Goal: Task Accomplishment & Management: Manage account settings

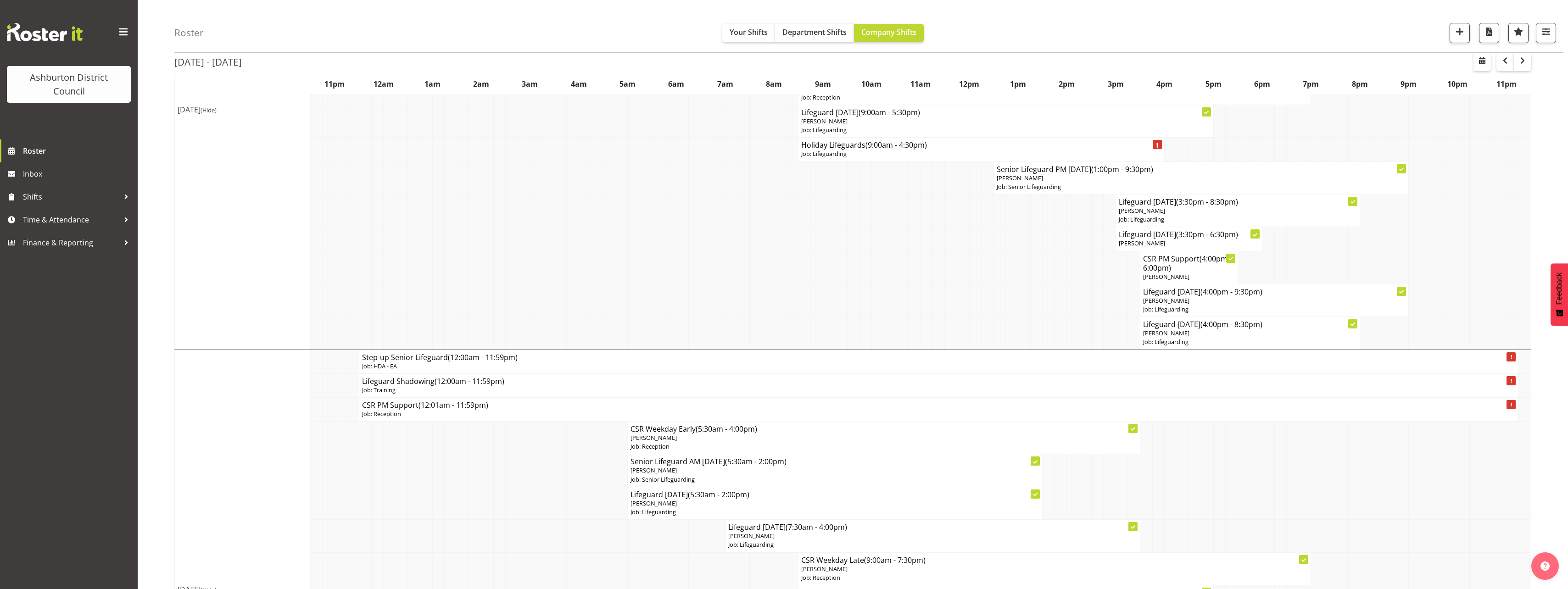
scroll to position [596, 0]
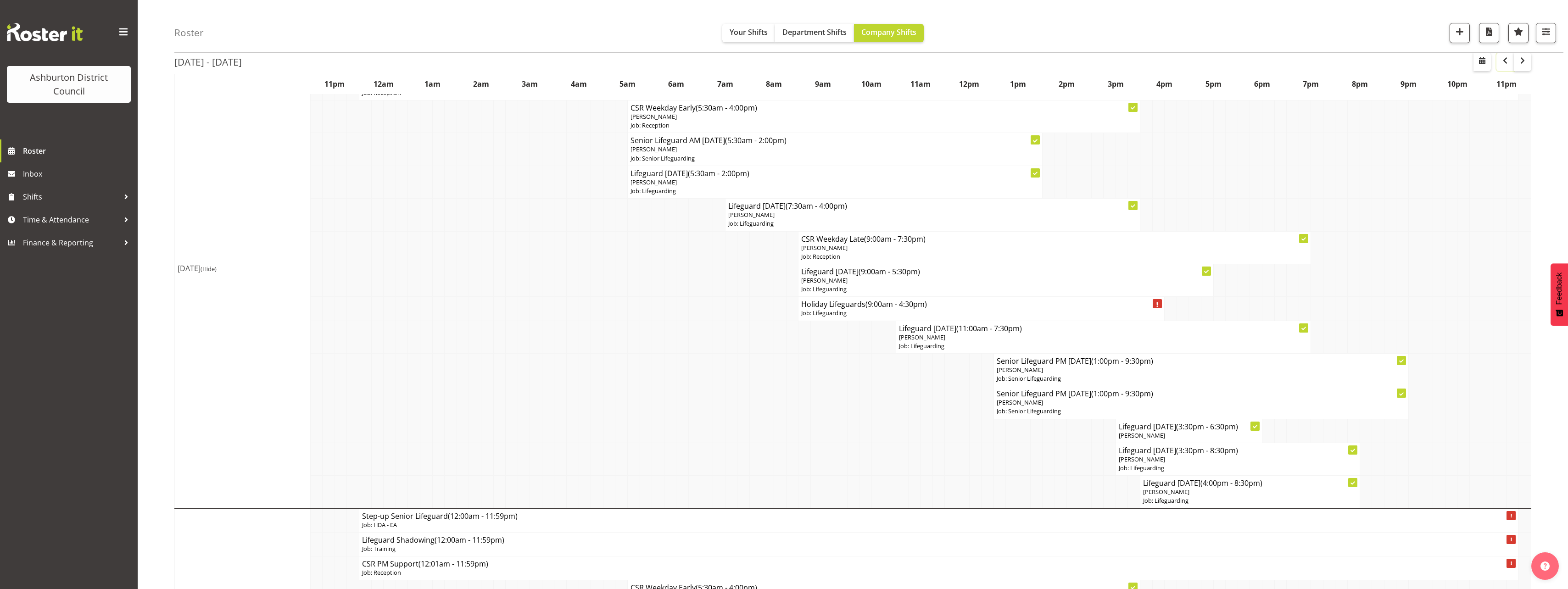
click at [1504, 70] on button "button" at bounding box center [1505, 62] width 18 height 18
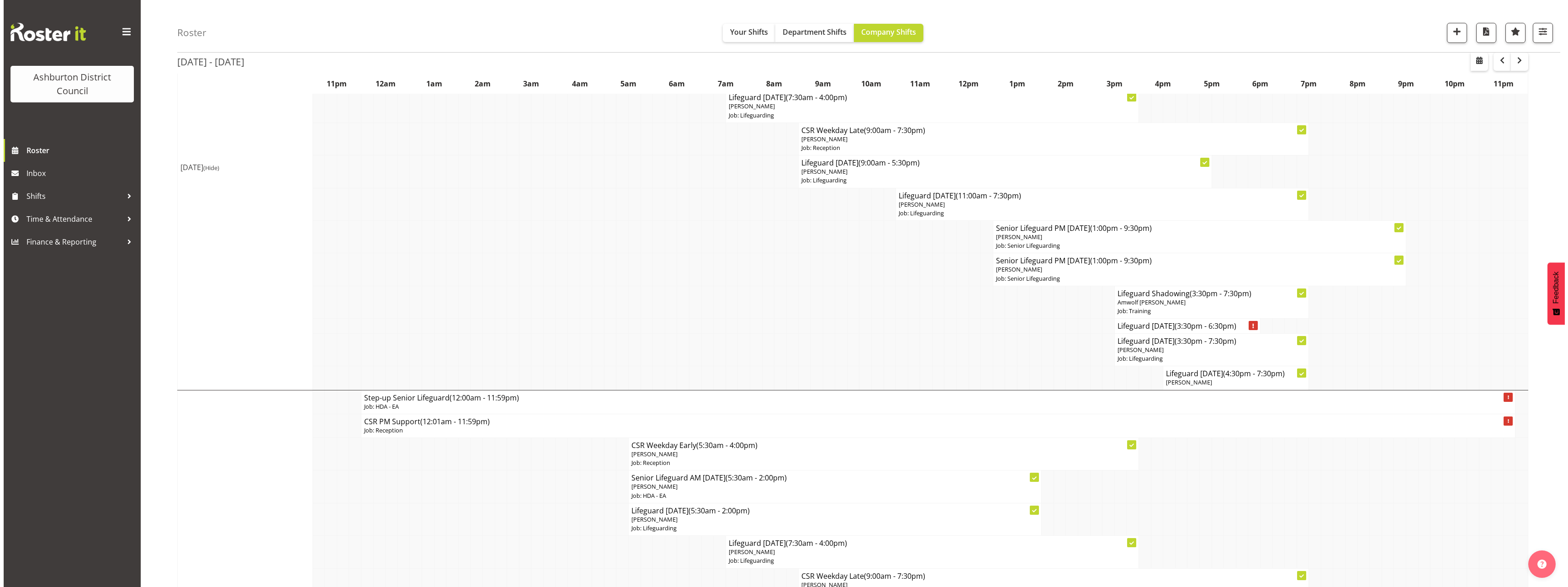
scroll to position [731, 0]
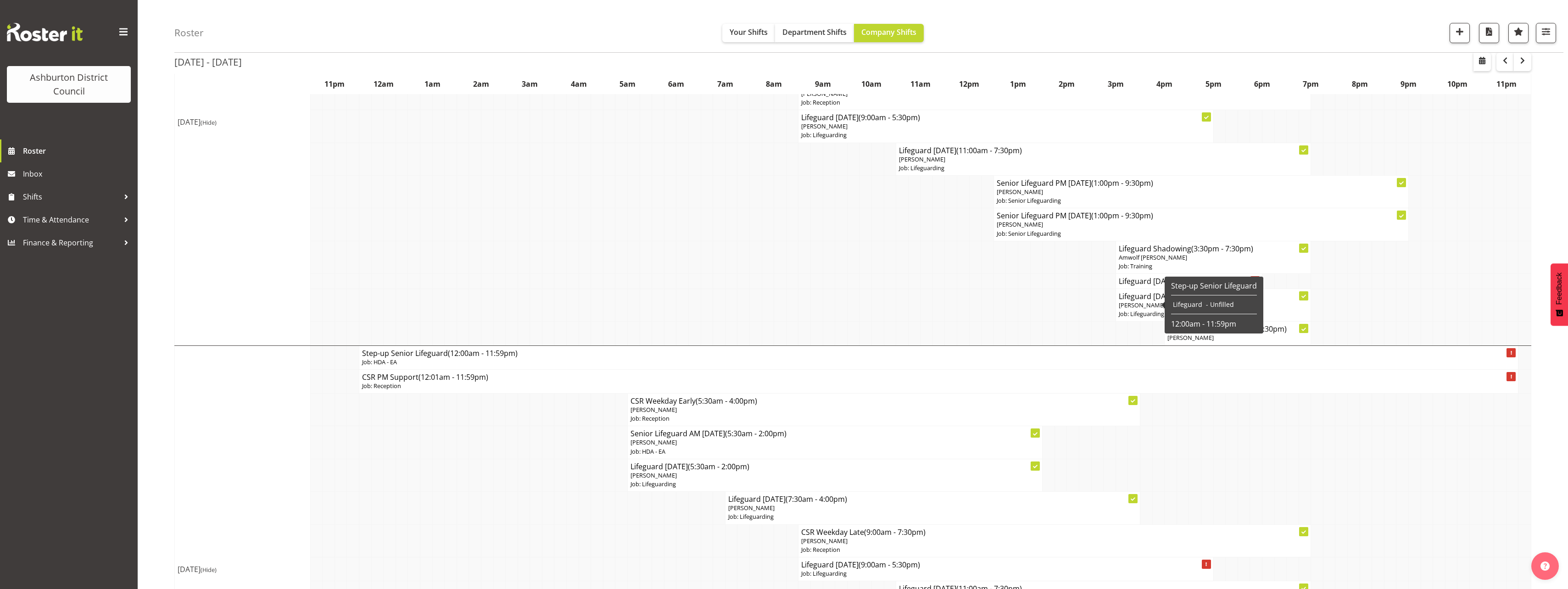
click at [1232, 331] on div "Step-up Senior Lifeguard Lifeguard - Unfilled 12:00am - 11:59pm" at bounding box center [1213, 305] width 98 height 57
click at [1272, 335] on p "[PERSON_NAME]" at bounding box center [1237, 338] width 141 height 9
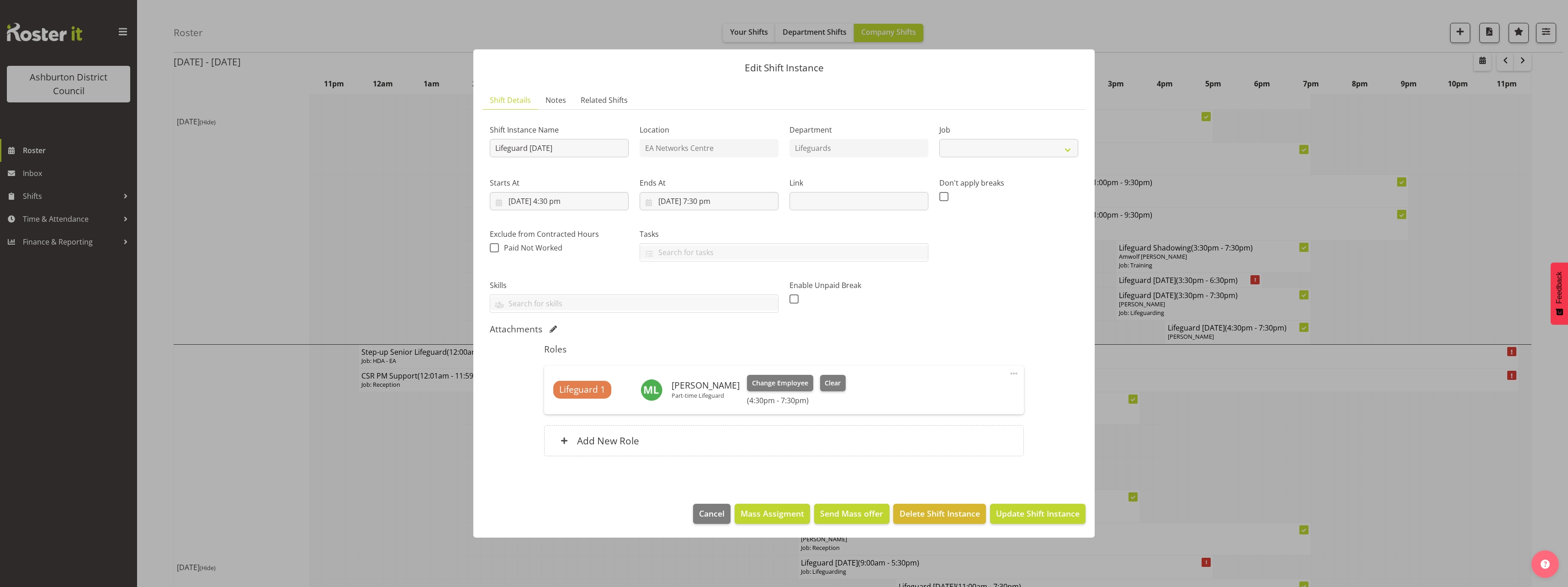
select select "38"
click at [830, 387] on span "Clear" at bounding box center [833, 383] width 16 height 10
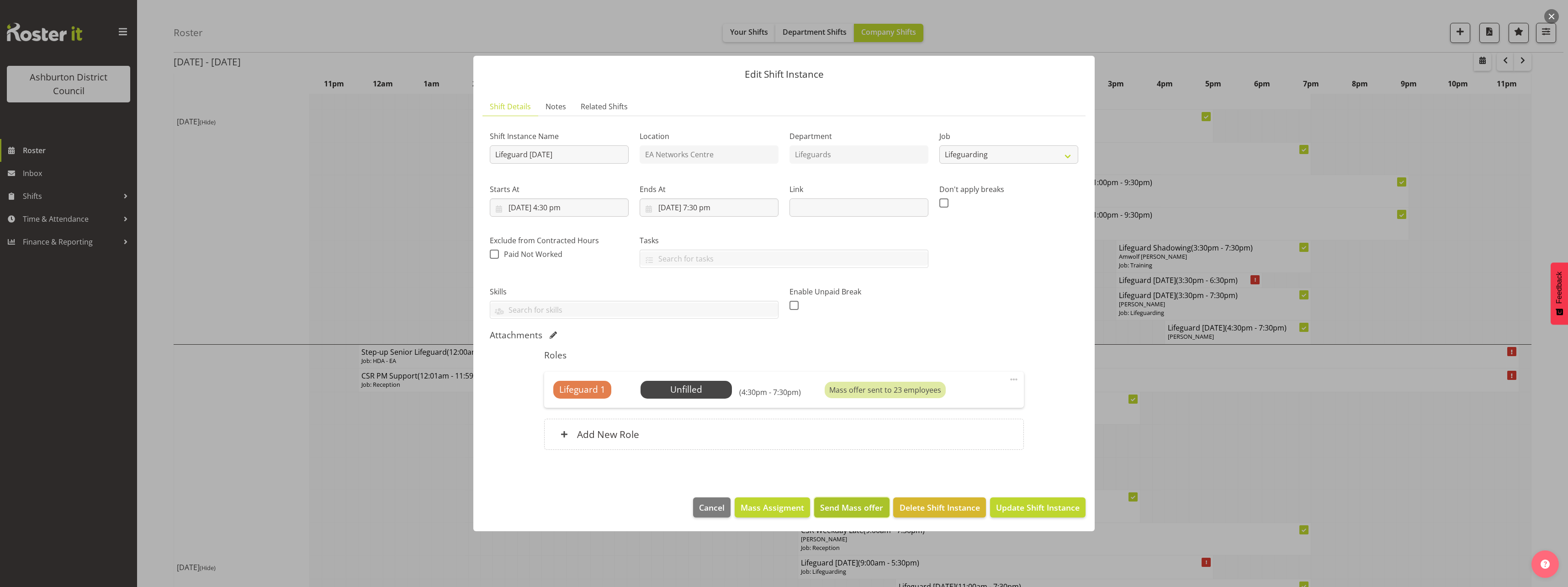
click at [852, 509] on span "Send Mass offer" at bounding box center [852, 507] width 63 height 12
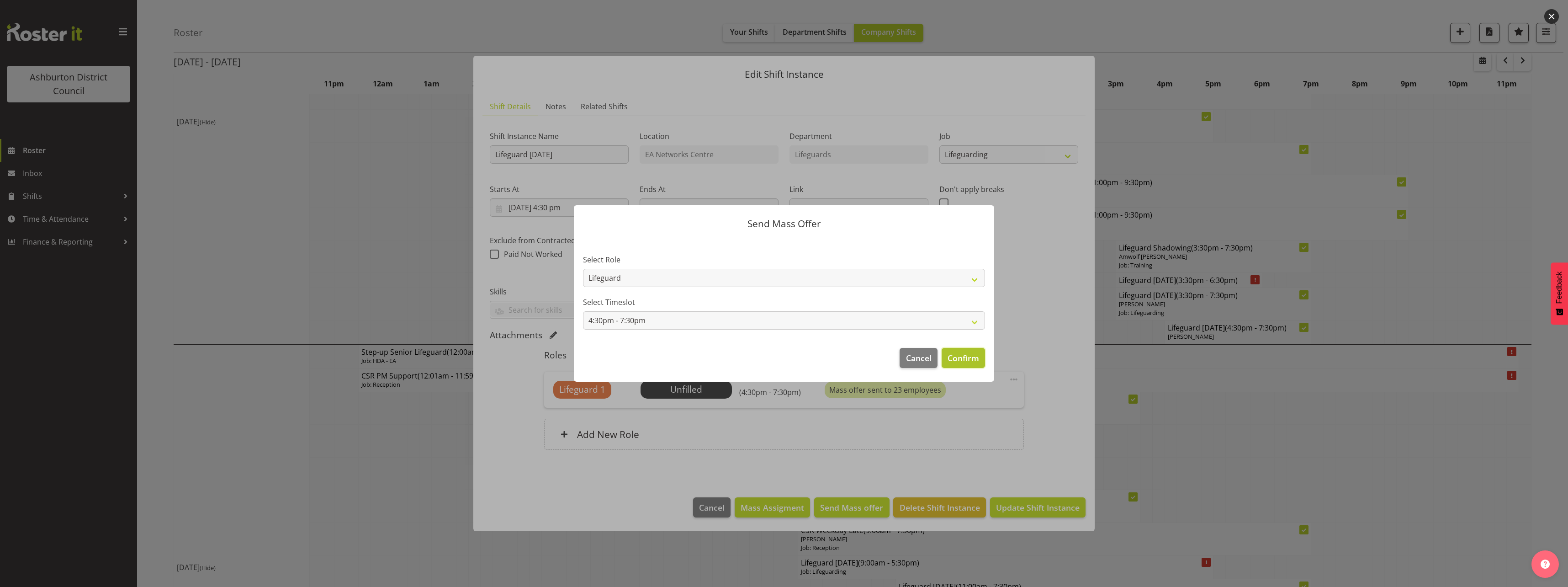
click at [968, 359] on span "Confirm" at bounding box center [964, 358] width 32 height 12
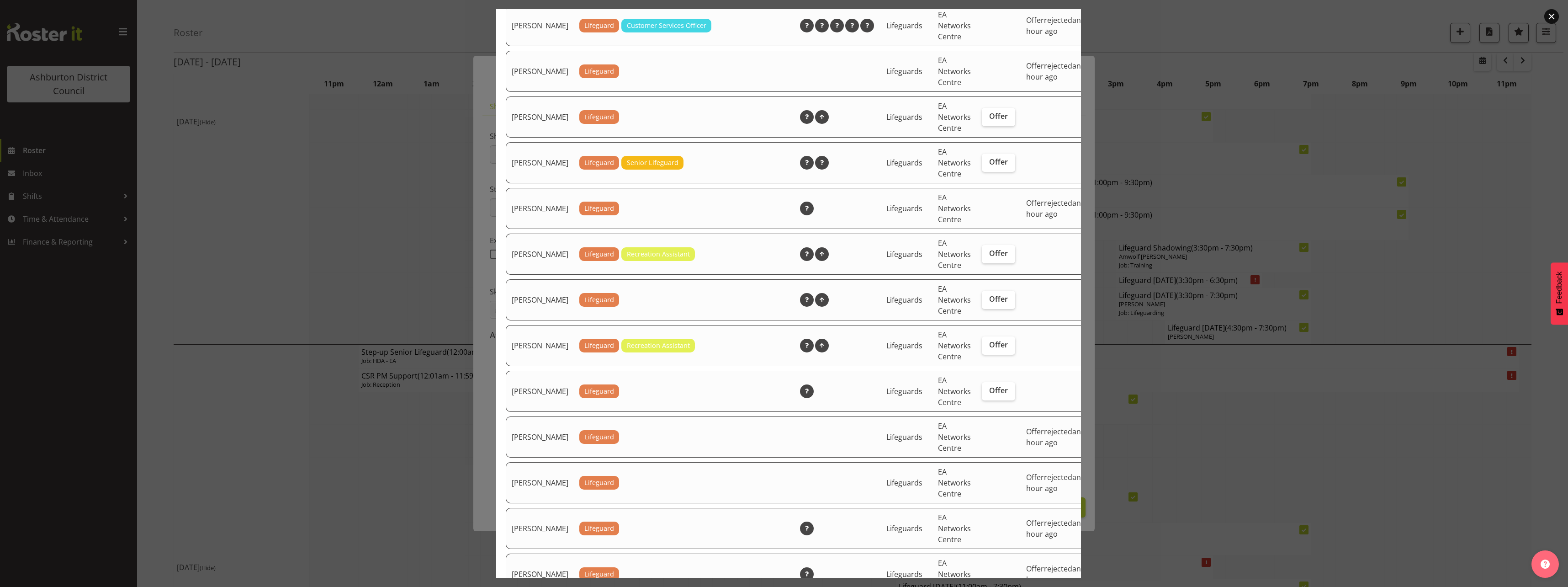
scroll to position [1623, 0]
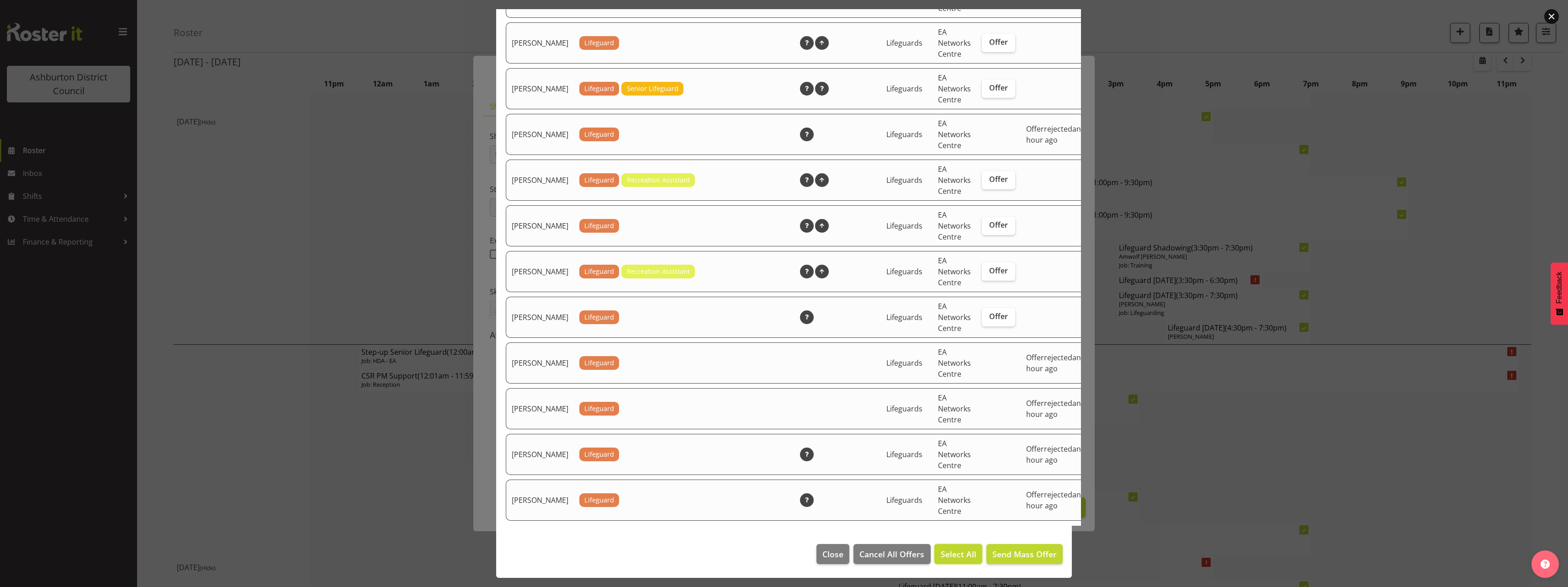
click at [946, 555] on span "Select All" at bounding box center [958, 554] width 36 height 12
checkbox input "true"
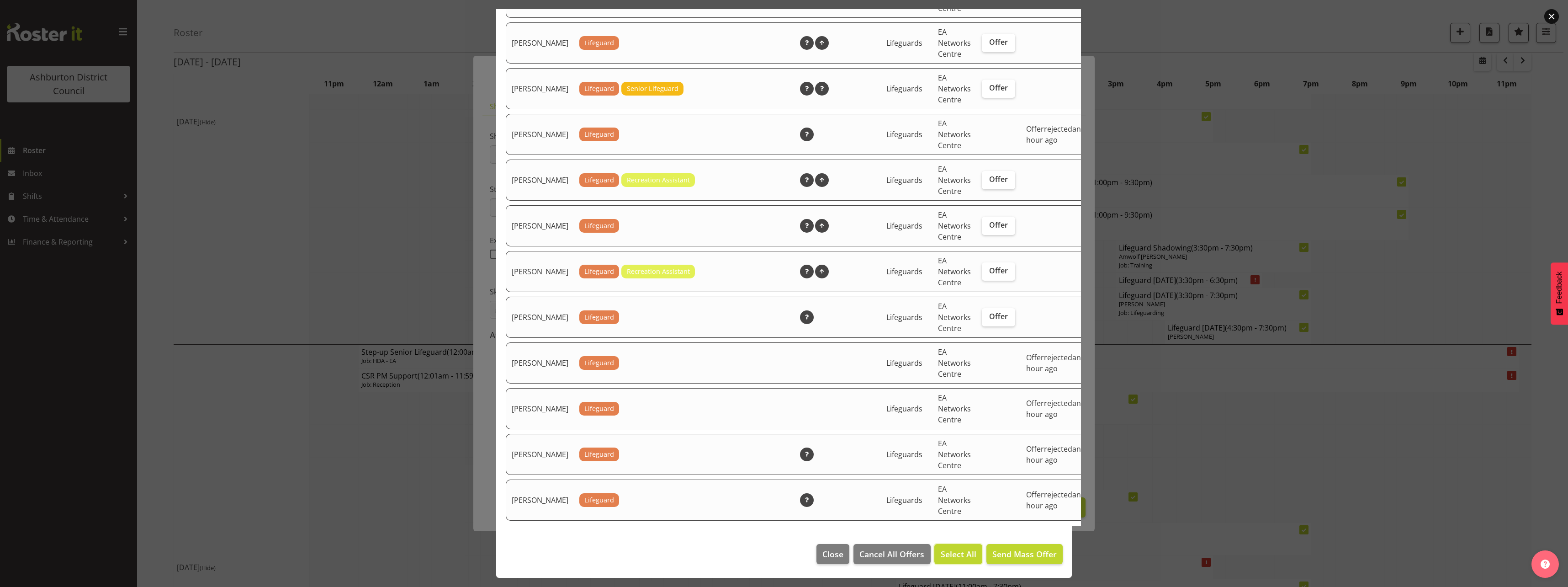
checkbox input "true"
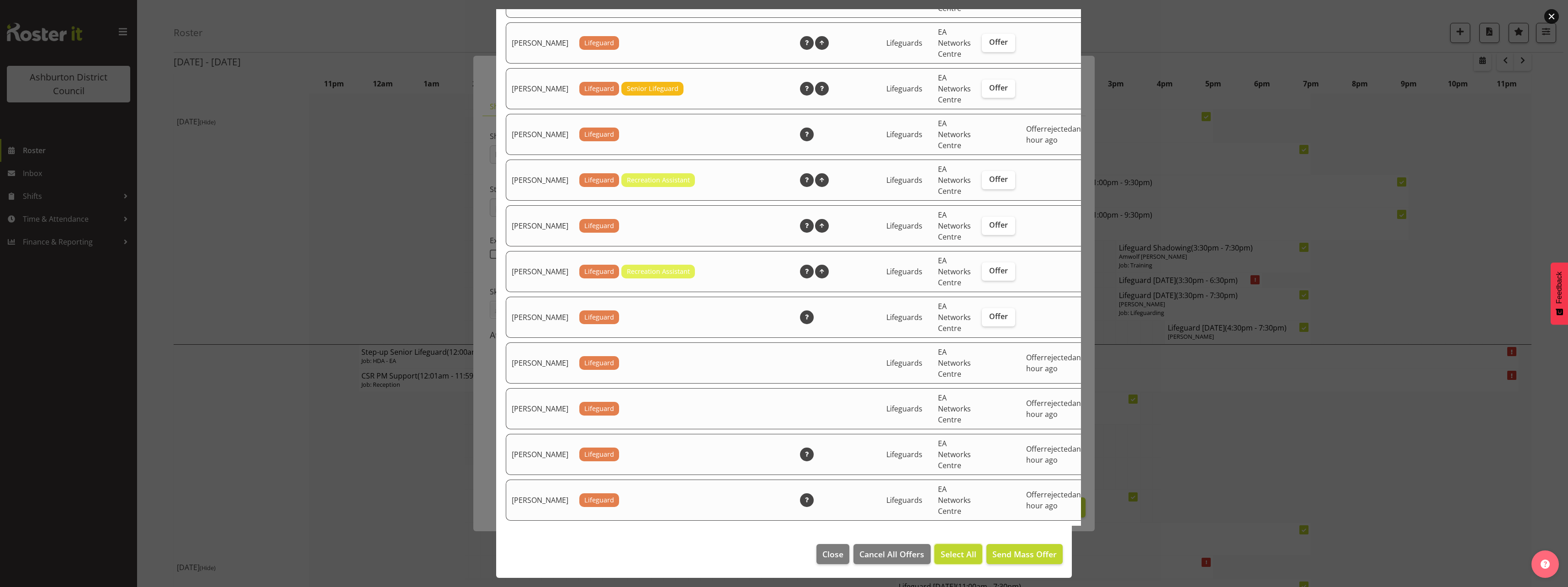
checkbox input "true"
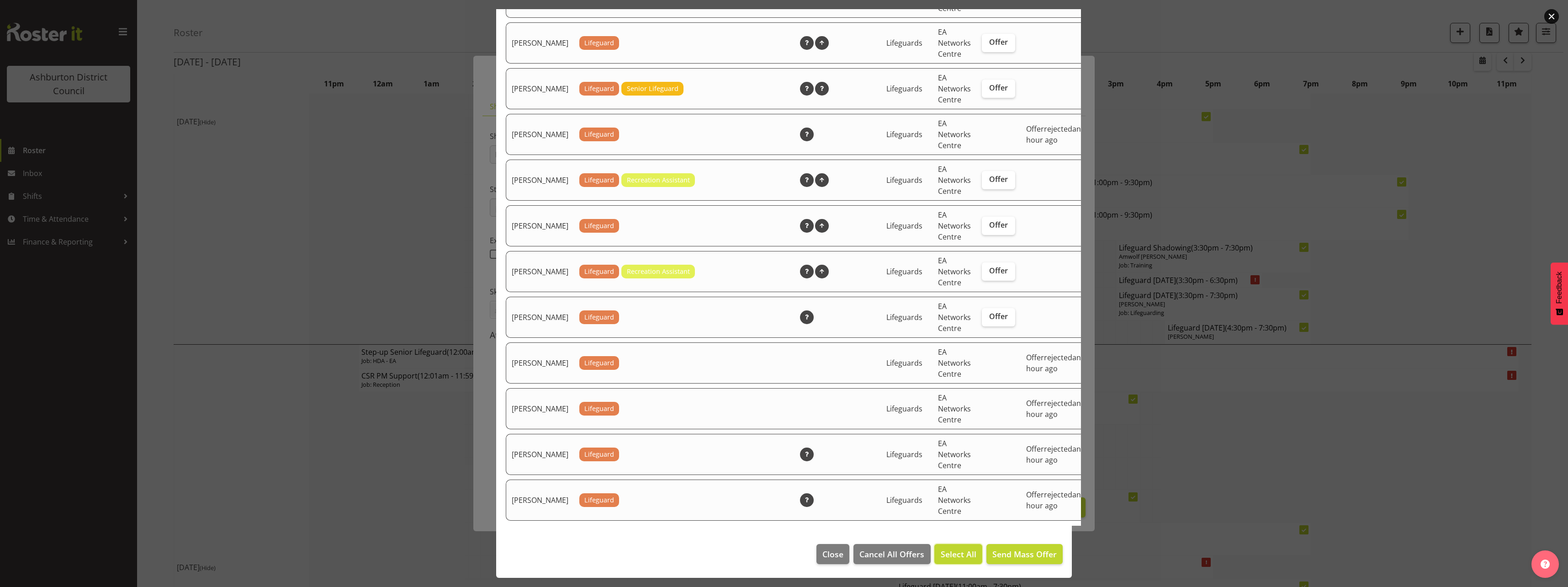
checkbox input "true"
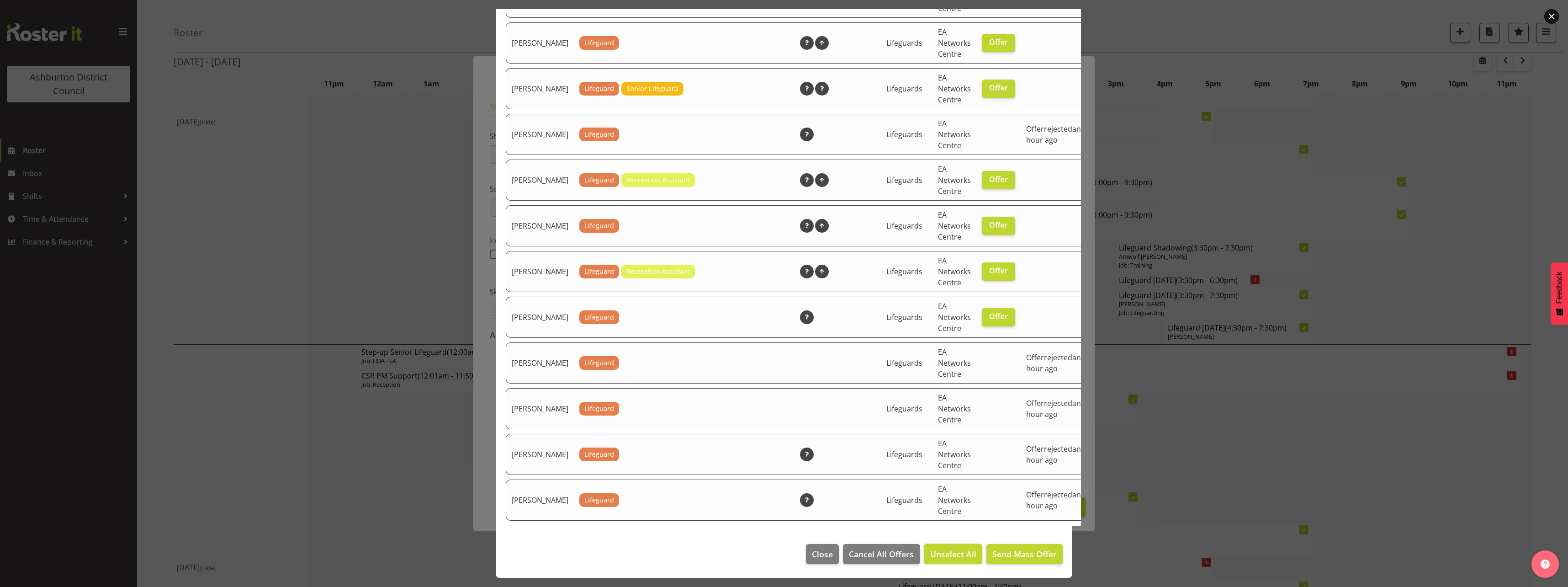
click at [946, 555] on span "Unselect All" at bounding box center [953, 554] width 46 height 12
checkbox input "false"
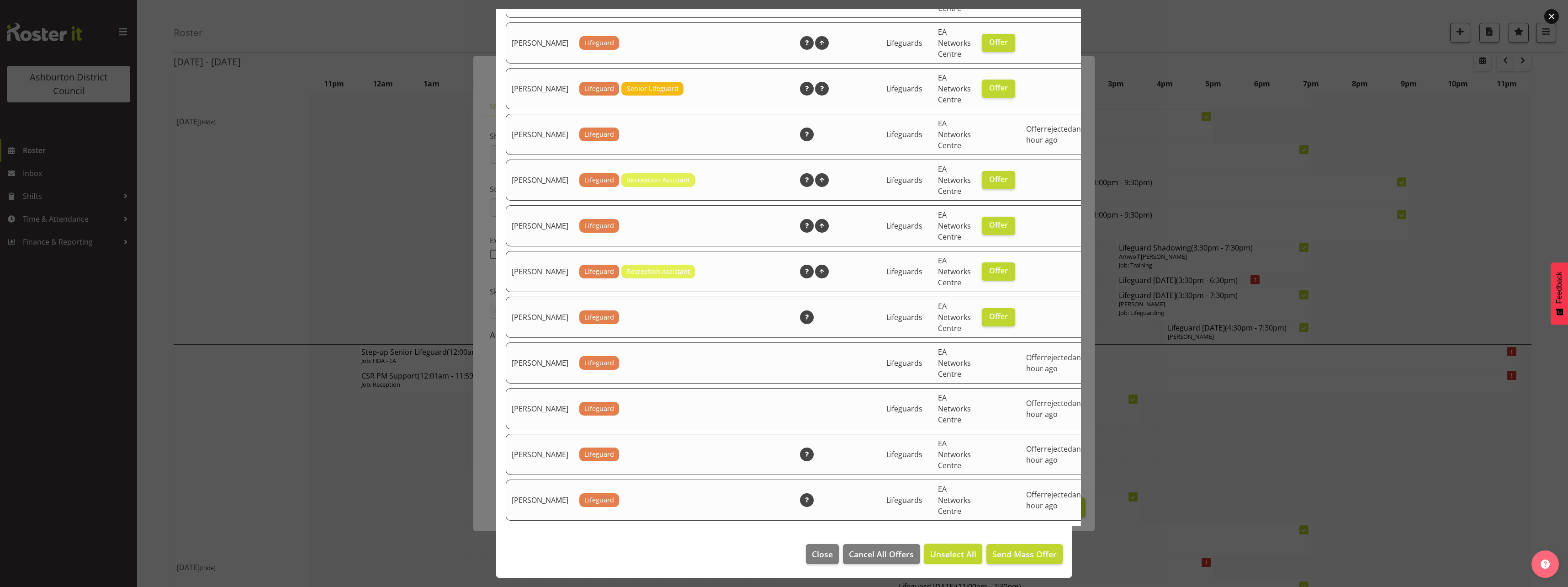
checkbox input "false"
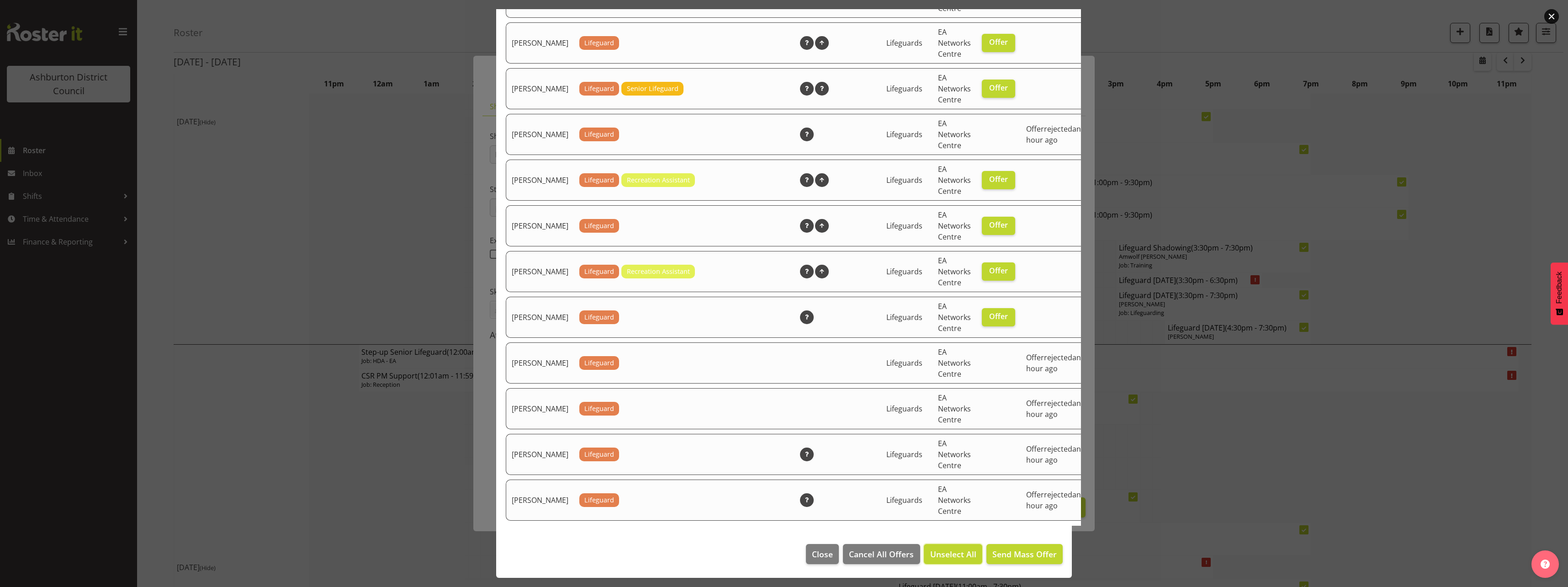
checkbox input "false"
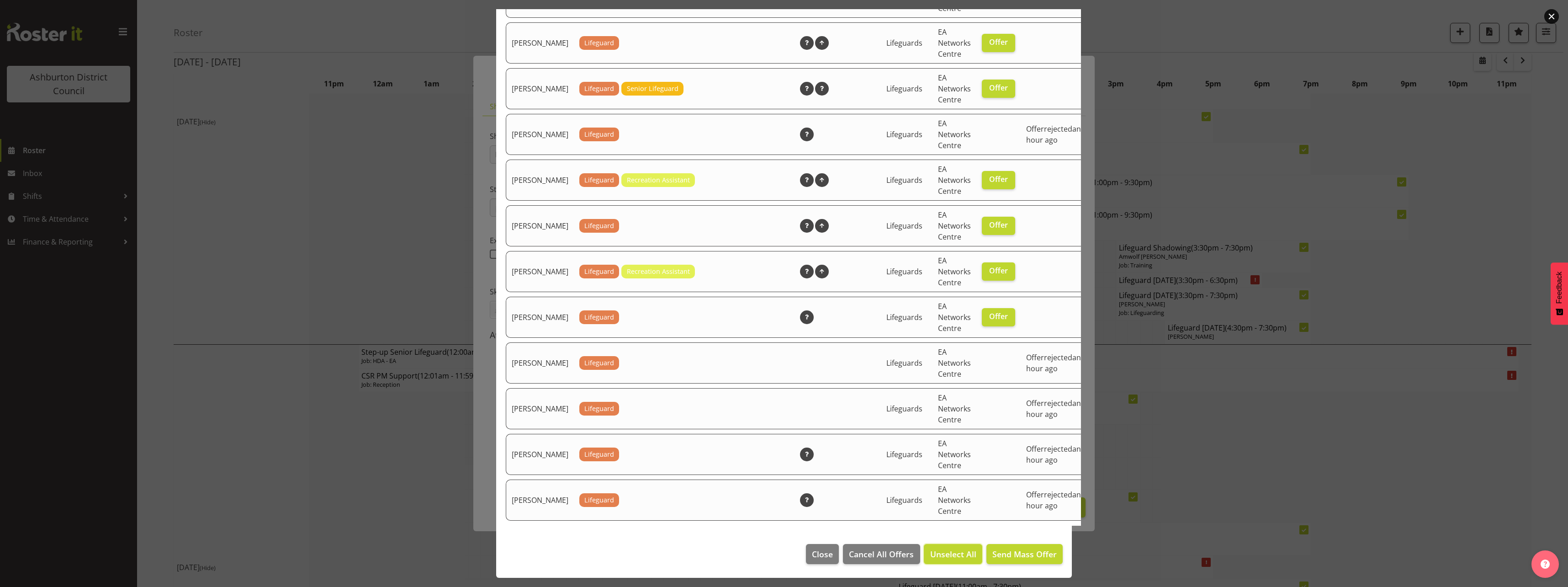
checkbox input "false"
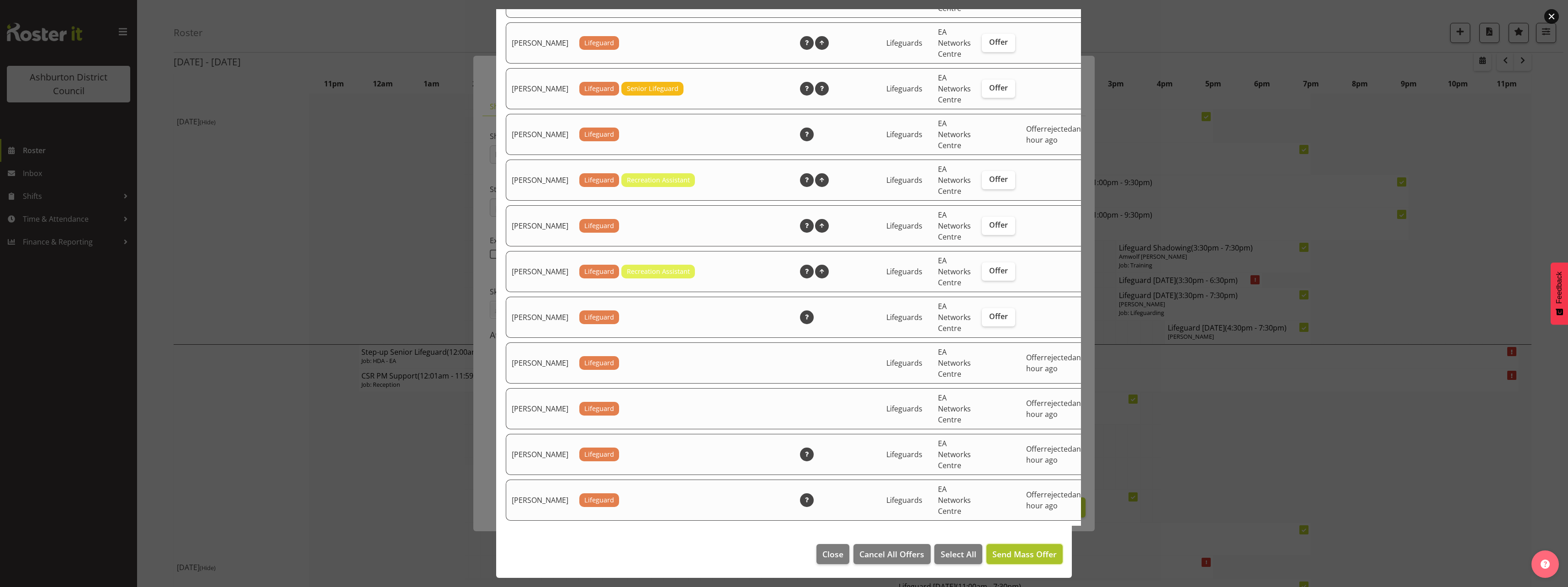
click at [1034, 555] on span "Send Mass Offer" at bounding box center [1024, 554] width 65 height 11
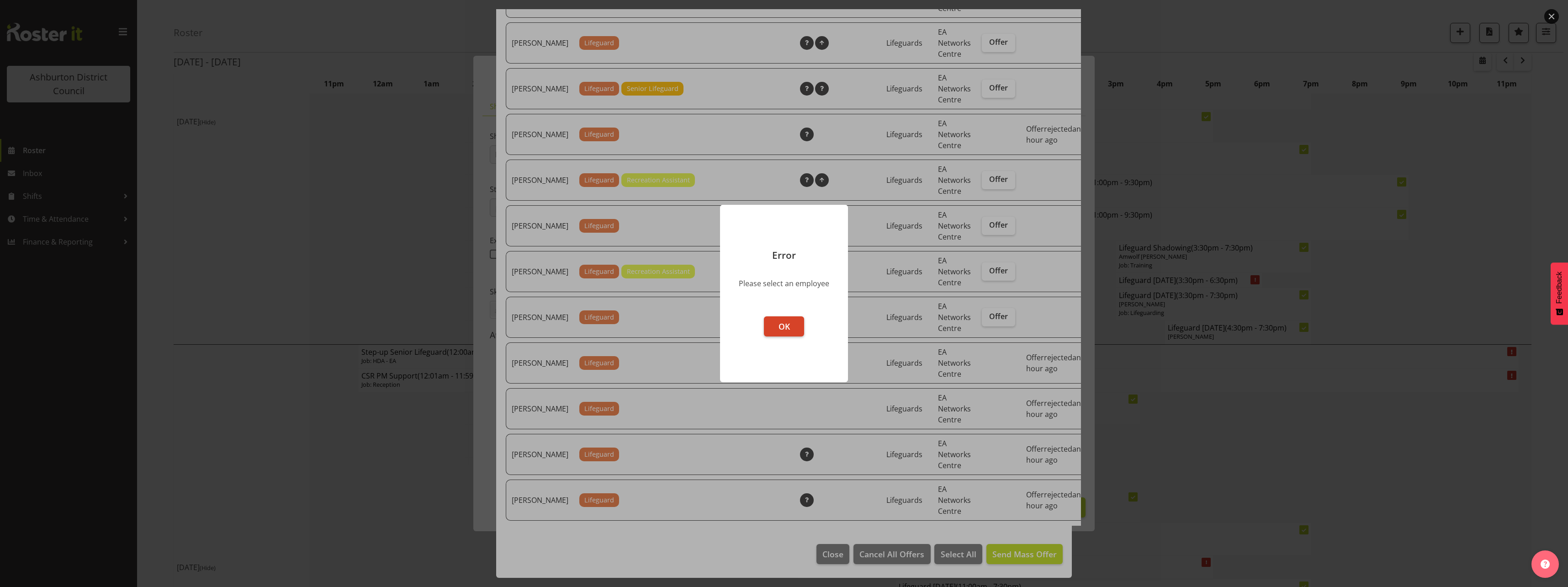
click at [774, 323] on button "OK" at bounding box center [784, 326] width 40 height 20
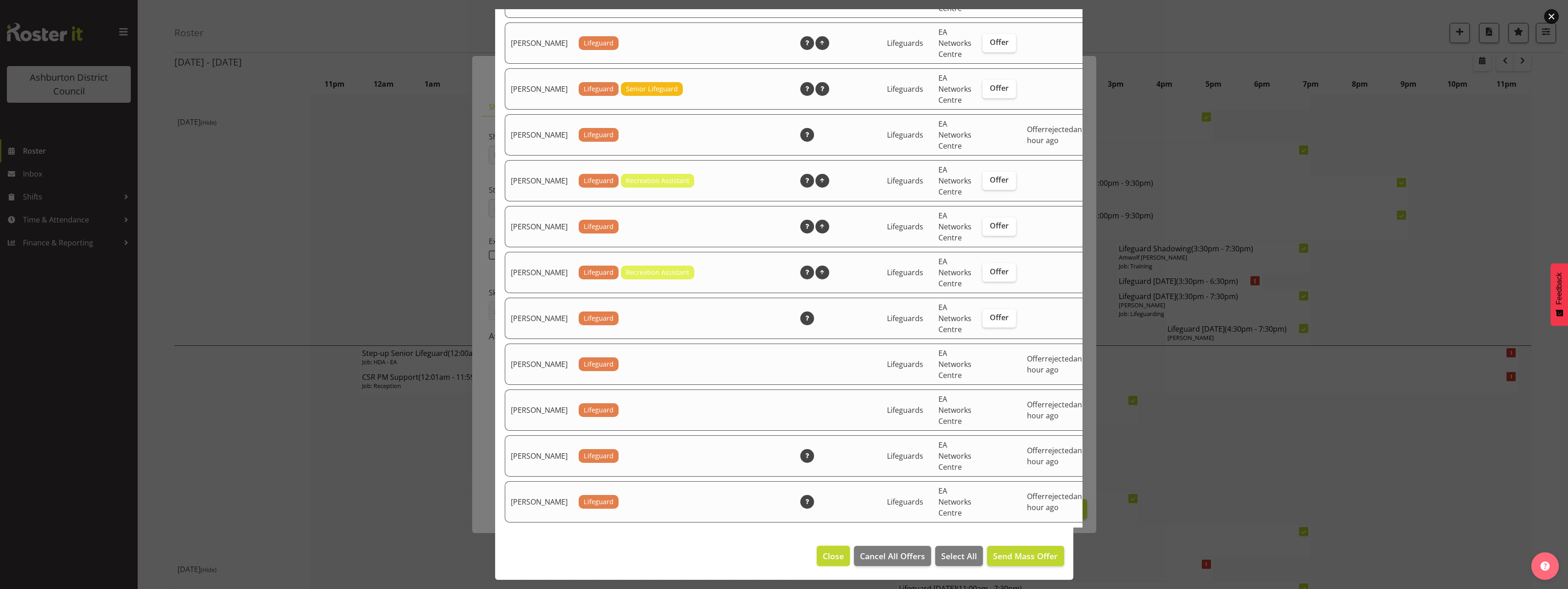
click at [830, 558] on span "Close" at bounding box center [833, 556] width 21 height 12
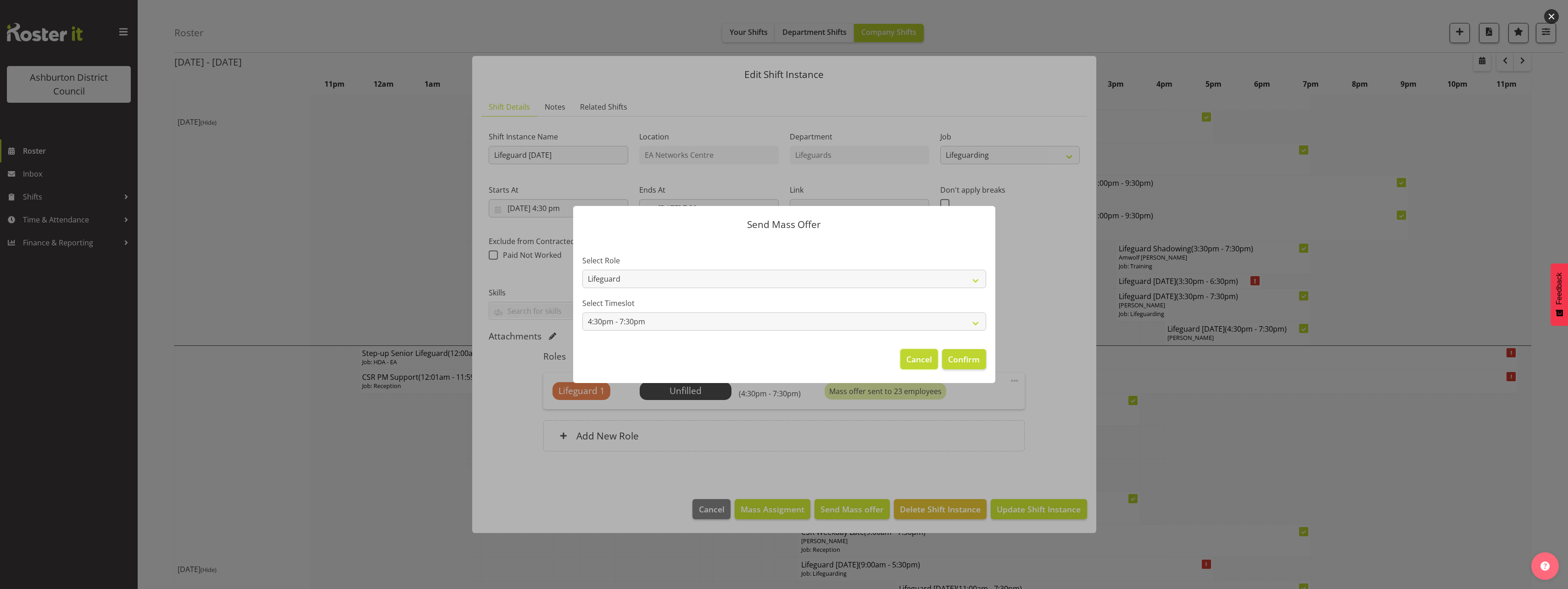
click at [919, 365] on span "Cancel" at bounding box center [919, 359] width 26 height 12
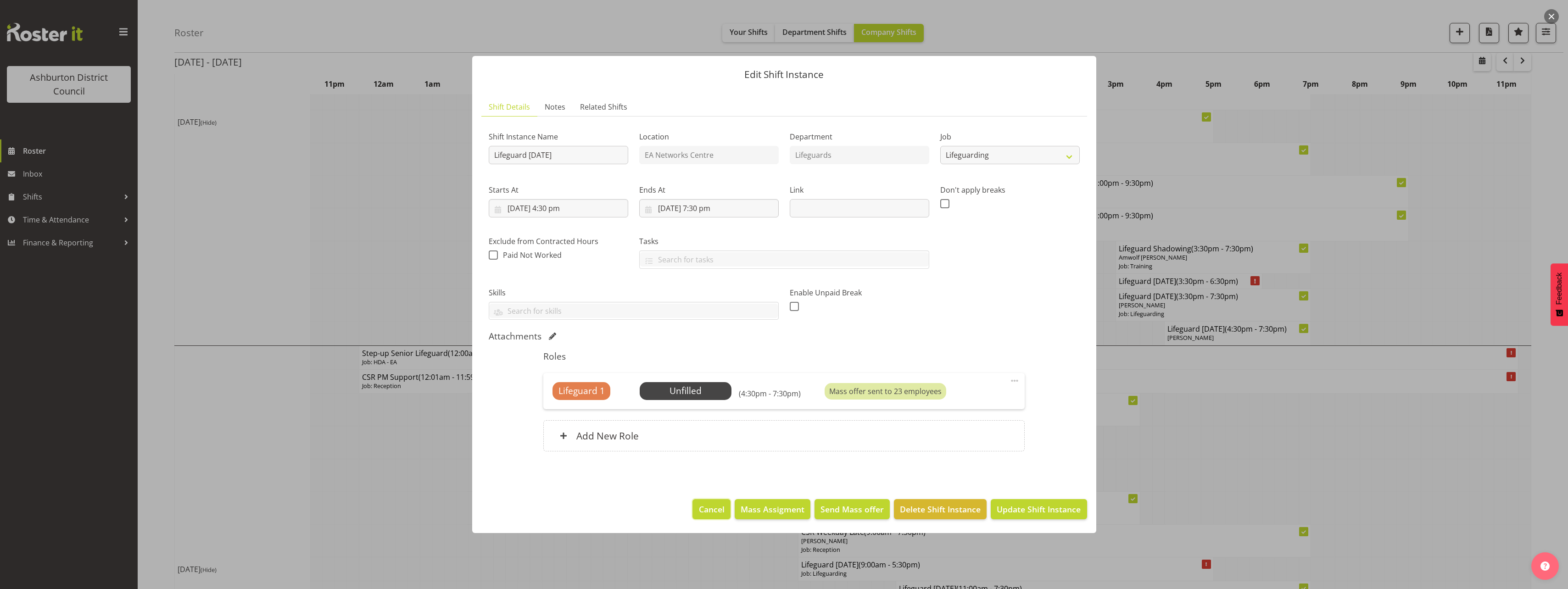
click at [723, 505] on span "Cancel" at bounding box center [712, 509] width 26 height 12
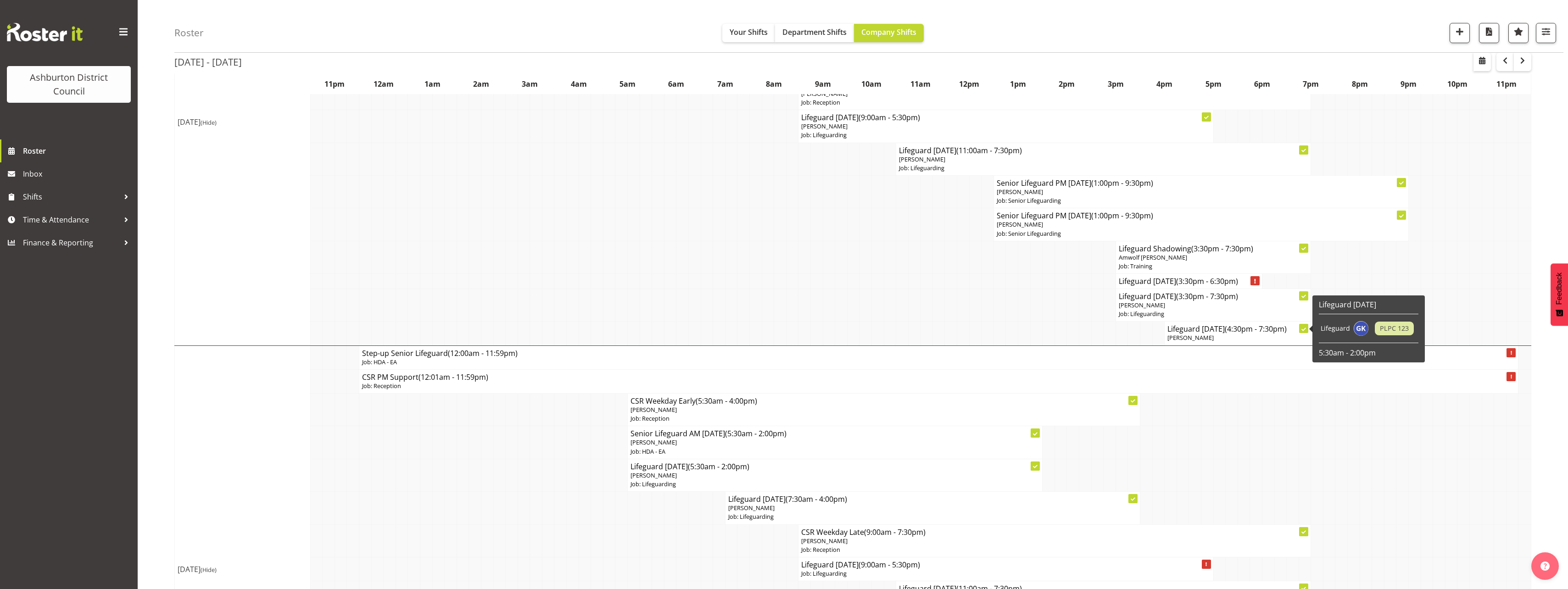
click at [1180, 333] on h4 "Lifeguard [DATE] (4:30pm - 7:30pm)" at bounding box center [1237, 329] width 141 height 9
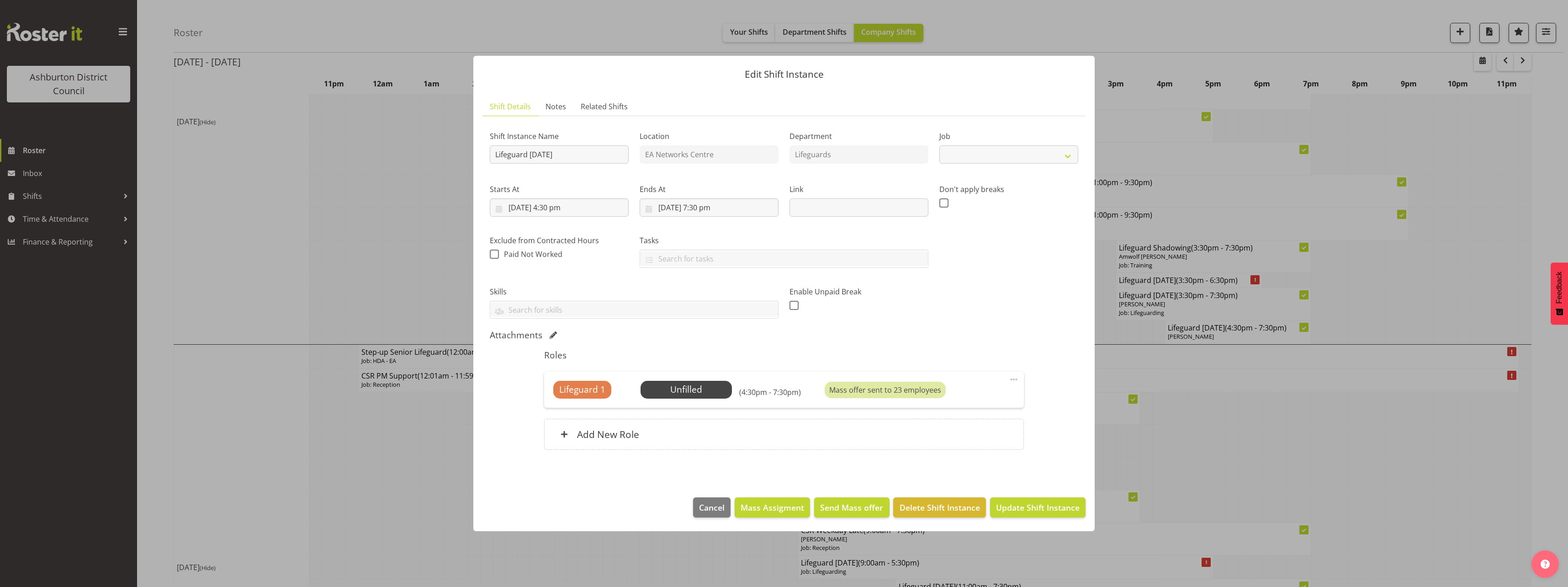
select select "38"
click at [1062, 505] on span "Update Shift Instance" at bounding box center [1037, 507] width 83 height 12
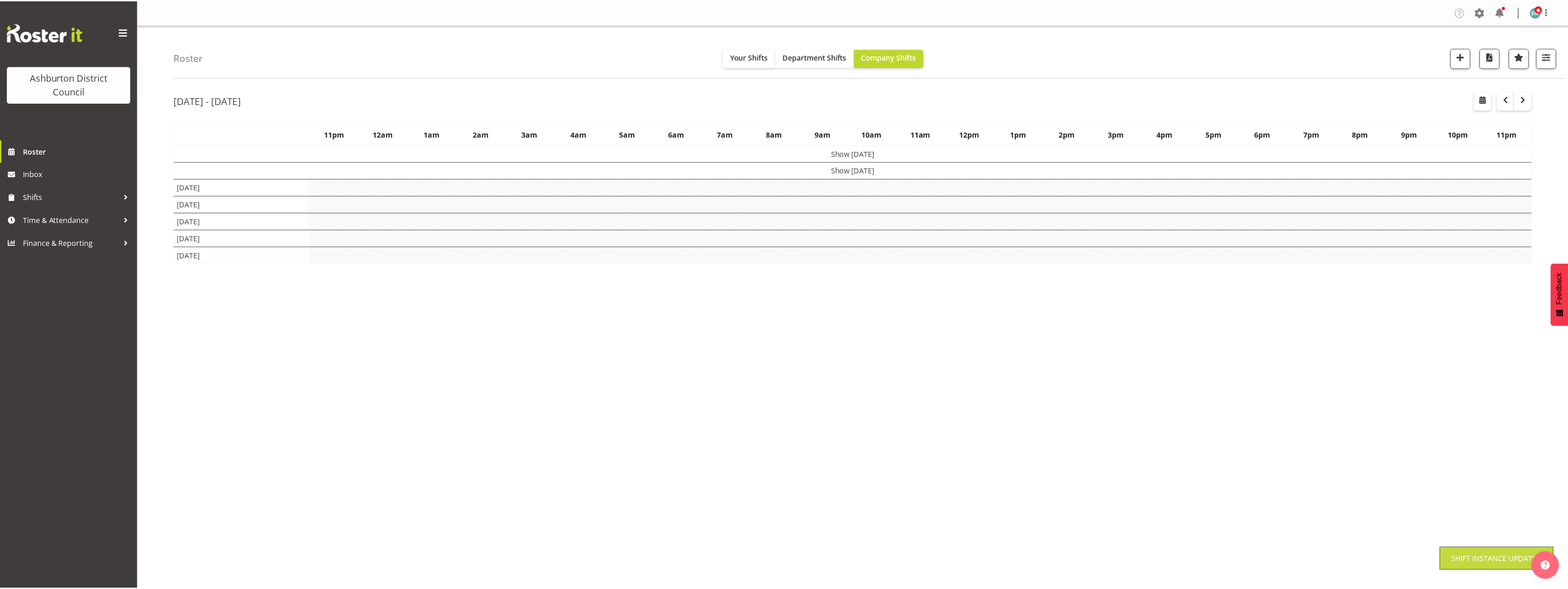
scroll to position [0, 0]
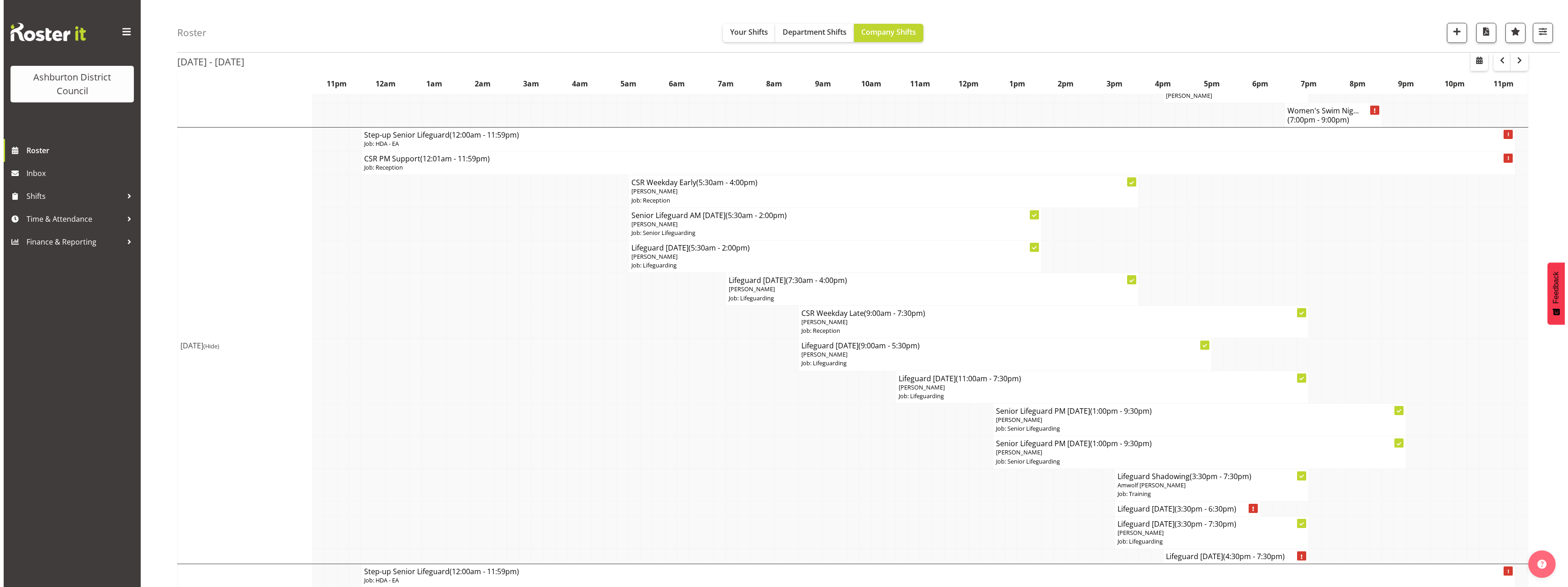
scroll to position [594, 0]
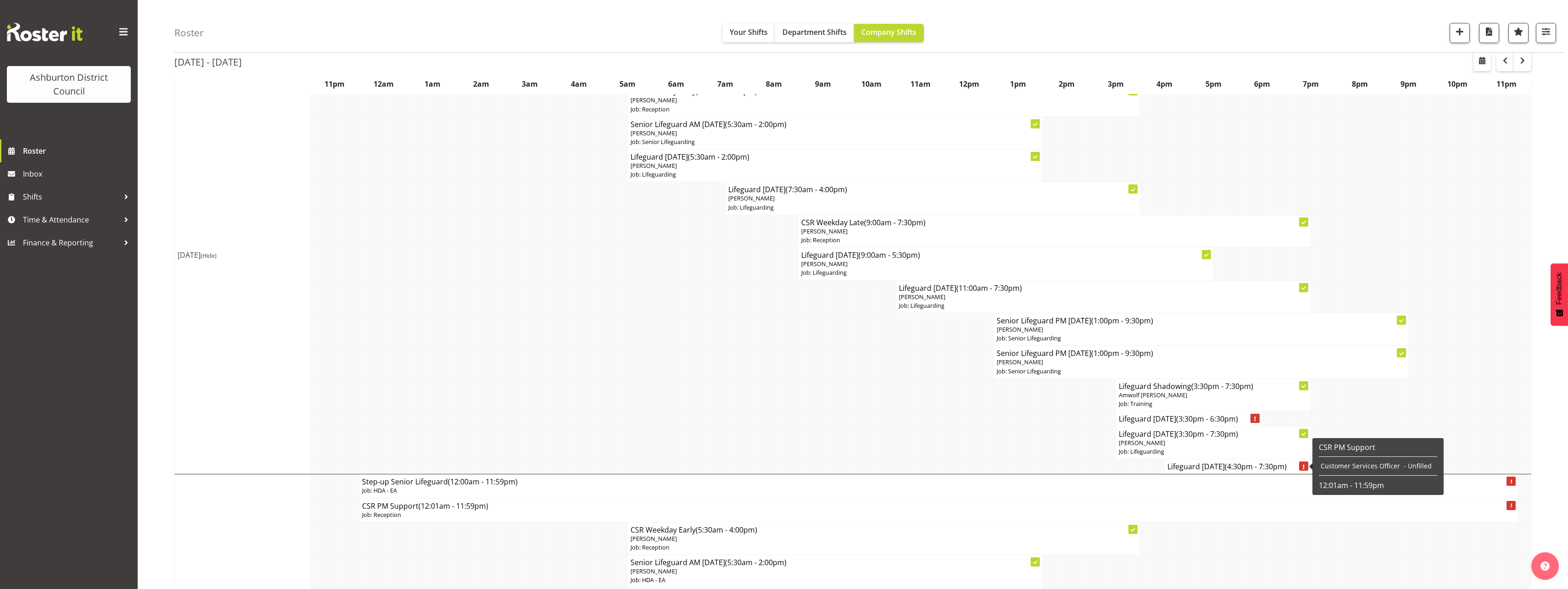
click at [1198, 467] on h4 "Lifeguard [DATE] (4:30pm - 7:30pm)" at bounding box center [1237, 466] width 141 height 9
select select "38"
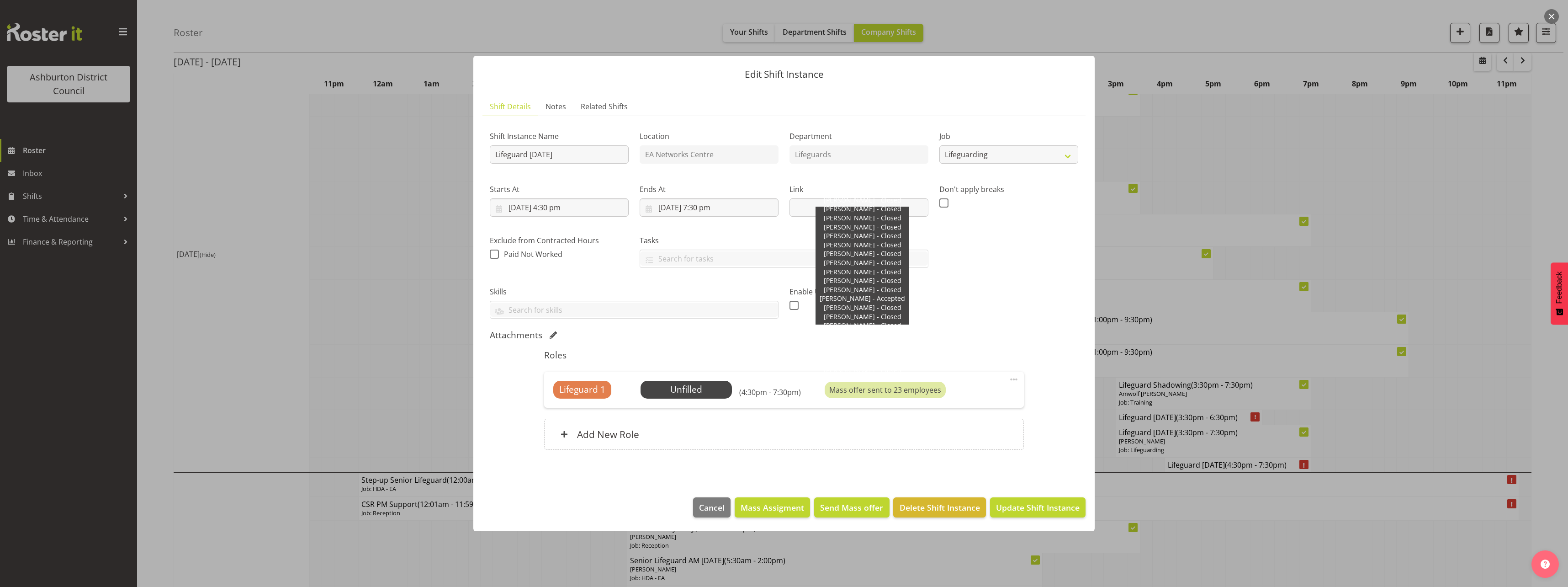
click at [853, 393] on div "Mass offer sent to 23 employees" at bounding box center [885, 390] width 121 height 16
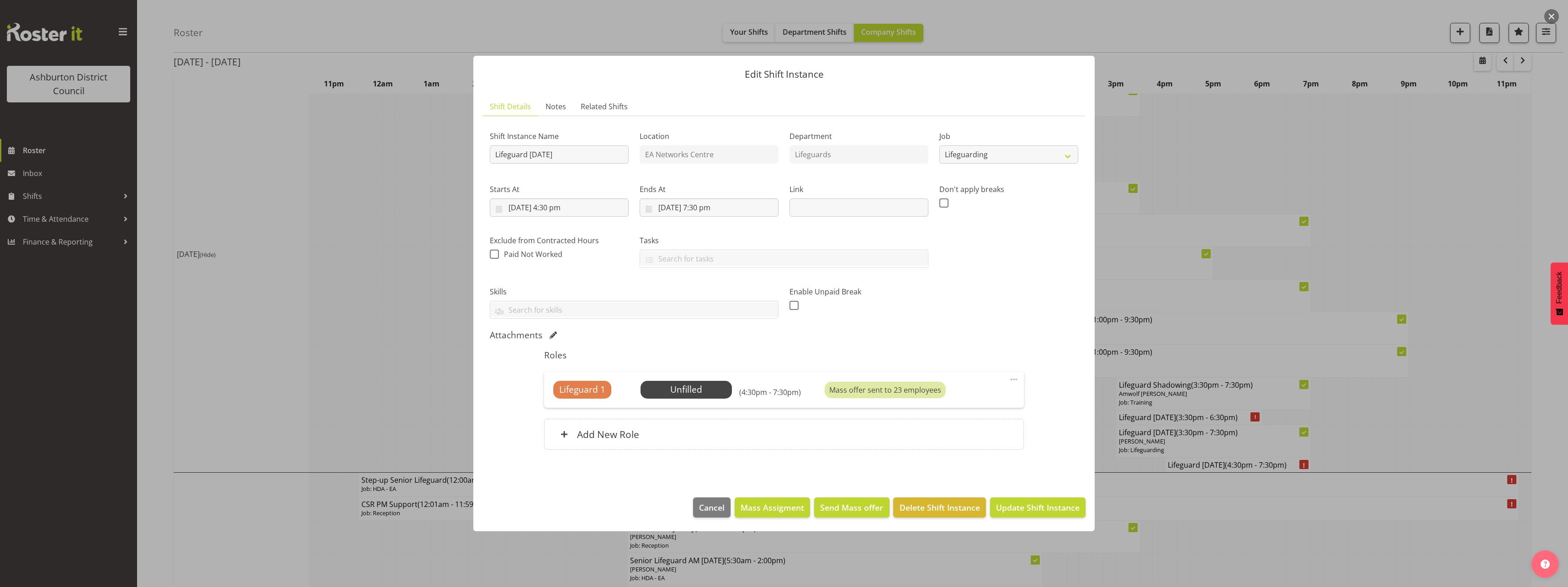
click at [1012, 379] on span at bounding box center [1014, 379] width 11 height 11
click at [973, 397] on link "Edit" at bounding box center [975, 399] width 88 height 16
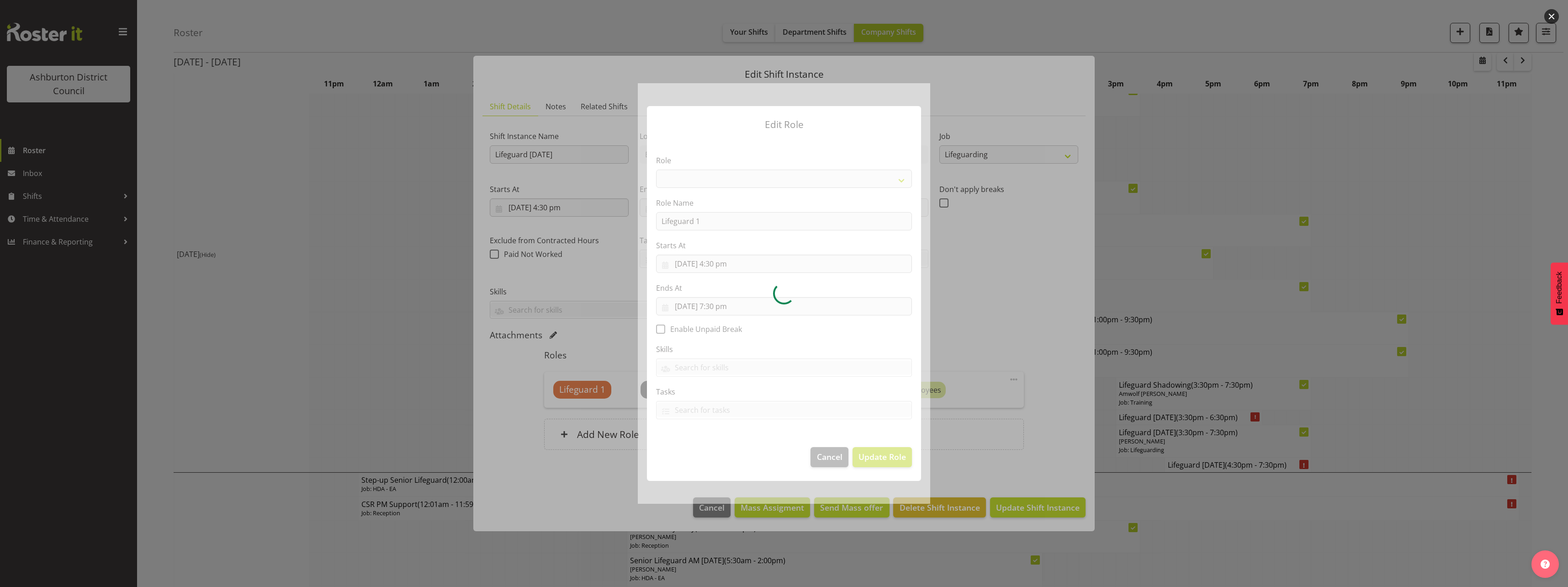
select select "64"
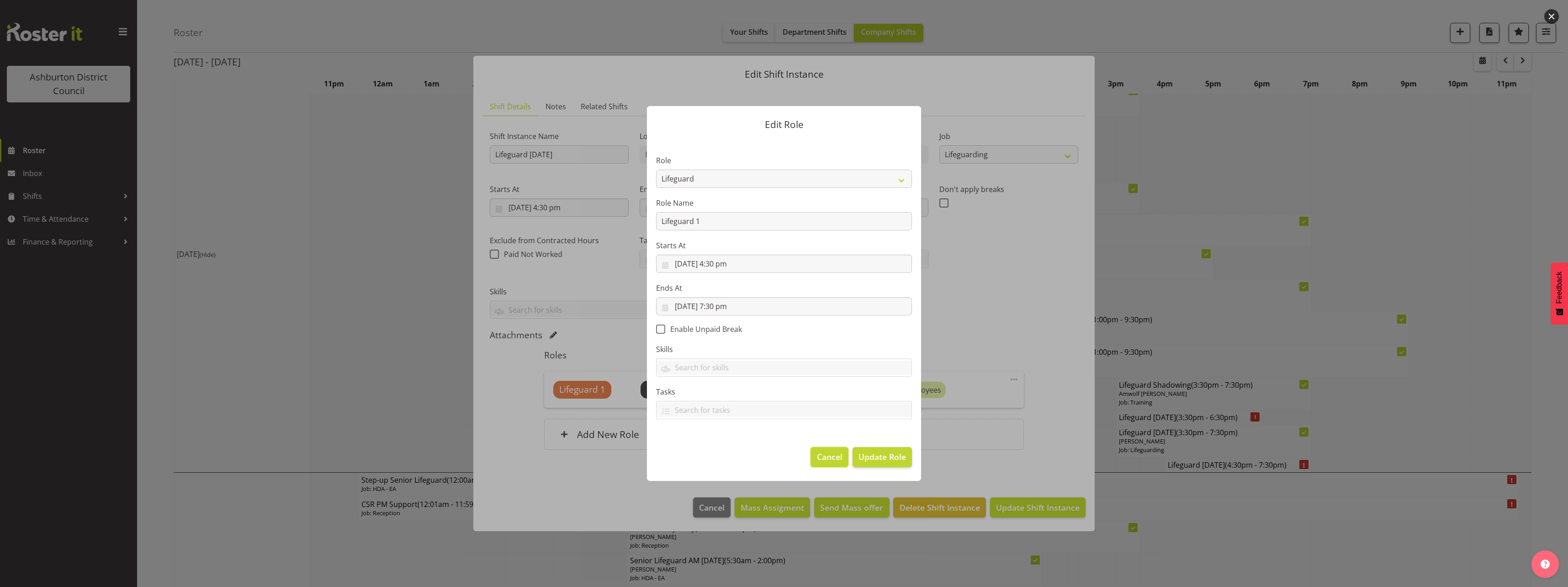
click at [828, 459] on span "Cancel" at bounding box center [830, 457] width 26 height 12
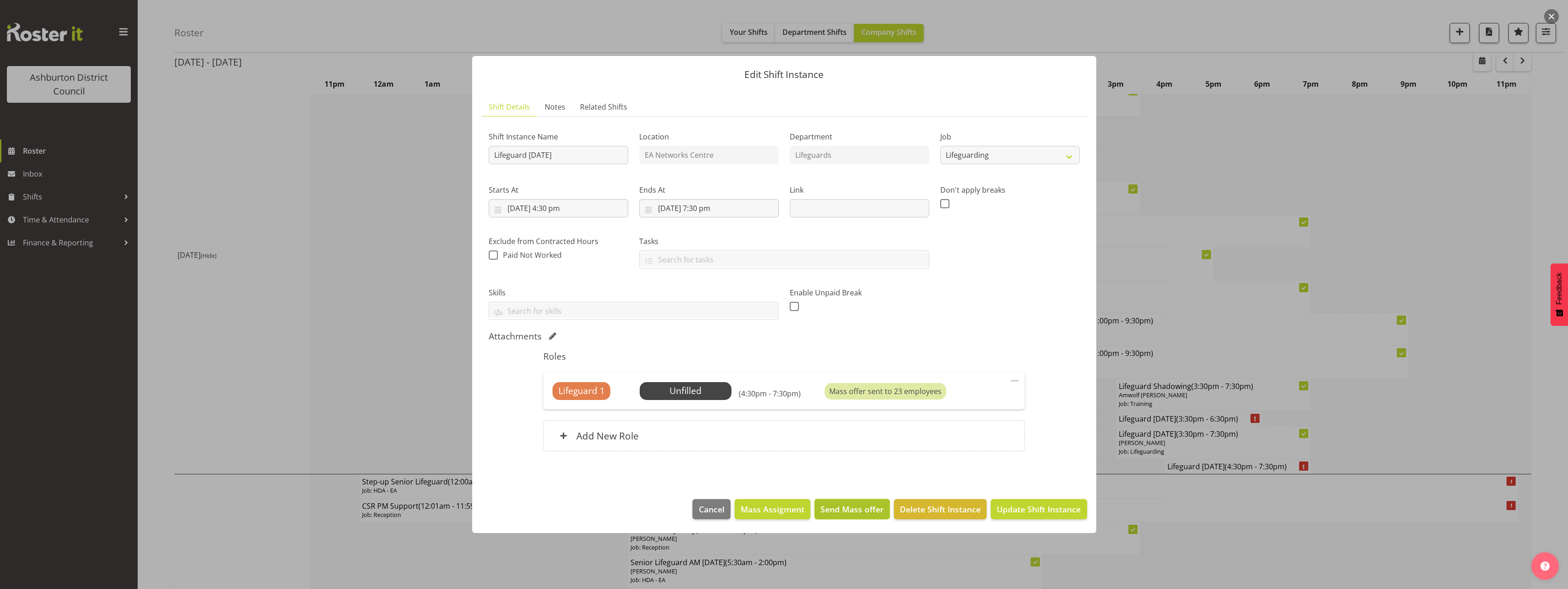
click at [827, 507] on span "Send Mass offer" at bounding box center [852, 509] width 64 height 12
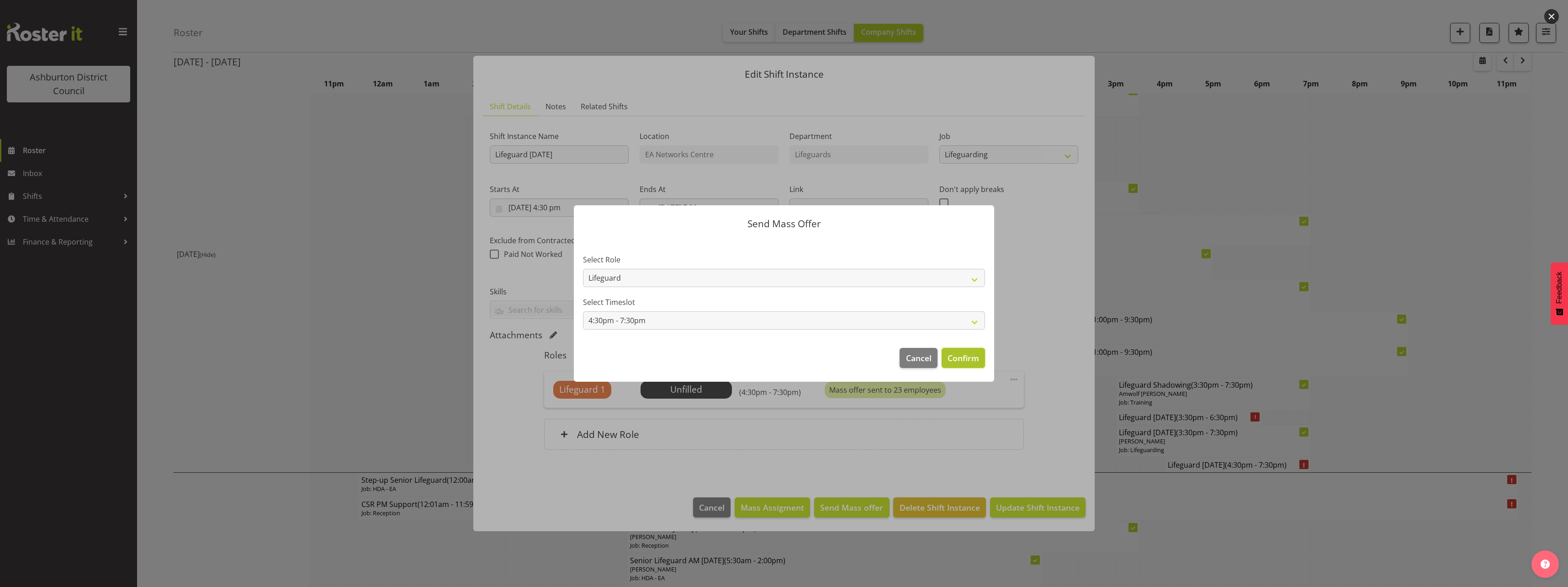
click at [964, 356] on span "Confirm" at bounding box center [964, 358] width 32 height 12
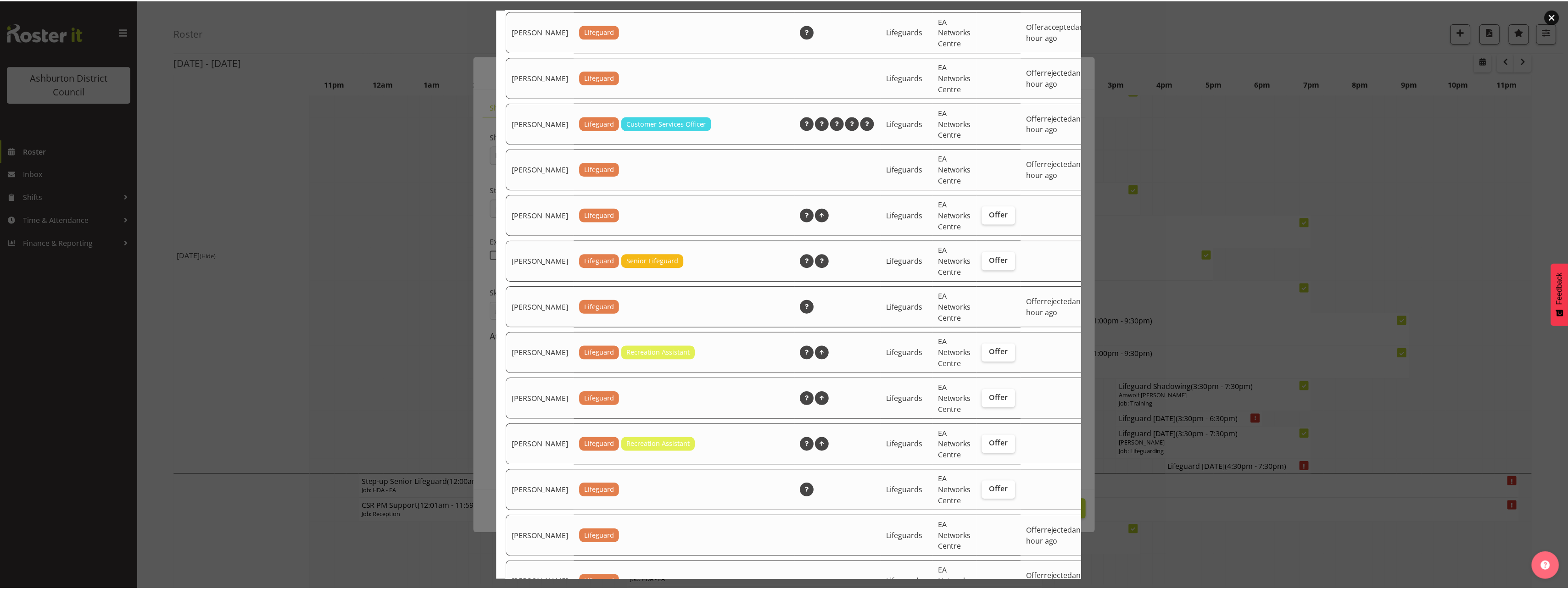
scroll to position [1628, 0]
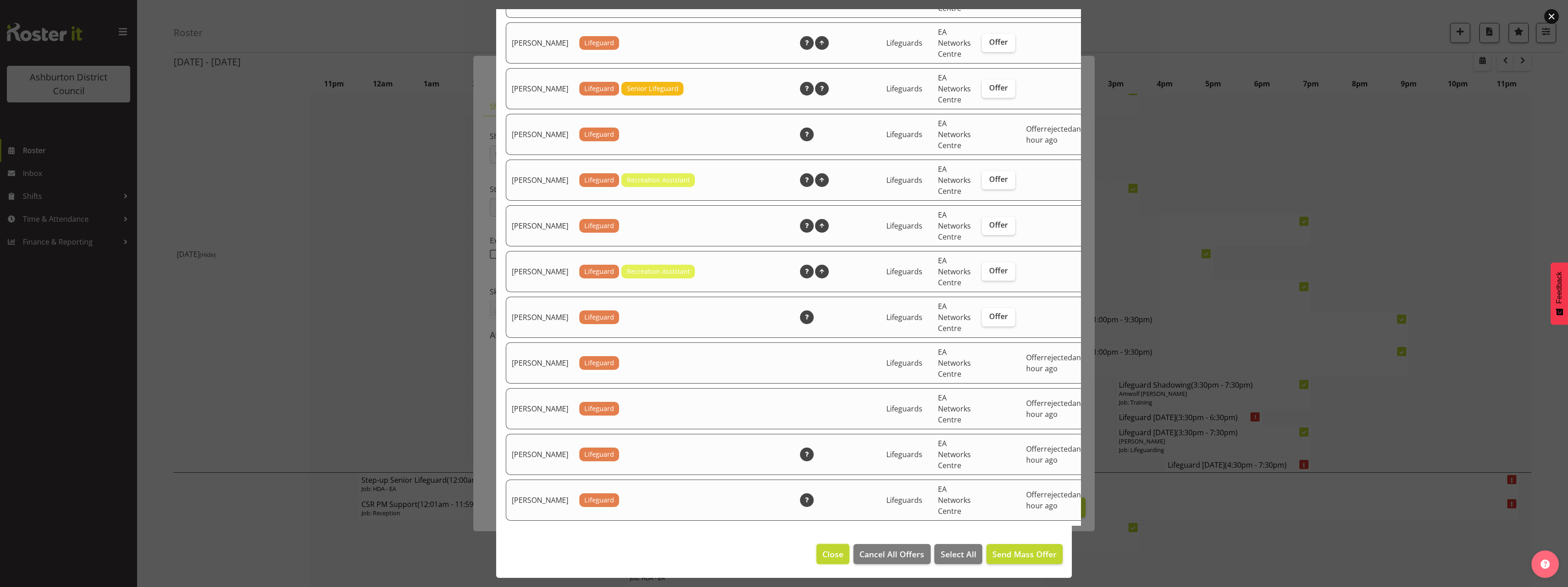
click at [830, 555] on span "Close" at bounding box center [833, 554] width 21 height 12
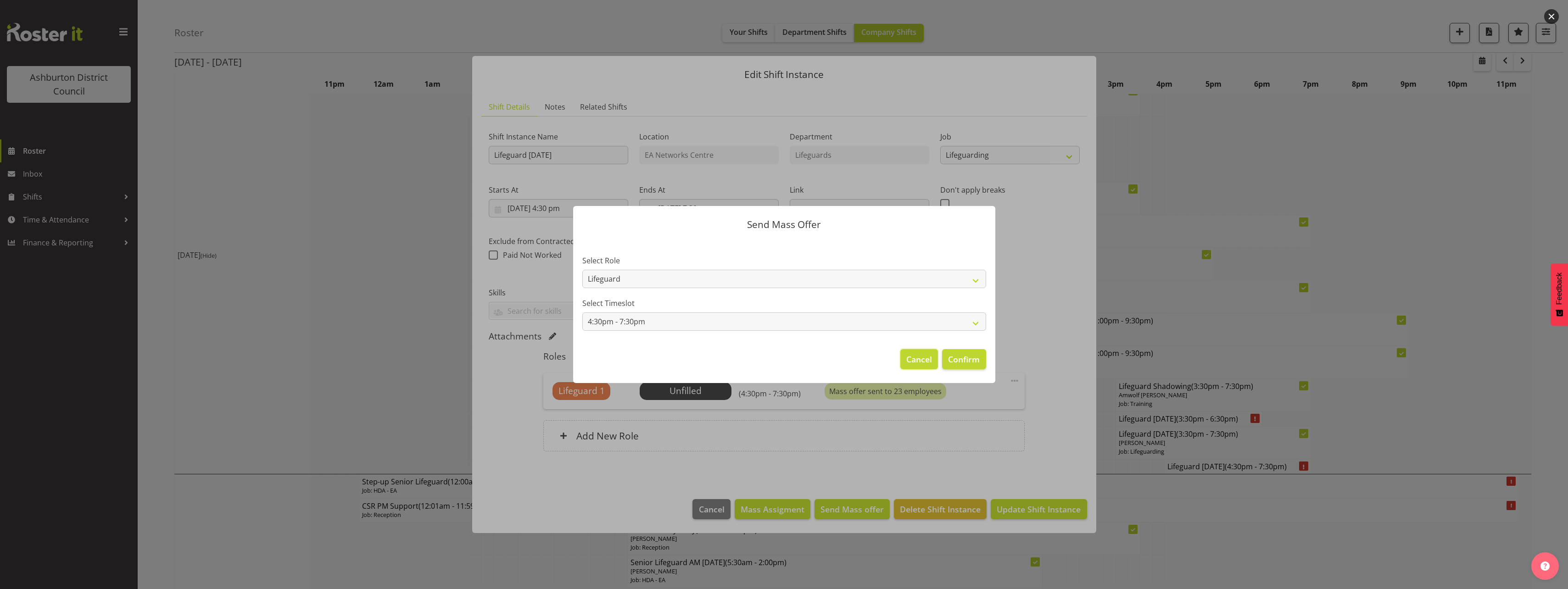
click at [908, 362] on span "Cancel" at bounding box center [919, 359] width 26 height 12
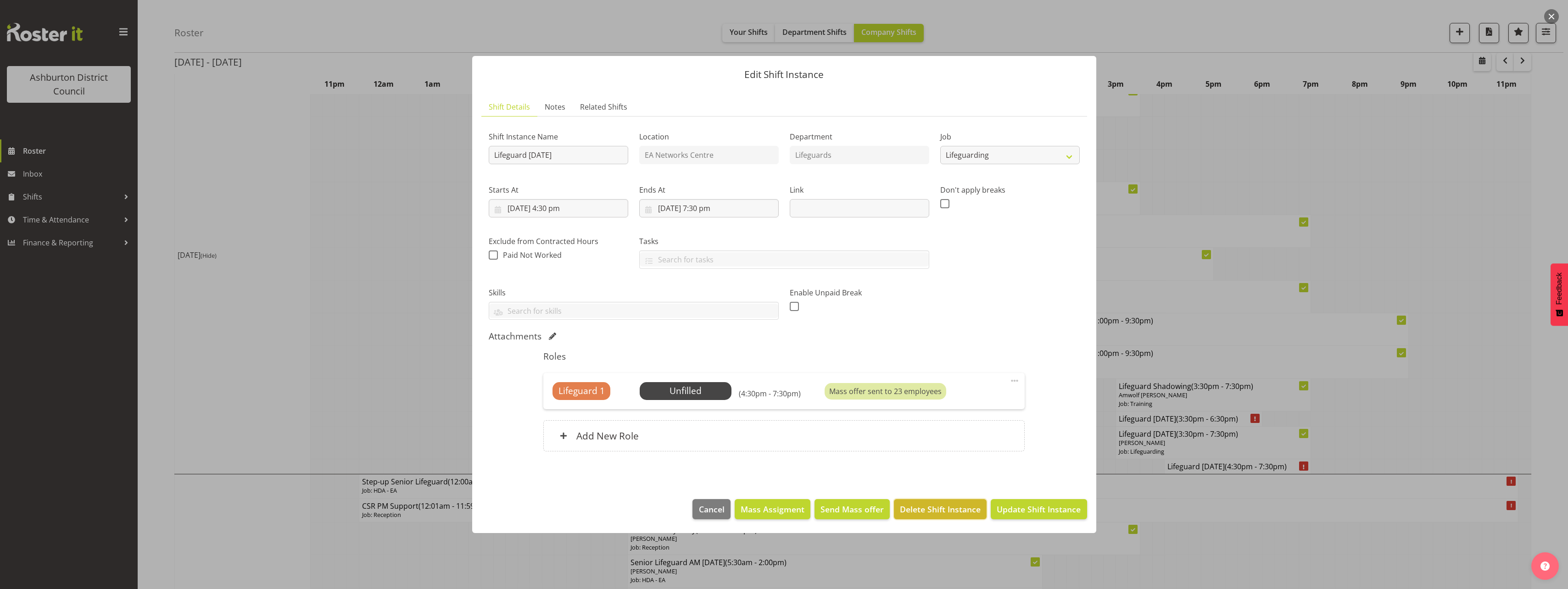
click at [927, 514] on span "Delete Shift Instance" at bounding box center [940, 509] width 81 height 12
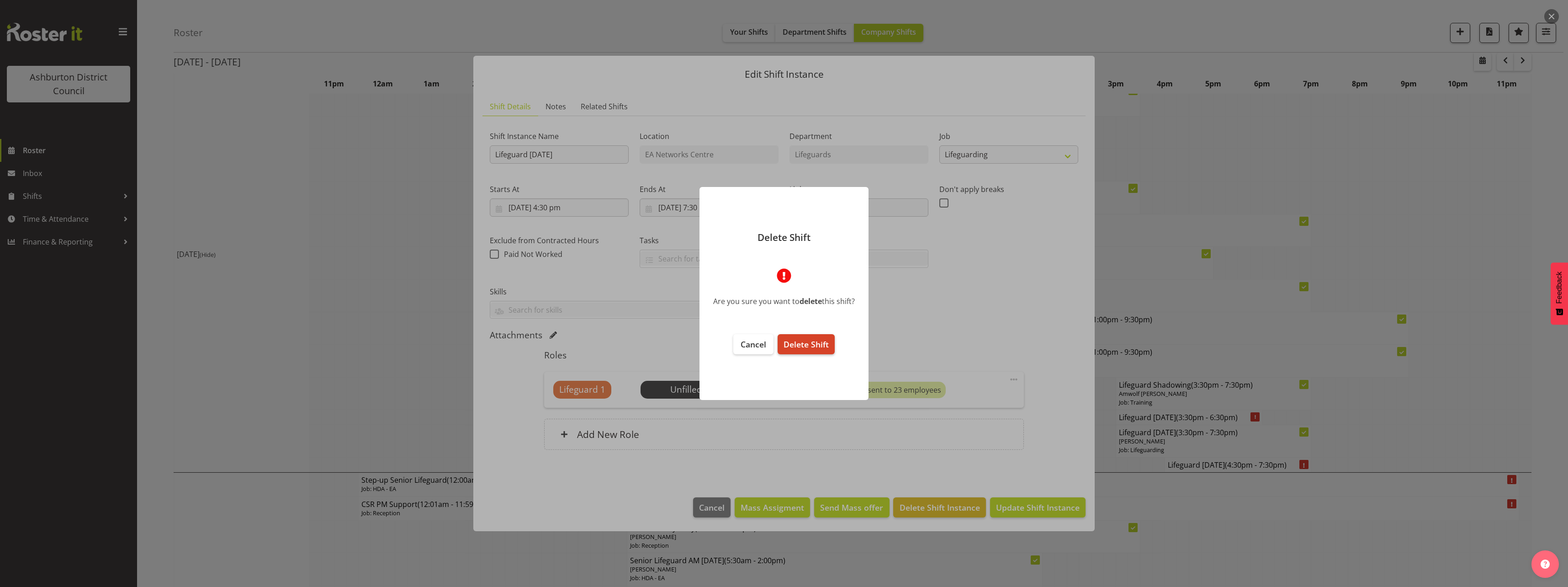
click at [811, 339] on span "Delete Shift" at bounding box center [806, 344] width 45 height 11
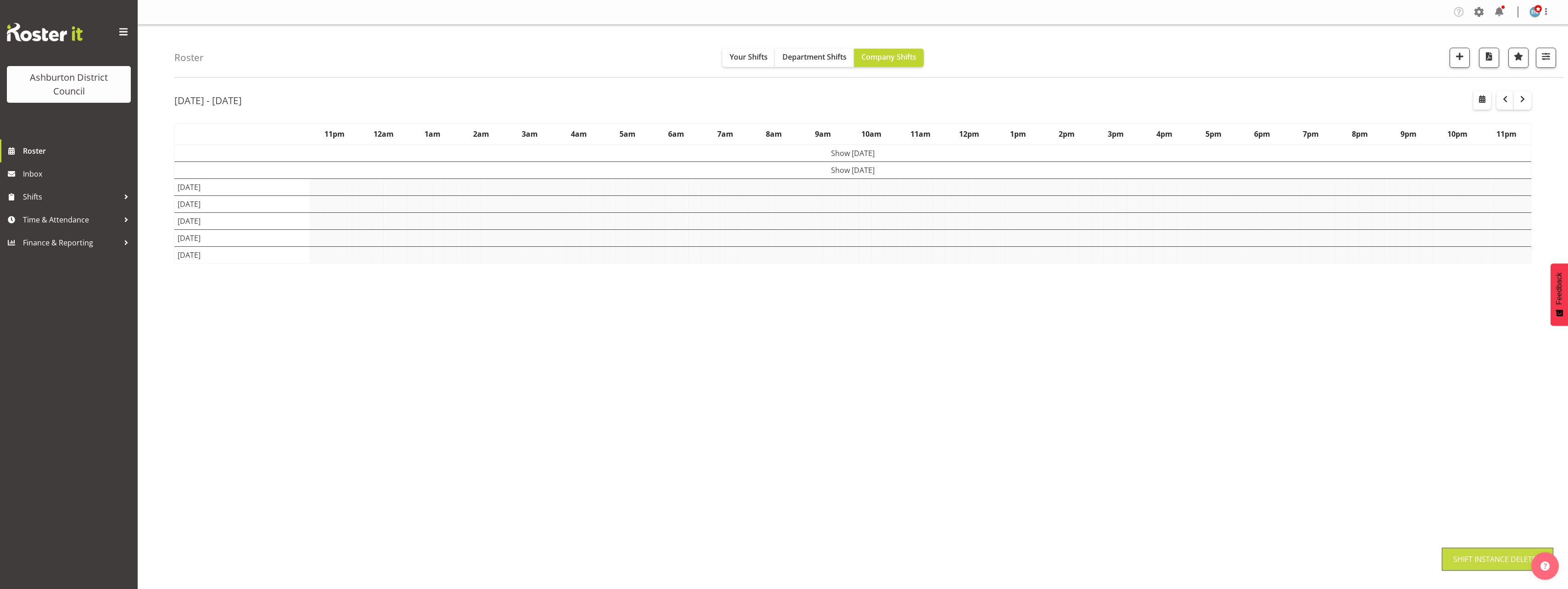
scroll to position [0, 0]
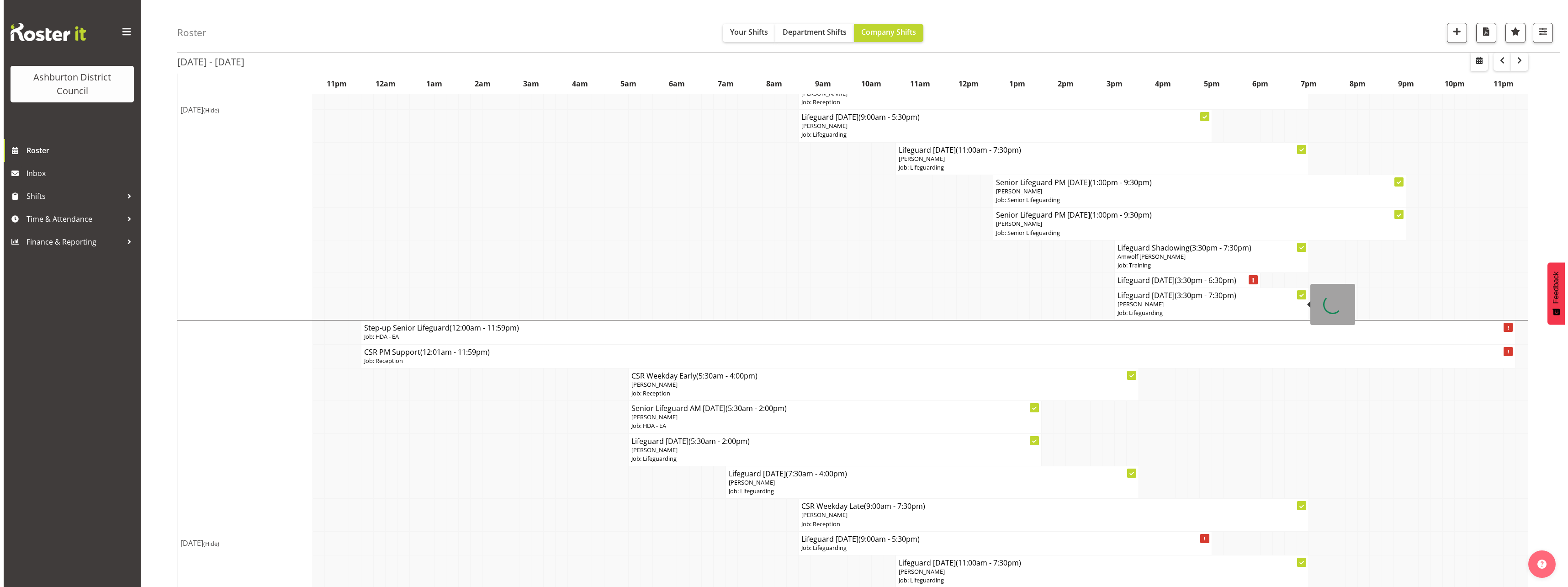
scroll to position [549, 0]
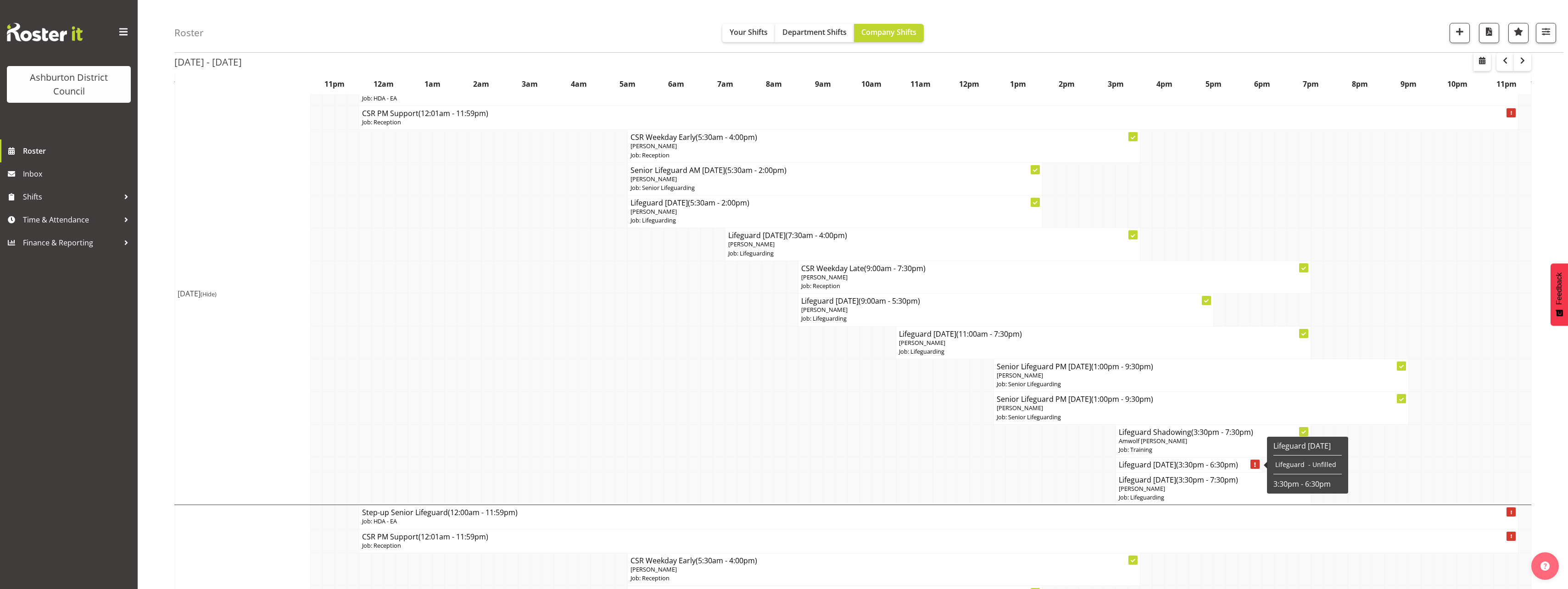
click at [1176, 464] on h4 "Lifeguard [DATE] (3:30pm - 6:30pm)" at bounding box center [1189, 464] width 141 height 9
select select "38"
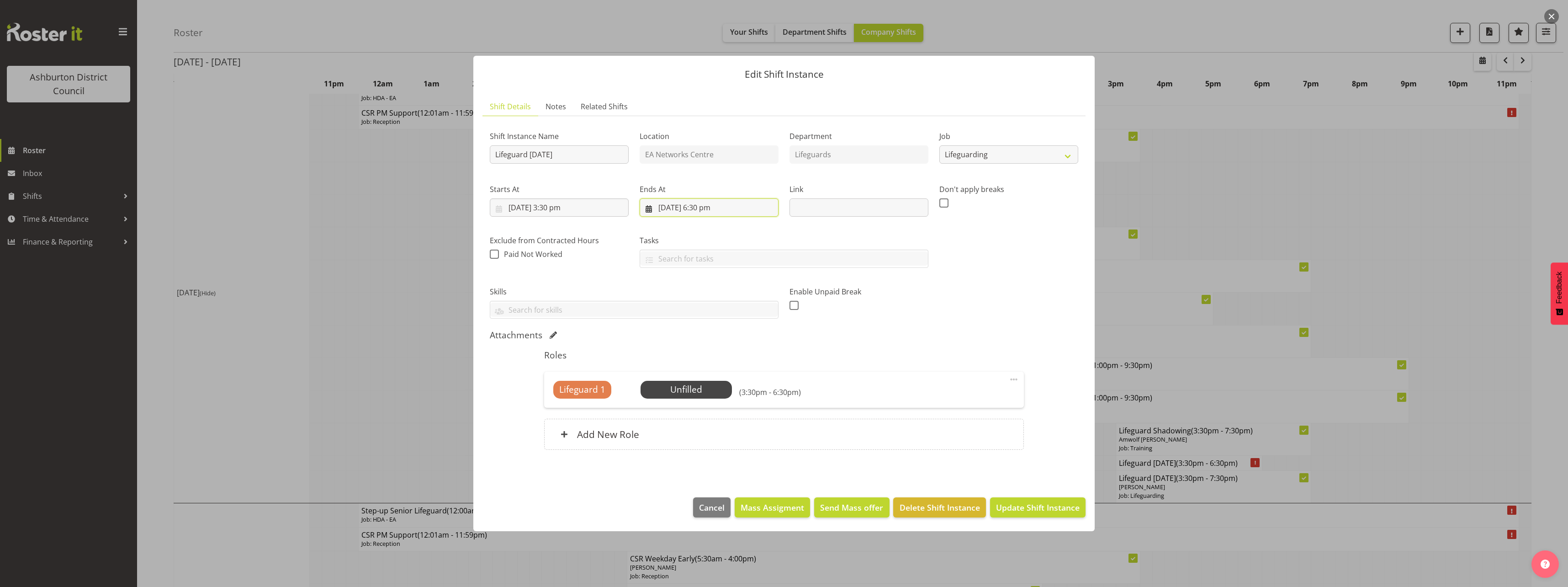
click at [707, 211] on input "[DATE] 6:30 pm" at bounding box center [709, 208] width 139 height 18
click at [708, 396] on select "00 01 02 03 04 05 06 07 08 09 10 11 12 13 14 15 16 17 18 19 20 21 22 23" at bounding box center [709, 402] width 21 height 18
select select "19"
click at [699, 393] on select "00 01 02 03 04 05 06 07 08 09 10 11 12 13 14 15 16 17 18 19 20 21 22 23" at bounding box center [709, 402] width 21 height 18
type input "[DATE] 7:30 pm"
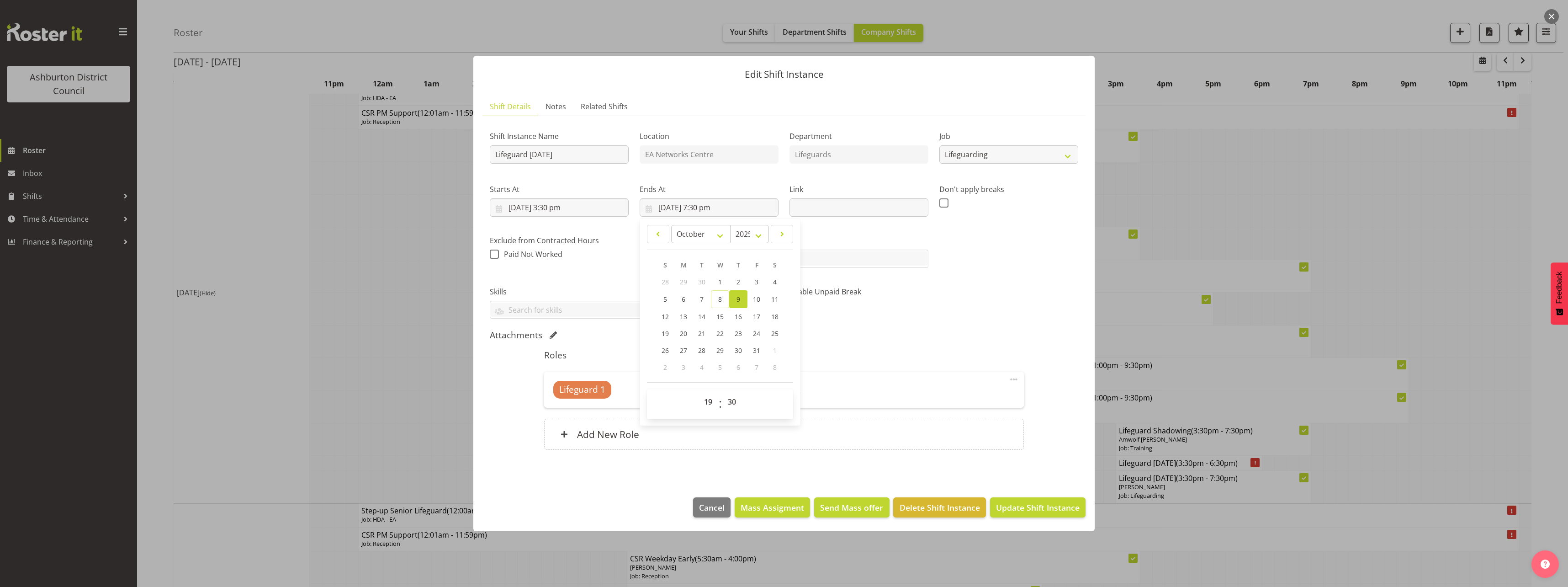
click at [847, 332] on div "Attachments" at bounding box center [784, 335] width 589 height 11
click at [1008, 510] on span "Update Shift Instance" at bounding box center [1037, 507] width 83 height 12
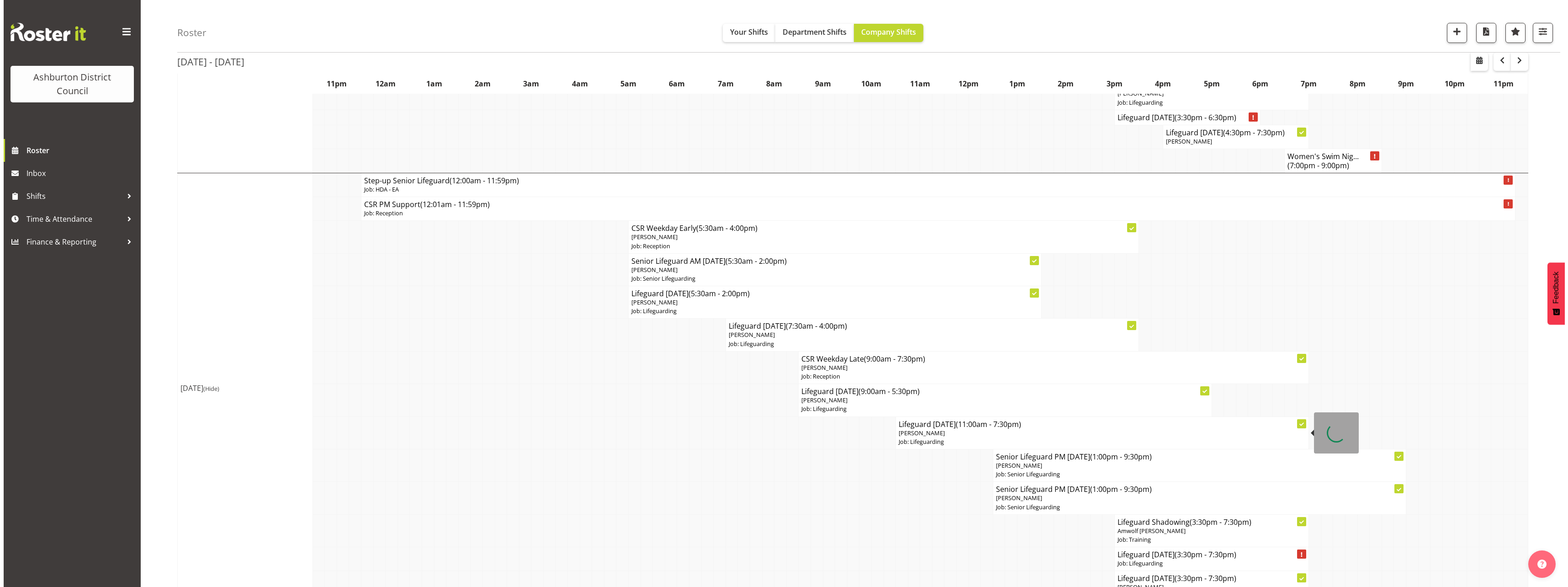
scroll to position [686, 0]
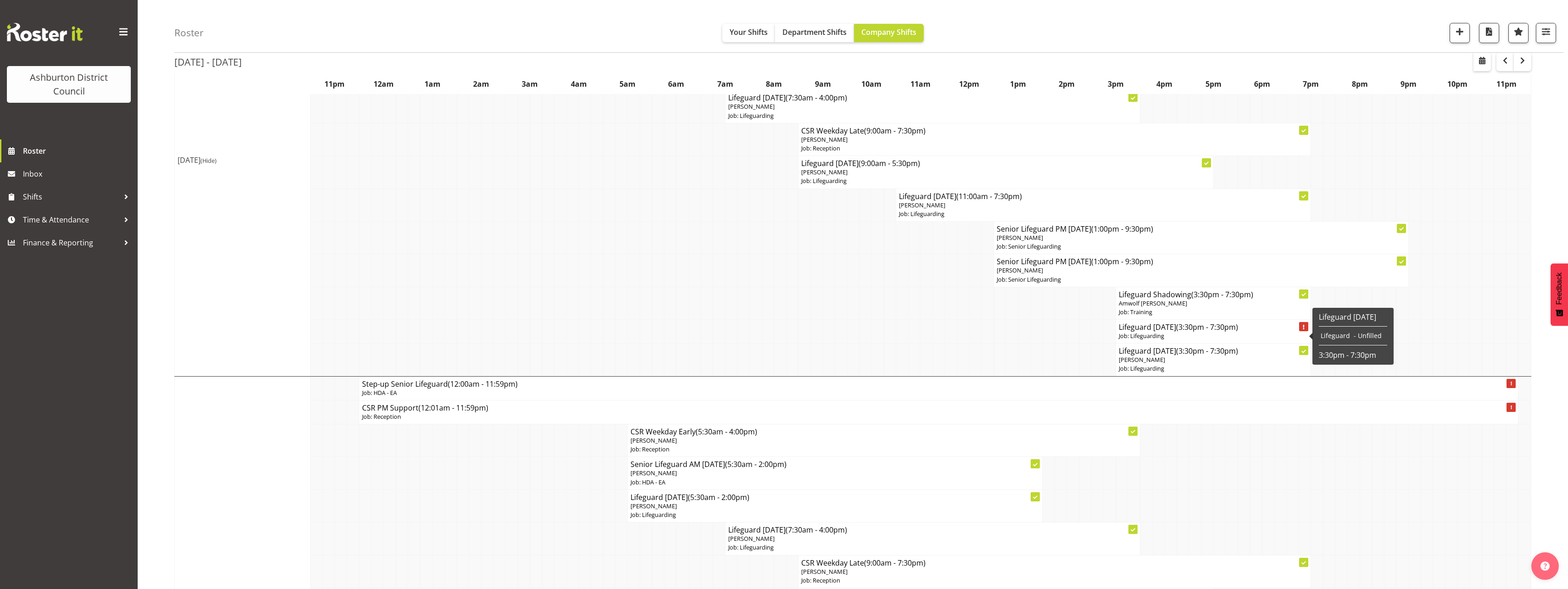
click at [1177, 328] on h4 "Lifeguard [DATE] (3:30pm - 7:30pm)" at bounding box center [1213, 327] width 190 height 9
select select "38"
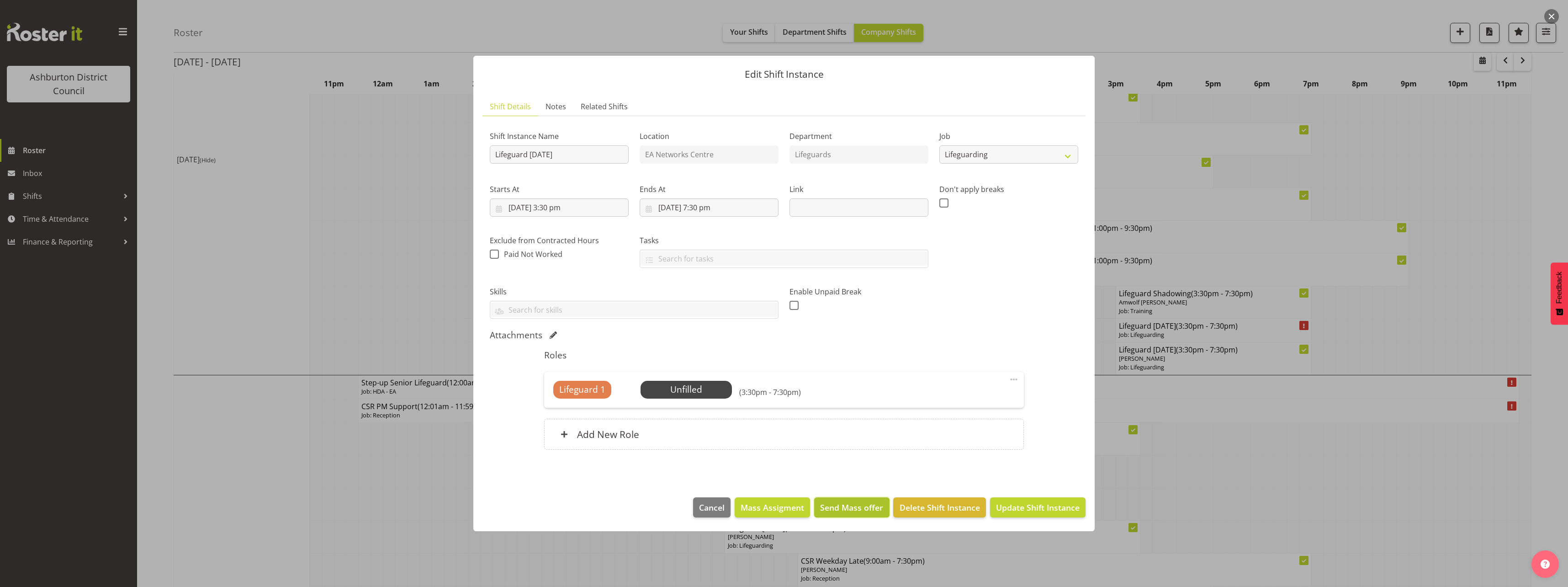
click at [871, 505] on span "Send Mass offer" at bounding box center [852, 507] width 63 height 12
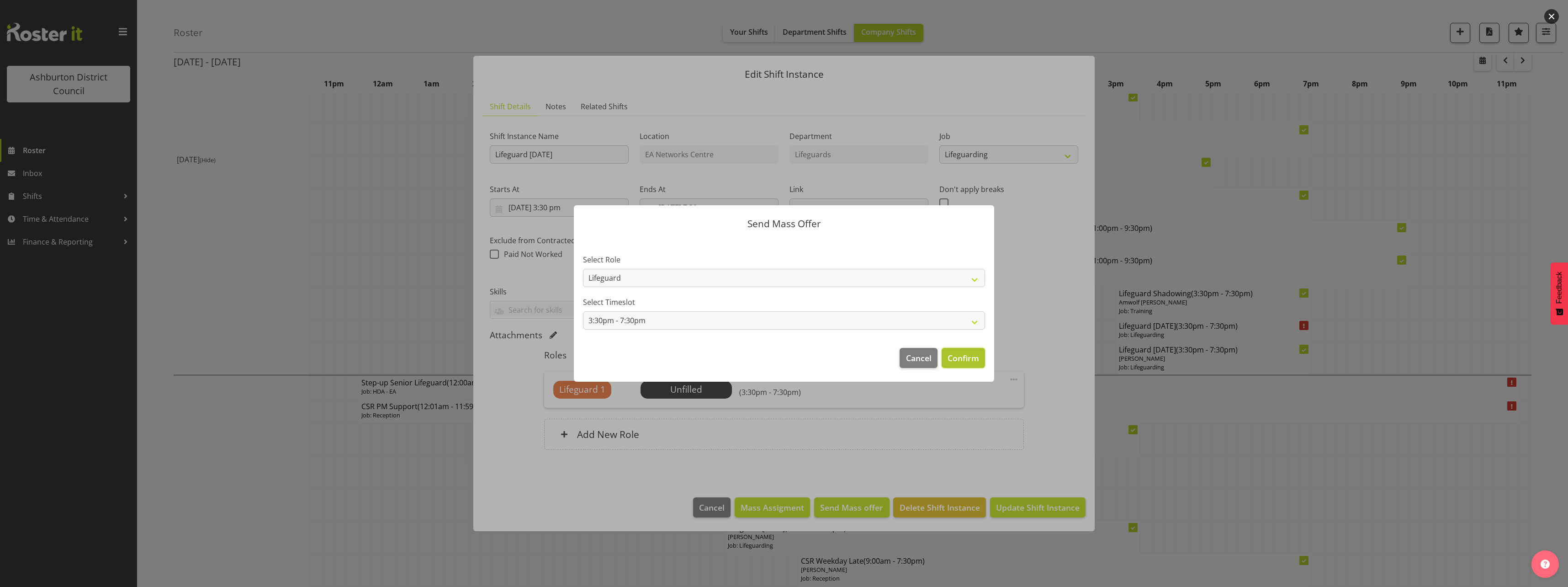
click at [970, 356] on span "Confirm" at bounding box center [964, 358] width 32 height 12
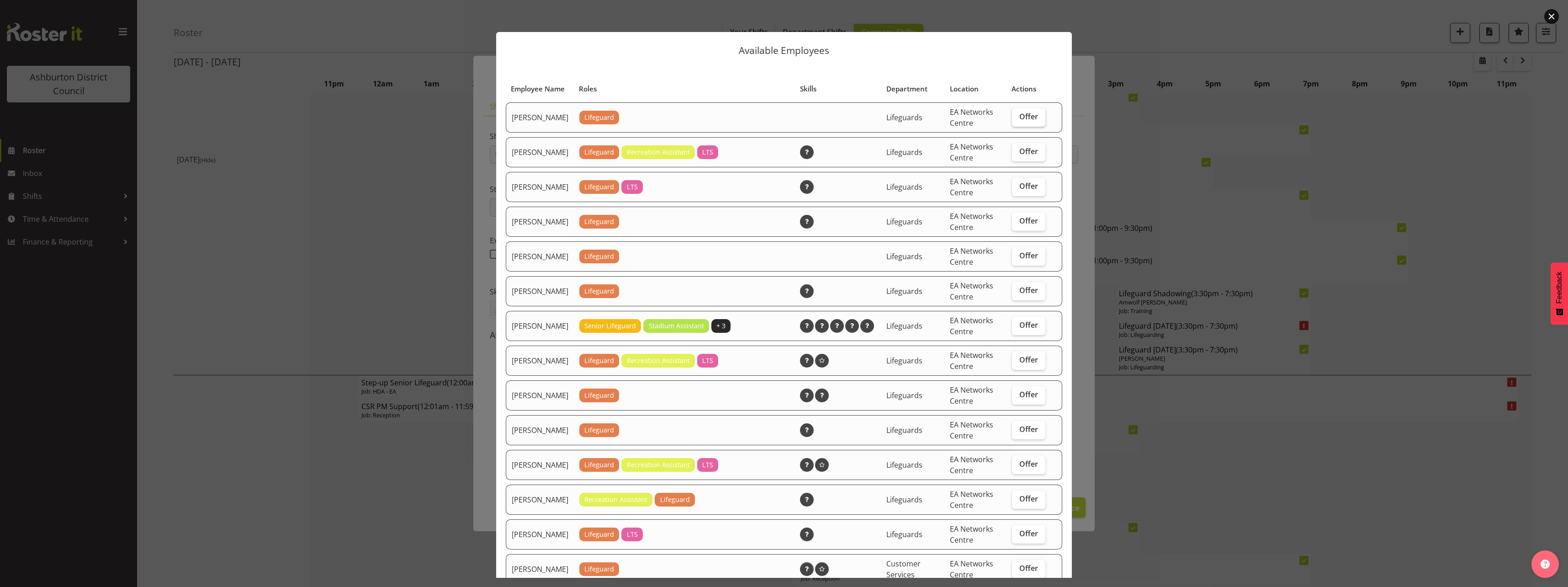
click at [1020, 121] on span "Offer" at bounding box center [1029, 116] width 19 height 9
click at [1018, 120] on input "Offer" at bounding box center [1015, 117] width 6 height 6
checkbox input "true"
click at [1020, 191] on span "Offer" at bounding box center [1029, 186] width 19 height 9
click at [1016, 189] on input "Offer" at bounding box center [1015, 186] width 6 height 6
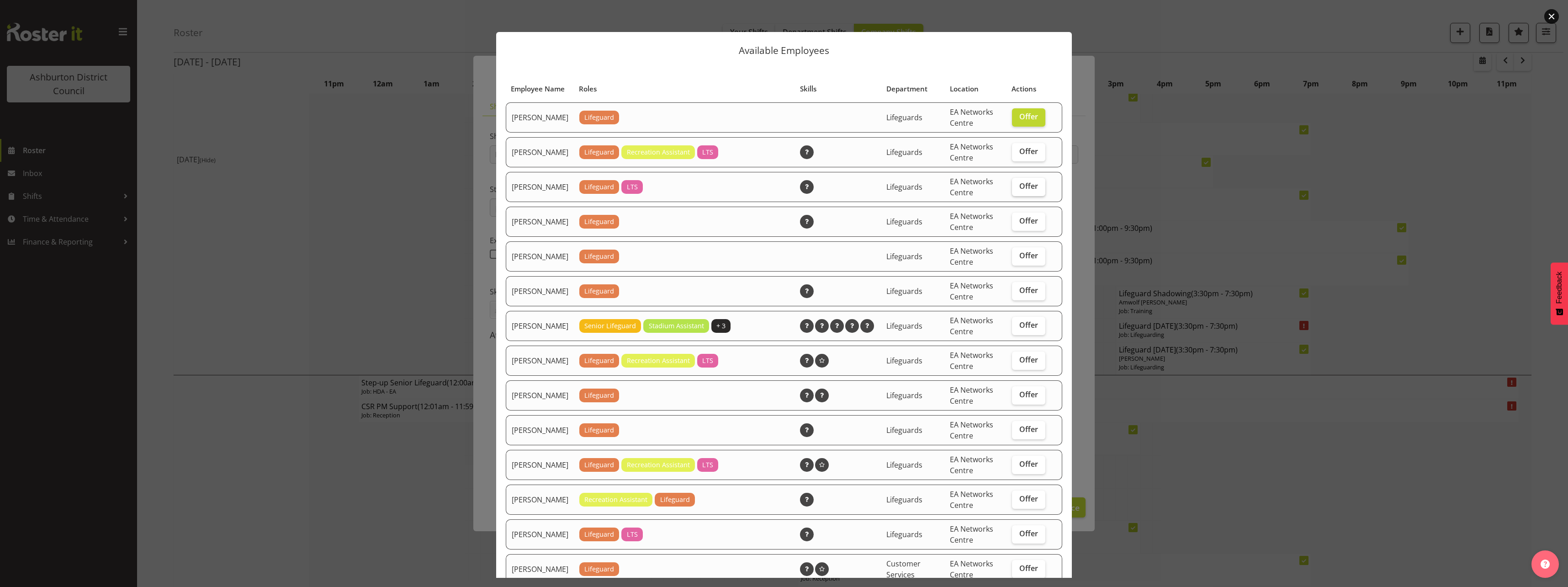
checkbox input "true"
click at [1020, 225] on span "Offer" at bounding box center [1029, 220] width 19 height 9
click at [1017, 224] on input "Offer" at bounding box center [1015, 221] width 6 height 6
checkbox input "true"
click at [1021, 260] on span "Offer" at bounding box center [1029, 255] width 19 height 9
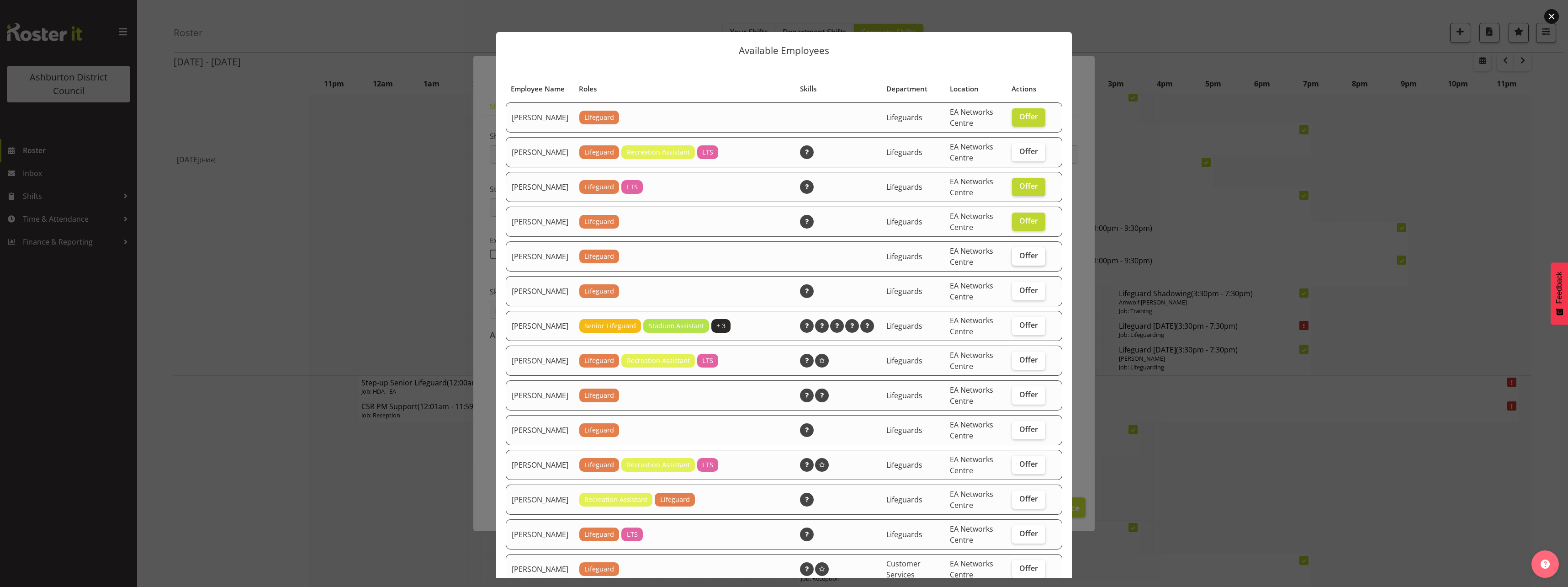
click at [1018, 259] on input "Offer" at bounding box center [1015, 256] width 6 height 6
checkbox input "true"
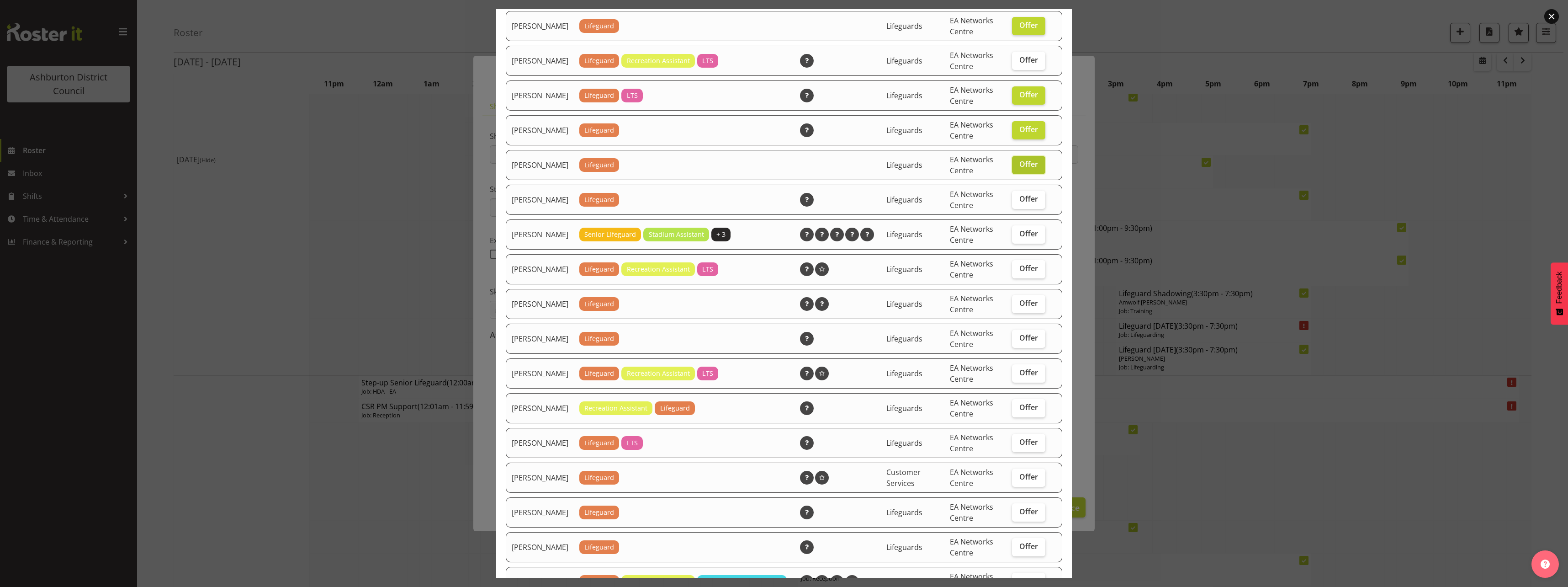
scroll to position [137, 0]
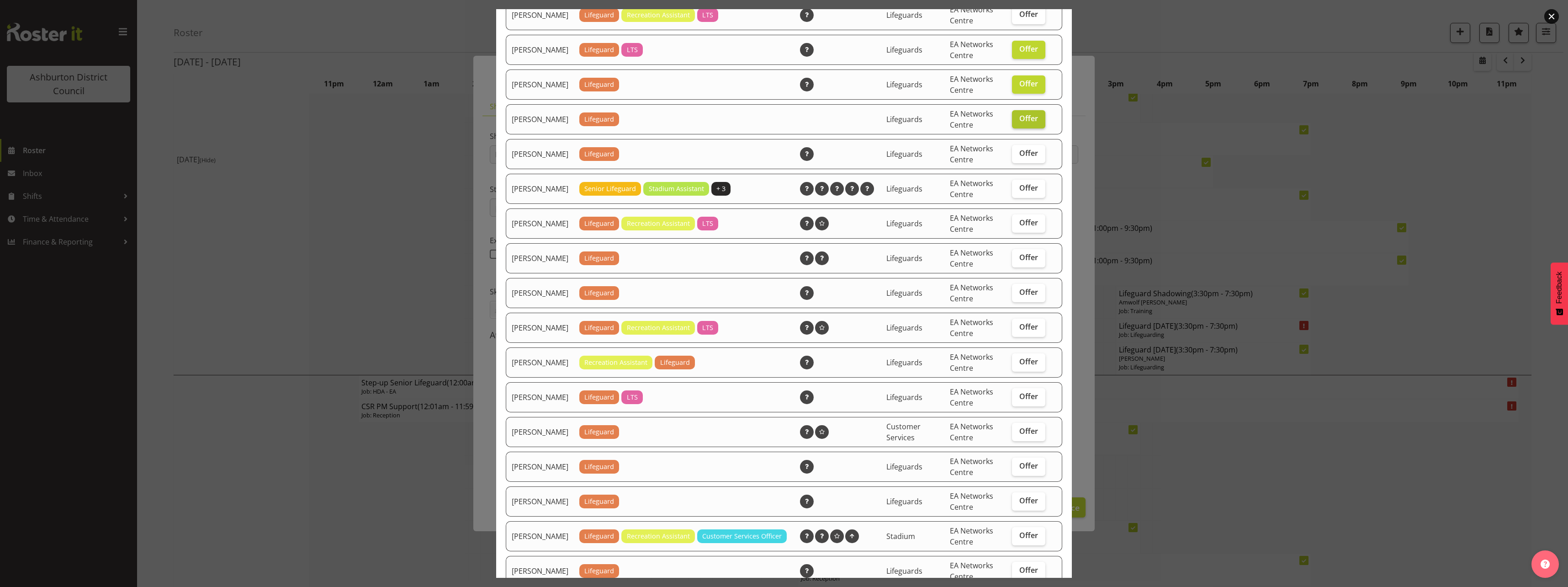
click at [1021, 262] on span "Offer" at bounding box center [1029, 257] width 19 height 9
click at [1018, 261] on input "Offer" at bounding box center [1015, 258] width 6 height 6
checkbox input "true"
click at [1027, 297] on label "Offer" at bounding box center [1029, 293] width 33 height 18
click at [1018, 295] on input "Offer" at bounding box center [1015, 292] width 6 height 6
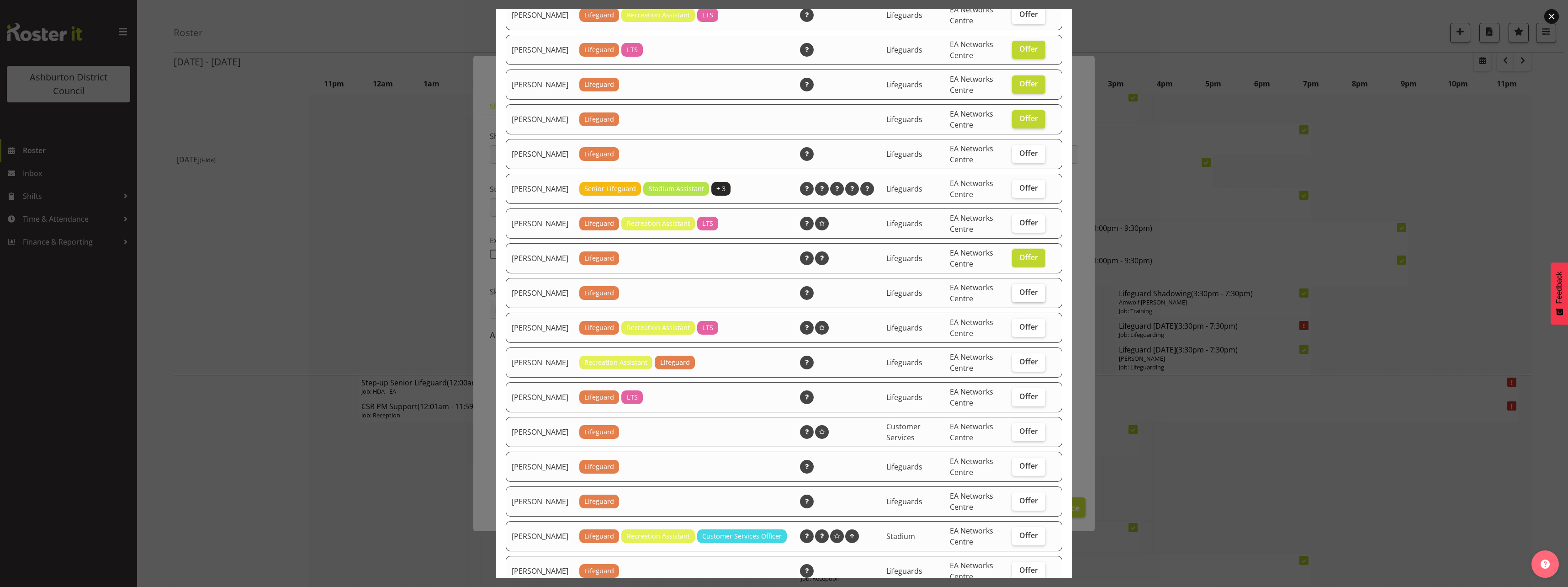
checkbox input "true"
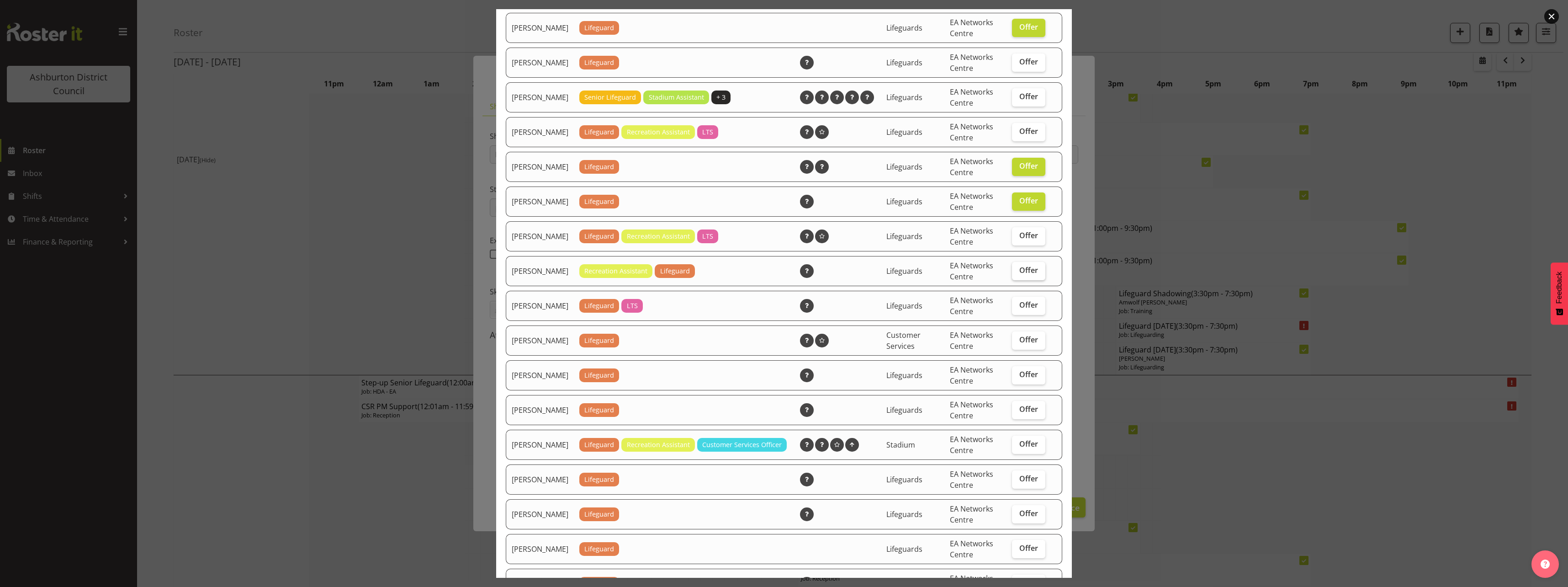
click at [1020, 275] on span "Offer" at bounding box center [1029, 270] width 19 height 9
click at [1015, 273] on input "Offer" at bounding box center [1015, 270] width 6 height 6
checkbox input "true"
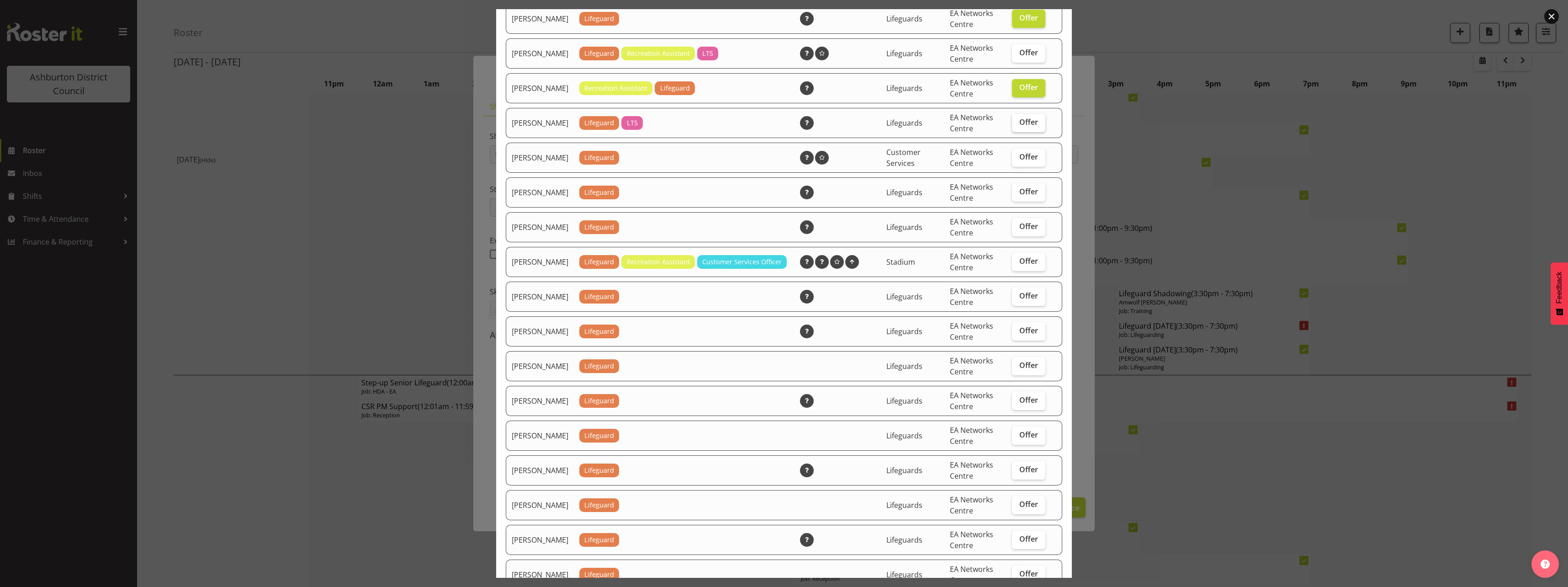
click at [1028, 127] on span "Offer" at bounding box center [1029, 122] width 19 height 9
click at [1018, 125] on input "Offer" at bounding box center [1015, 122] width 6 height 6
checkbox input "true"
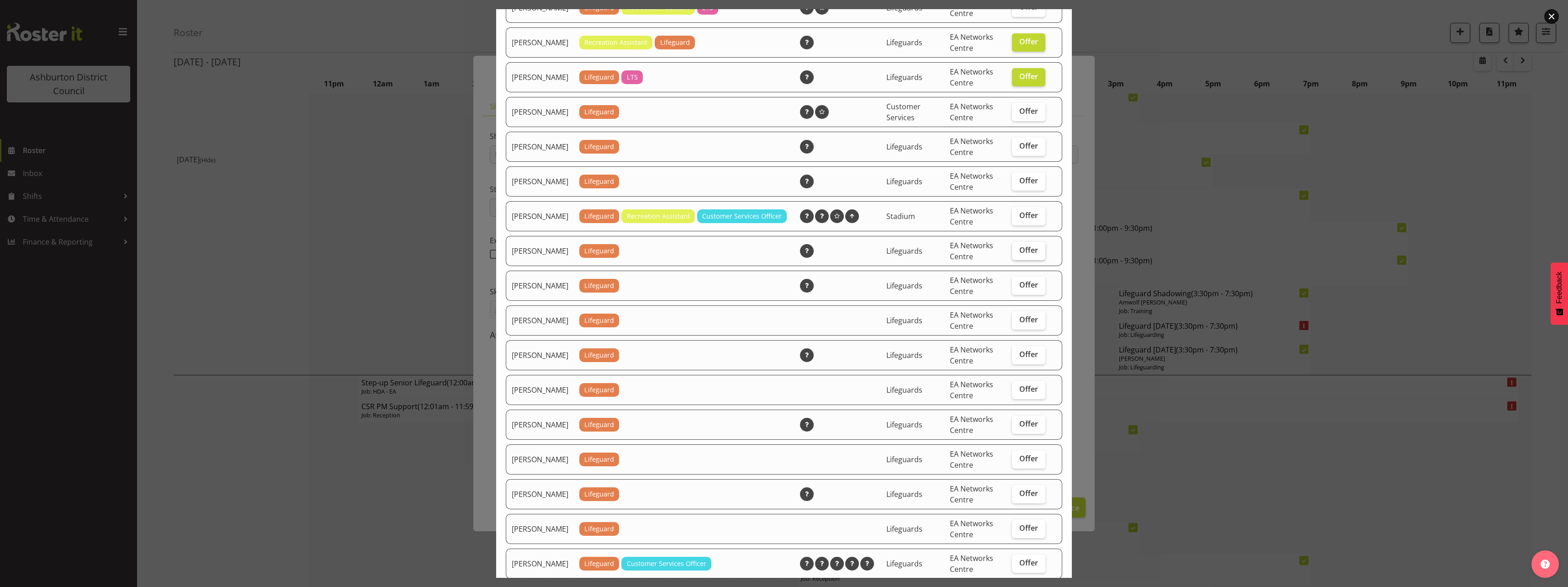
click at [1031, 258] on label "Offer" at bounding box center [1029, 251] width 33 height 18
click at [1018, 253] on input "Offer" at bounding box center [1015, 250] width 6 height 6
checkbox input "true"
click at [1021, 289] on span "Offer" at bounding box center [1029, 284] width 19 height 9
click at [1018, 288] on input "Offer" at bounding box center [1015, 285] width 6 height 6
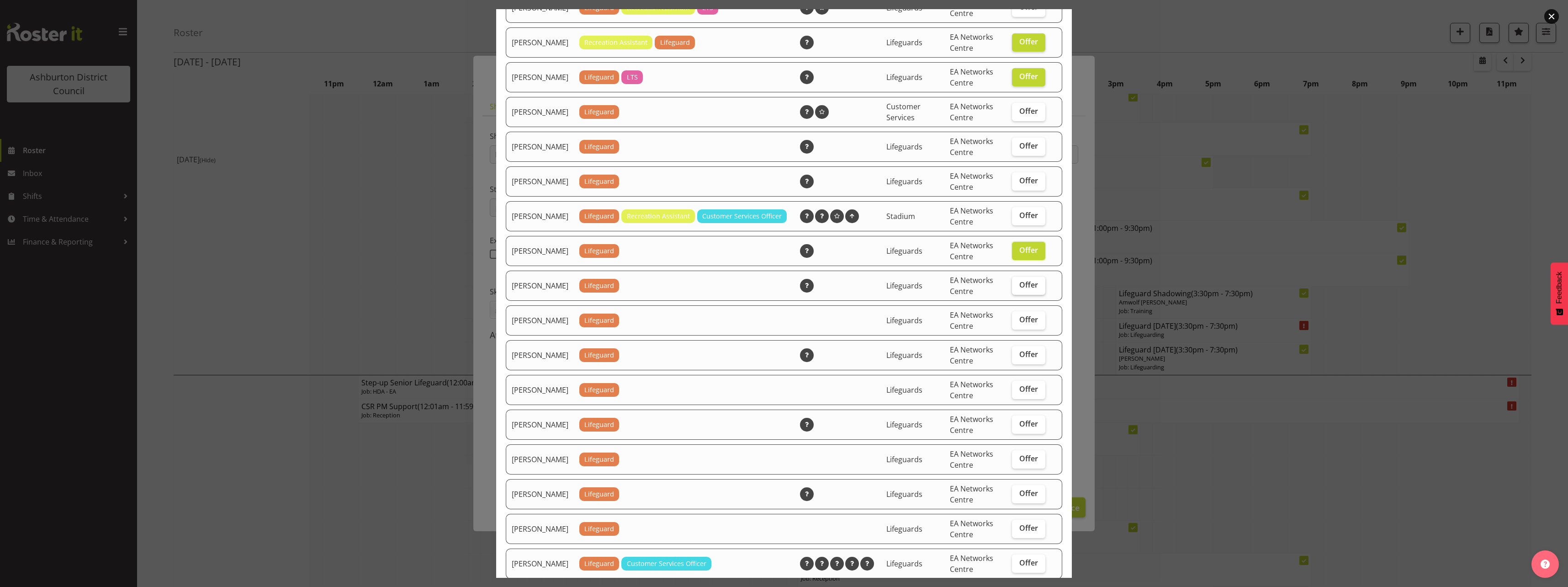
checkbox input "true"
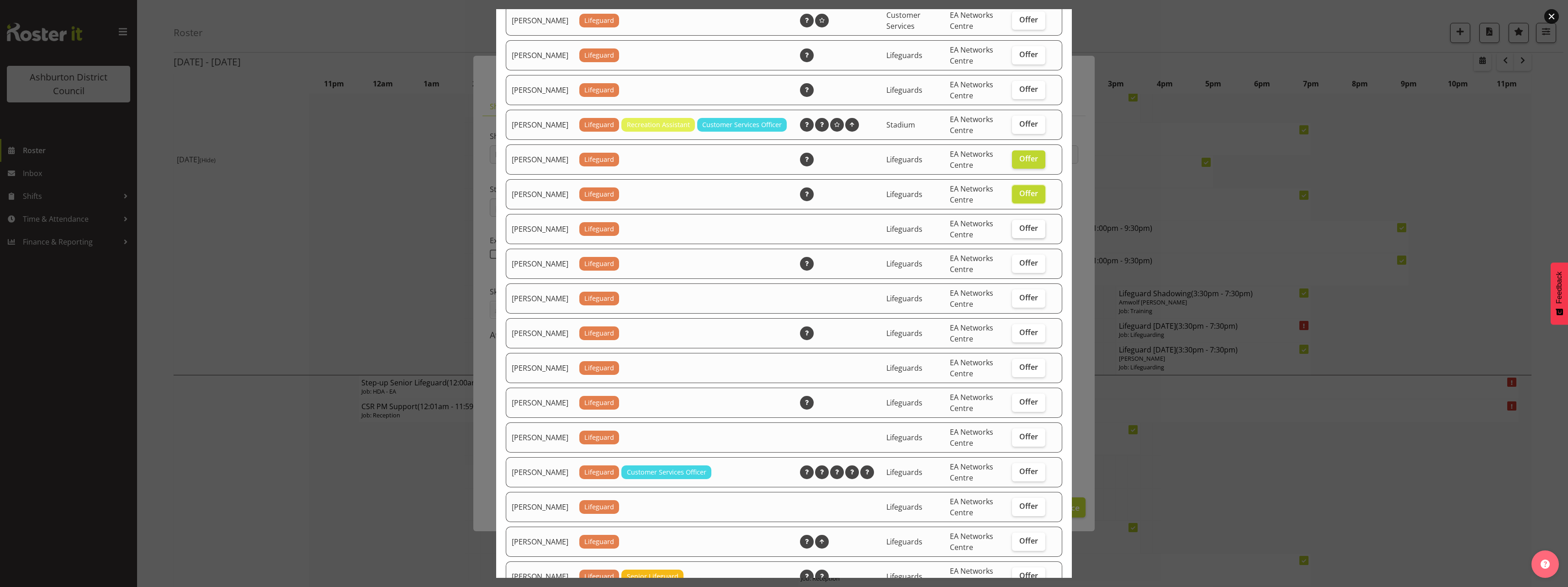
click at [1020, 233] on span "Offer" at bounding box center [1029, 228] width 19 height 9
click at [1018, 231] on input "Offer" at bounding box center [1015, 228] width 6 height 6
checkbox input "true"
click at [1020, 267] on span "Offer" at bounding box center [1029, 262] width 19 height 9
click at [1018, 266] on input "Offer" at bounding box center [1015, 263] width 6 height 6
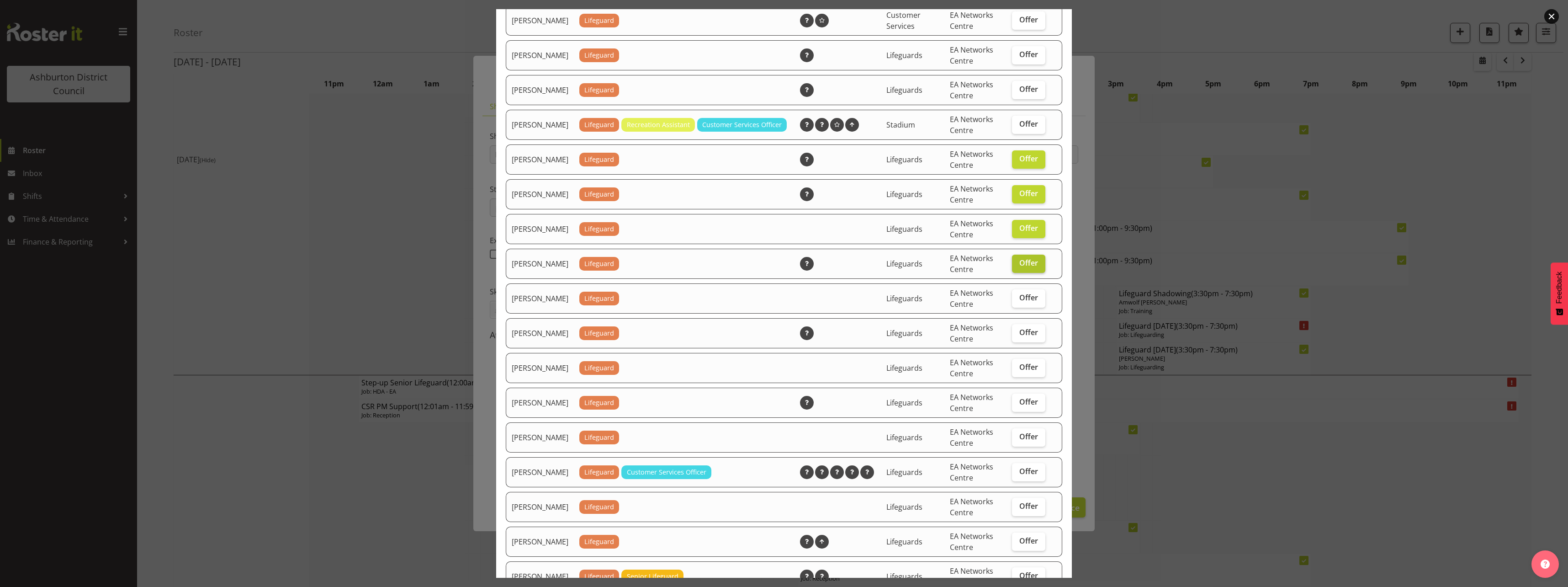
click at [1020, 267] on span "Offer" at bounding box center [1029, 262] width 19 height 9
click at [1018, 266] on input "Offer" at bounding box center [1015, 263] width 6 height 6
checkbox input "false"
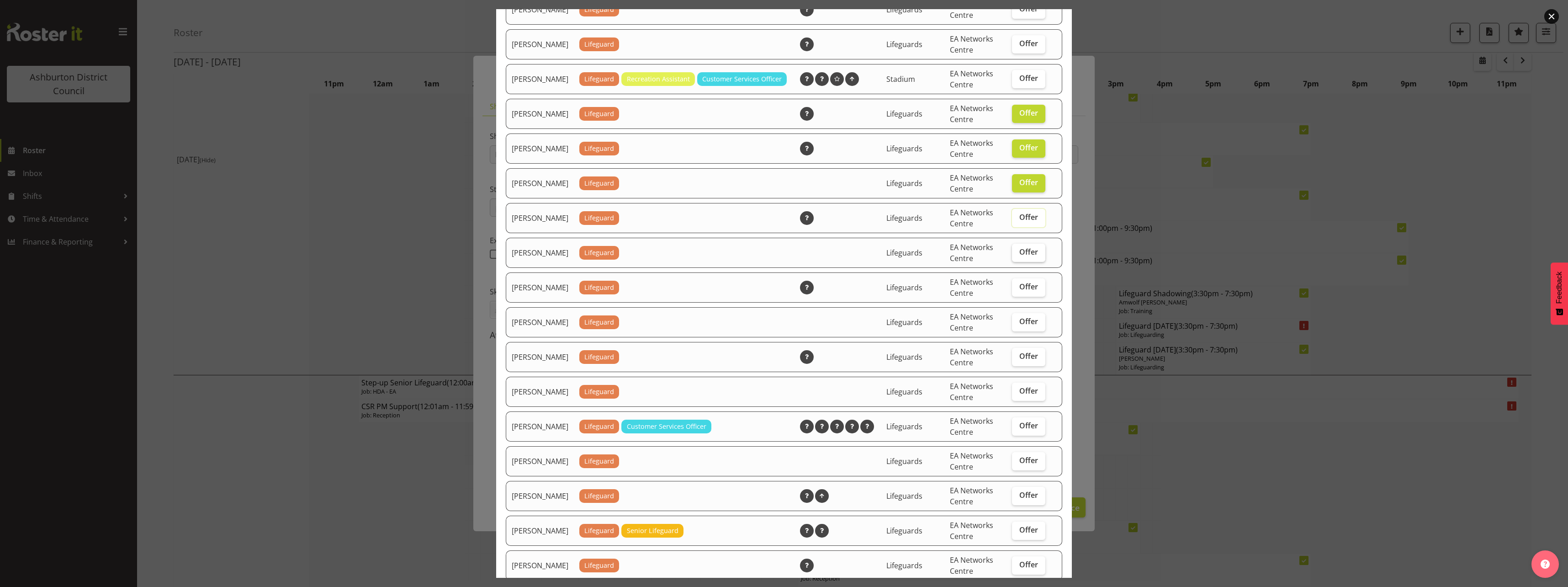
scroll to position [640, 0]
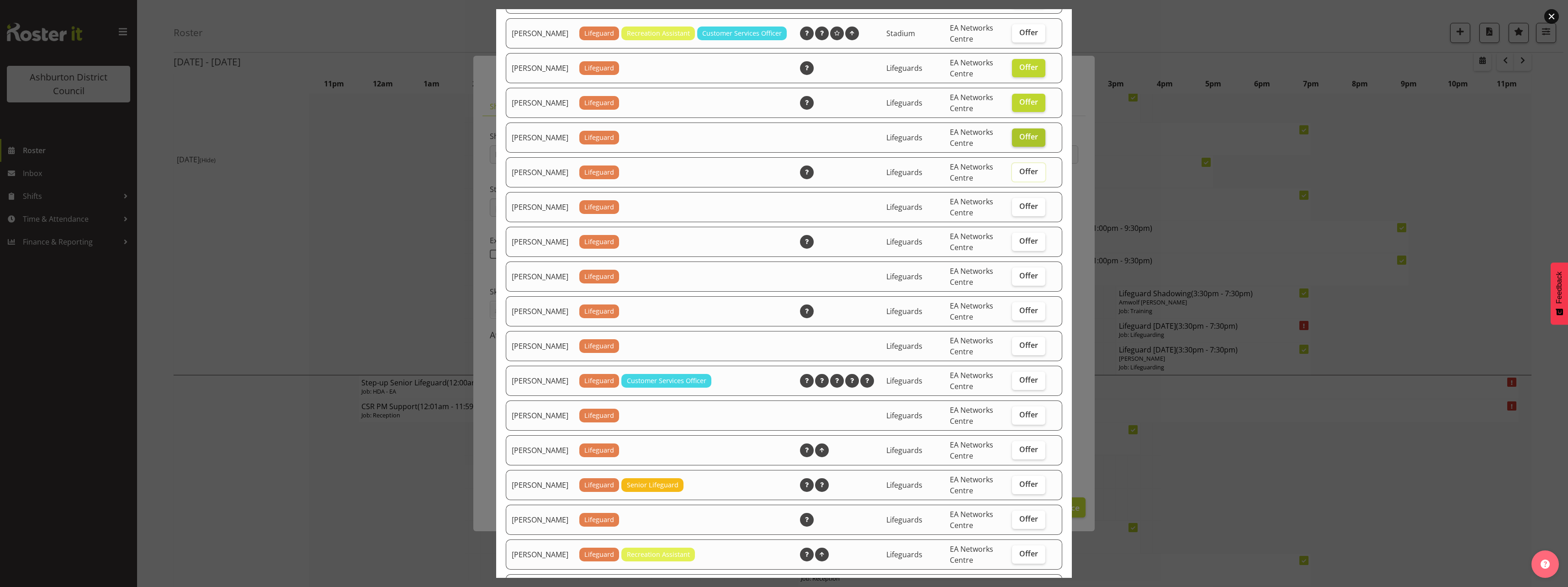
click at [1021, 147] on label "Offer" at bounding box center [1029, 138] width 33 height 18
click at [1018, 140] on input "Offer" at bounding box center [1015, 137] width 6 height 6
checkbox input "false"
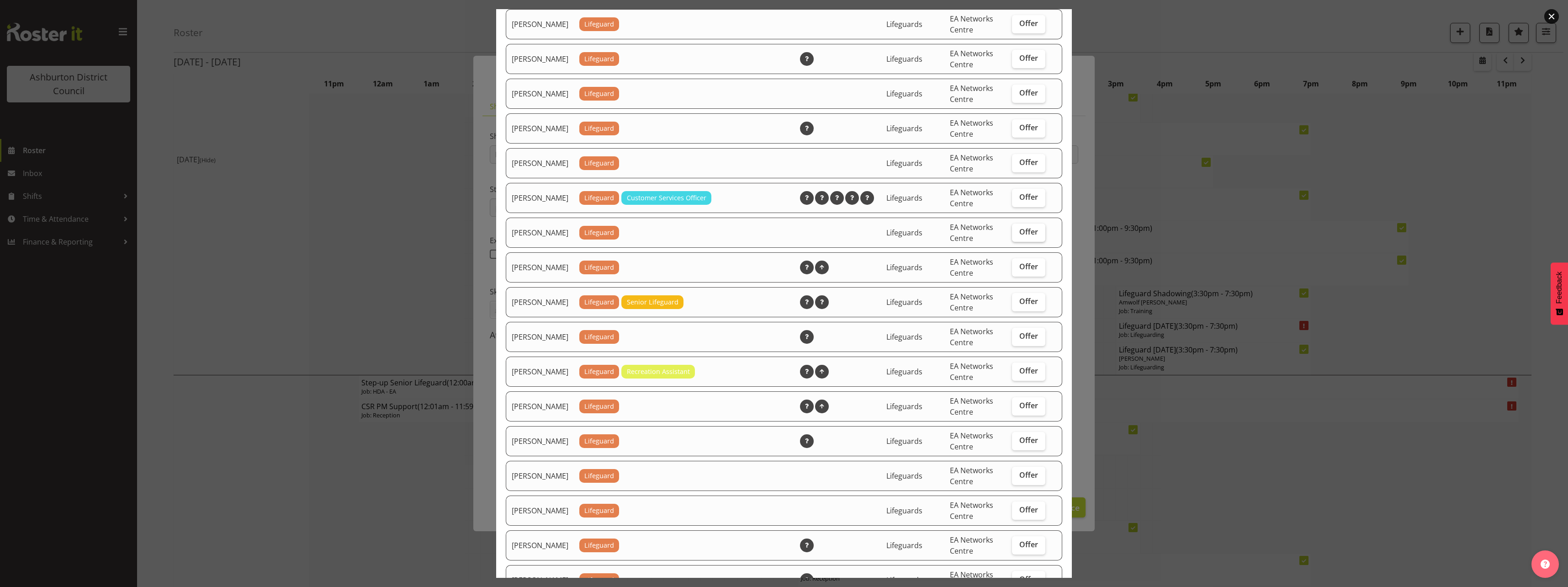
scroll to position [868, 0]
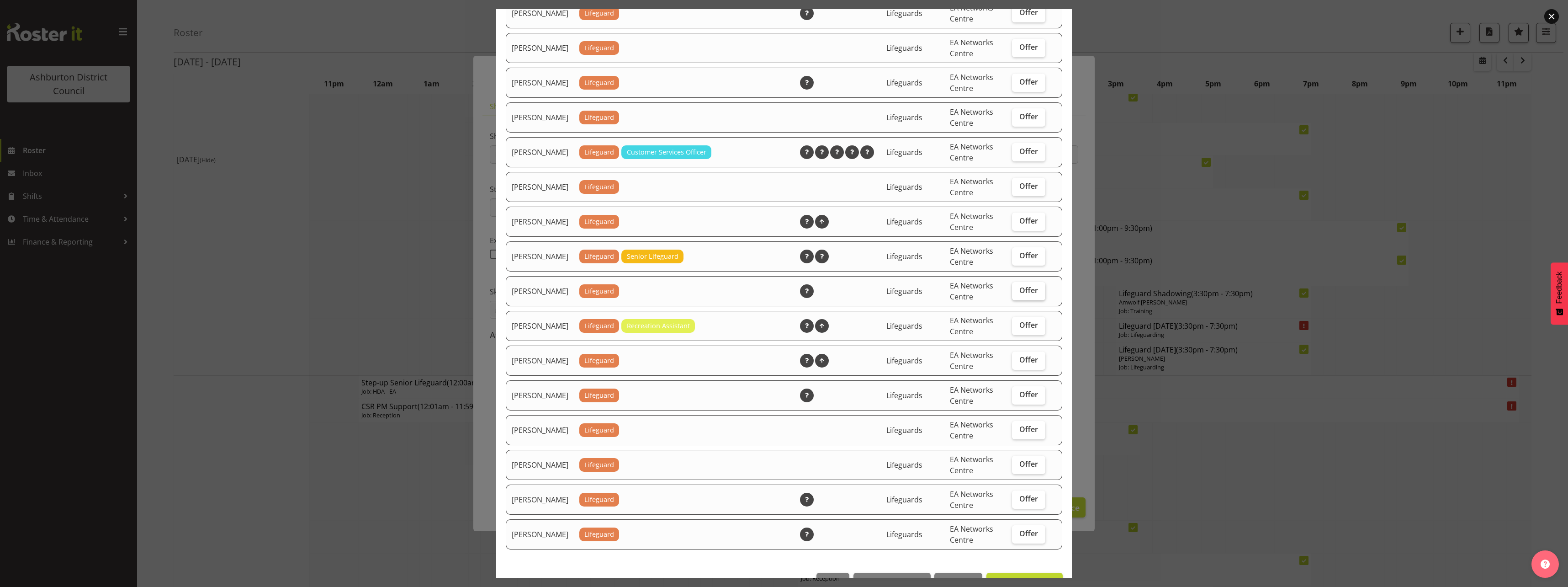
click at [1021, 295] on span "Offer" at bounding box center [1029, 290] width 19 height 9
click at [1018, 294] on input "Offer" at bounding box center [1015, 290] width 6 height 6
checkbox input "true"
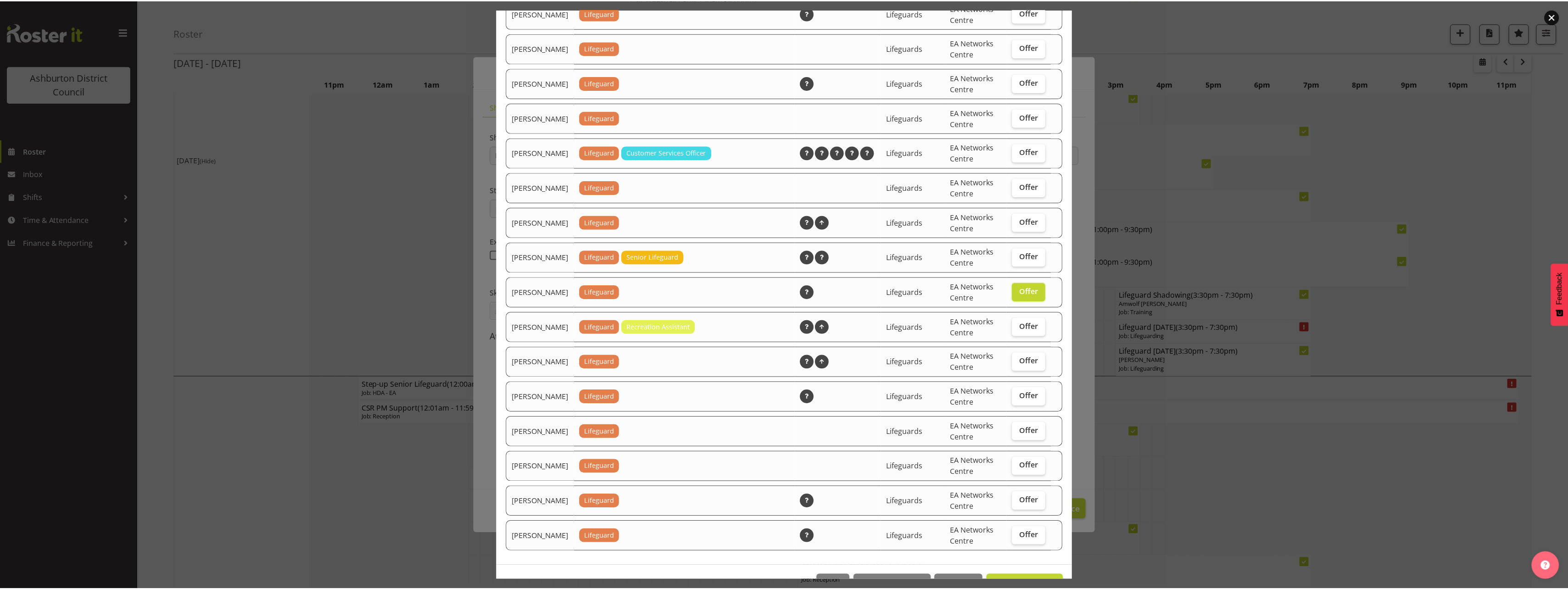
scroll to position [911, 0]
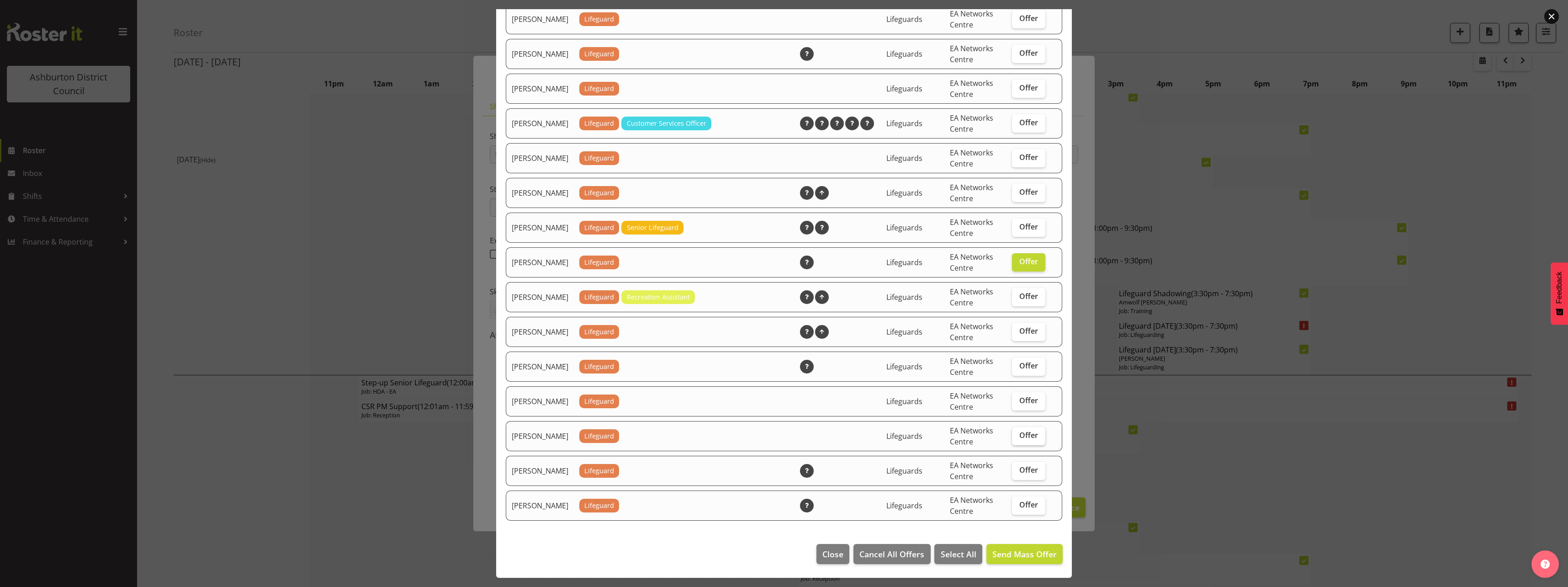
click at [1020, 435] on span "Offer" at bounding box center [1029, 435] width 19 height 9
click at [1018, 435] on input "Offer" at bounding box center [1015, 435] width 6 height 6
checkbox input "true"
click at [1020, 401] on span "Offer" at bounding box center [1029, 400] width 19 height 9
click at [1017, 401] on input "Offer" at bounding box center [1015, 401] width 6 height 6
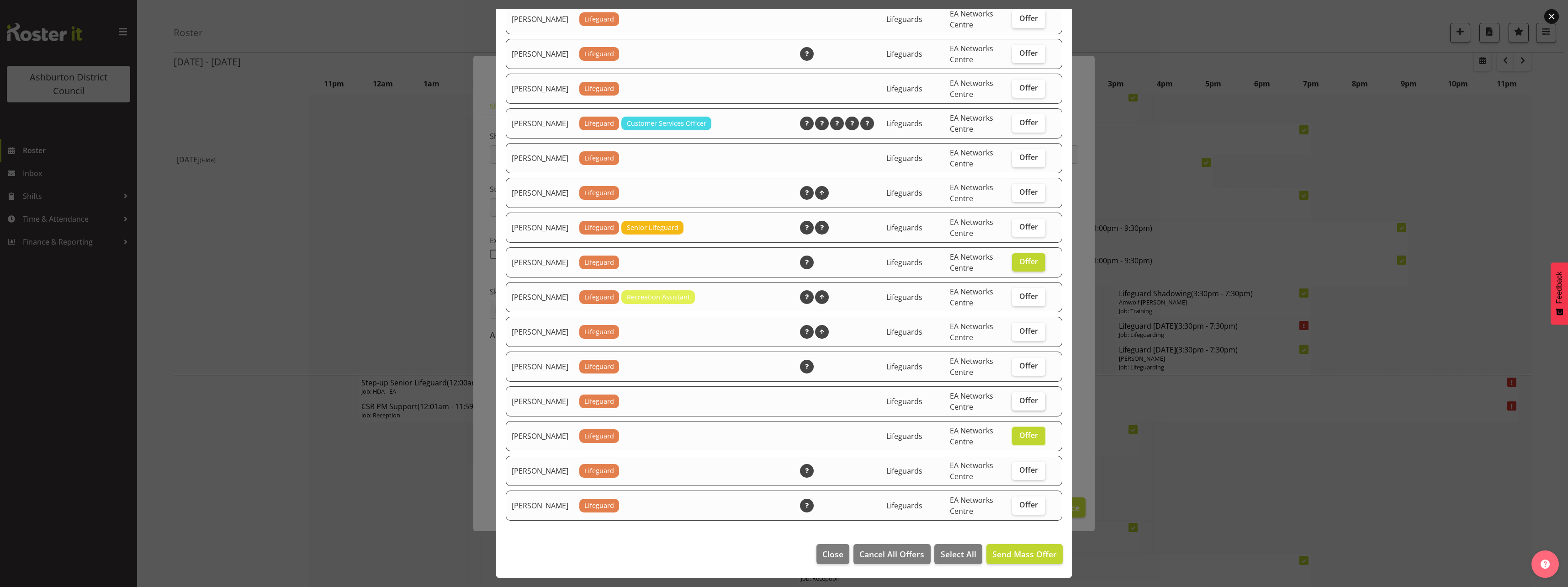
checkbox input "true"
click at [1003, 550] on span "Send Mass Offer" at bounding box center [1024, 554] width 65 height 11
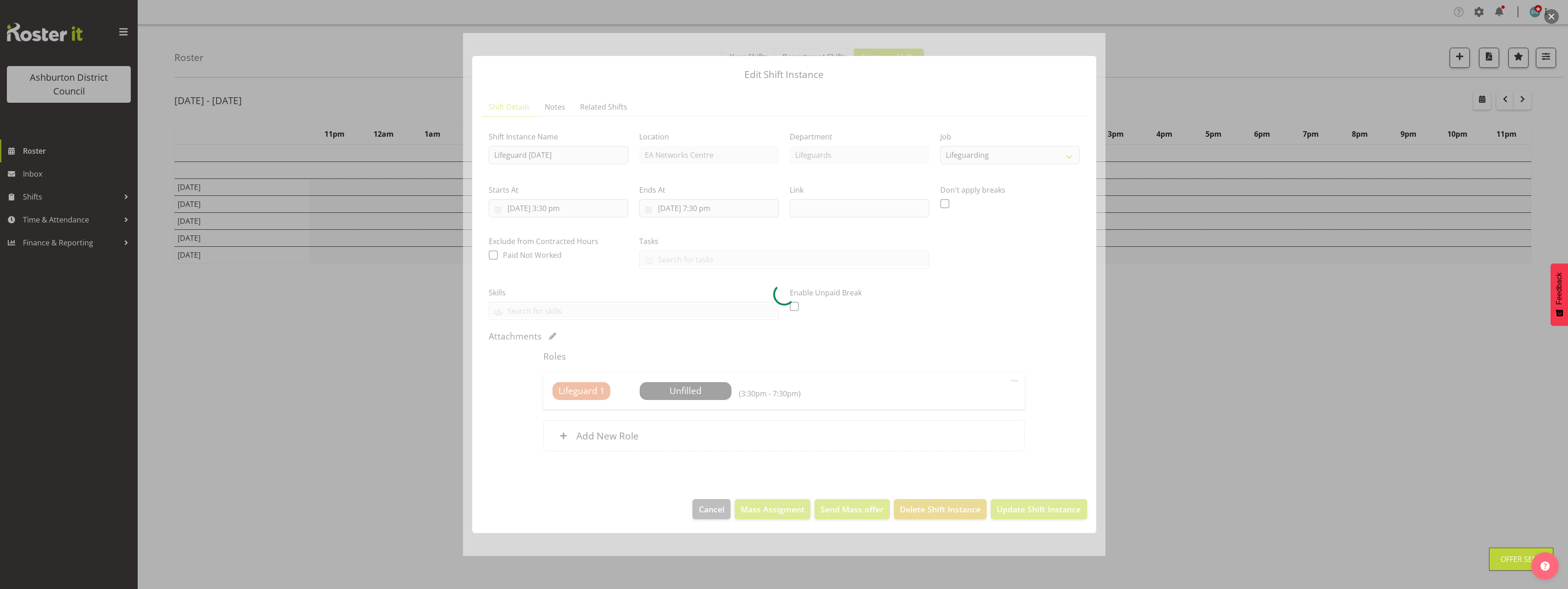
scroll to position [0, 0]
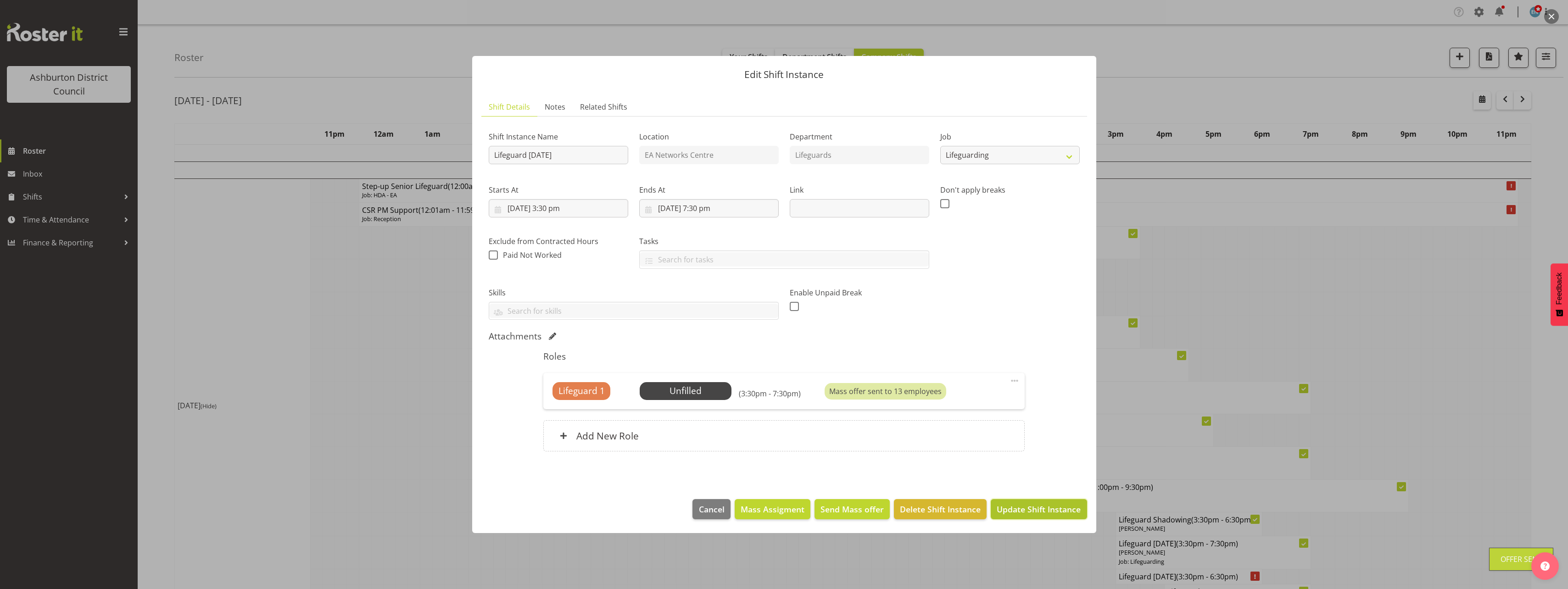
click at [1035, 507] on span "Update Shift Instance" at bounding box center [1038, 509] width 84 height 12
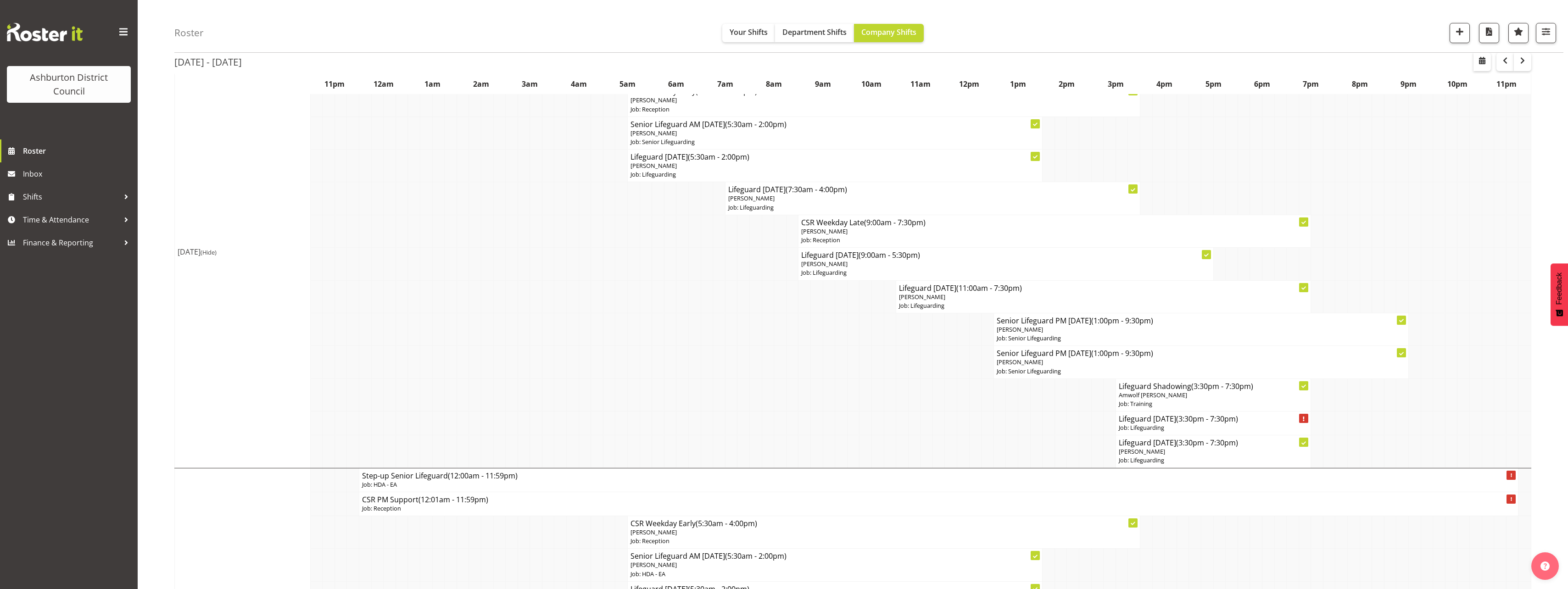
scroll to position [688, 0]
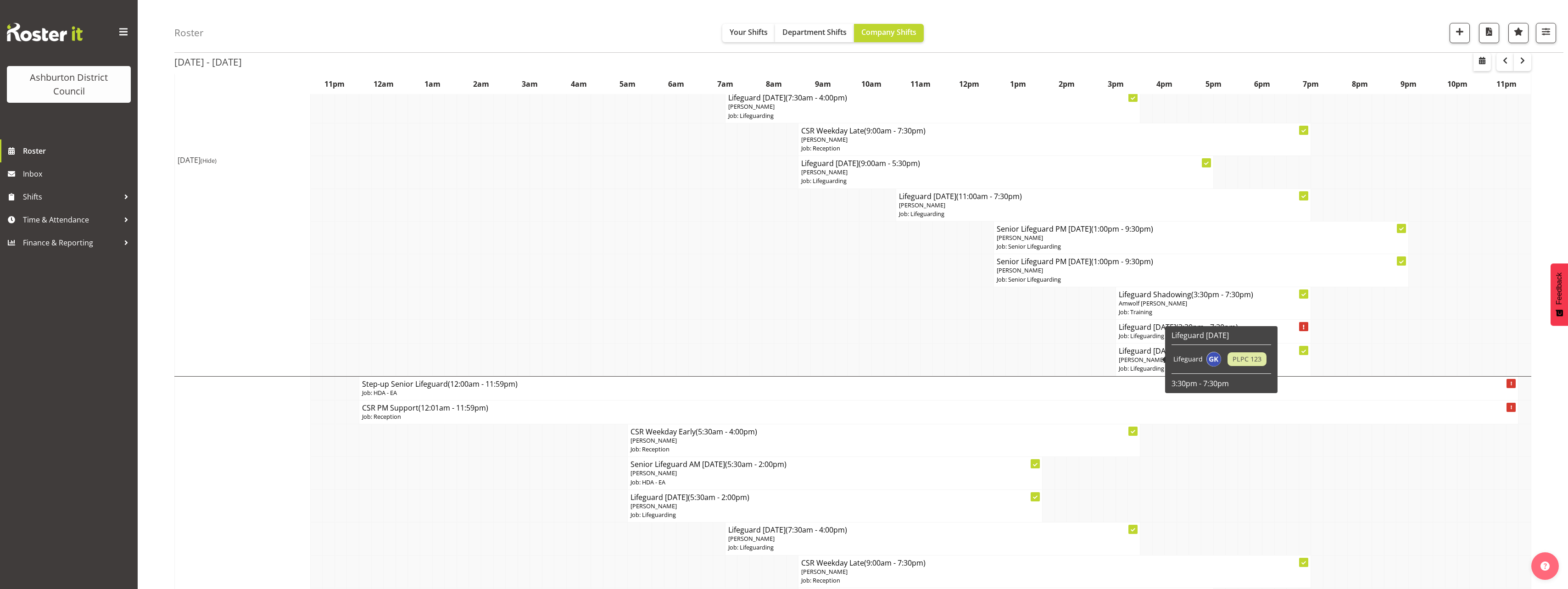
click at [1151, 359] on span "[PERSON_NAME]" at bounding box center [1142, 360] width 46 height 9
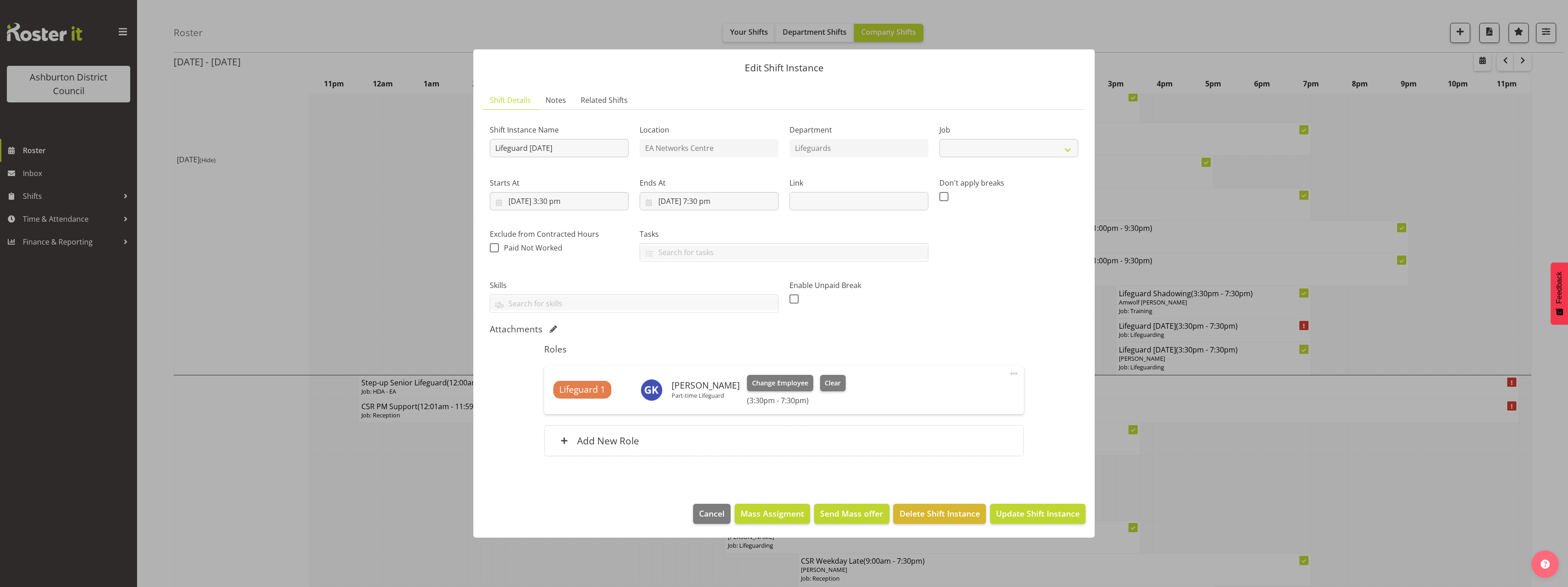
select select "38"
click at [367, 320] on div at bounding box center [784, 294] width 1568 height 587
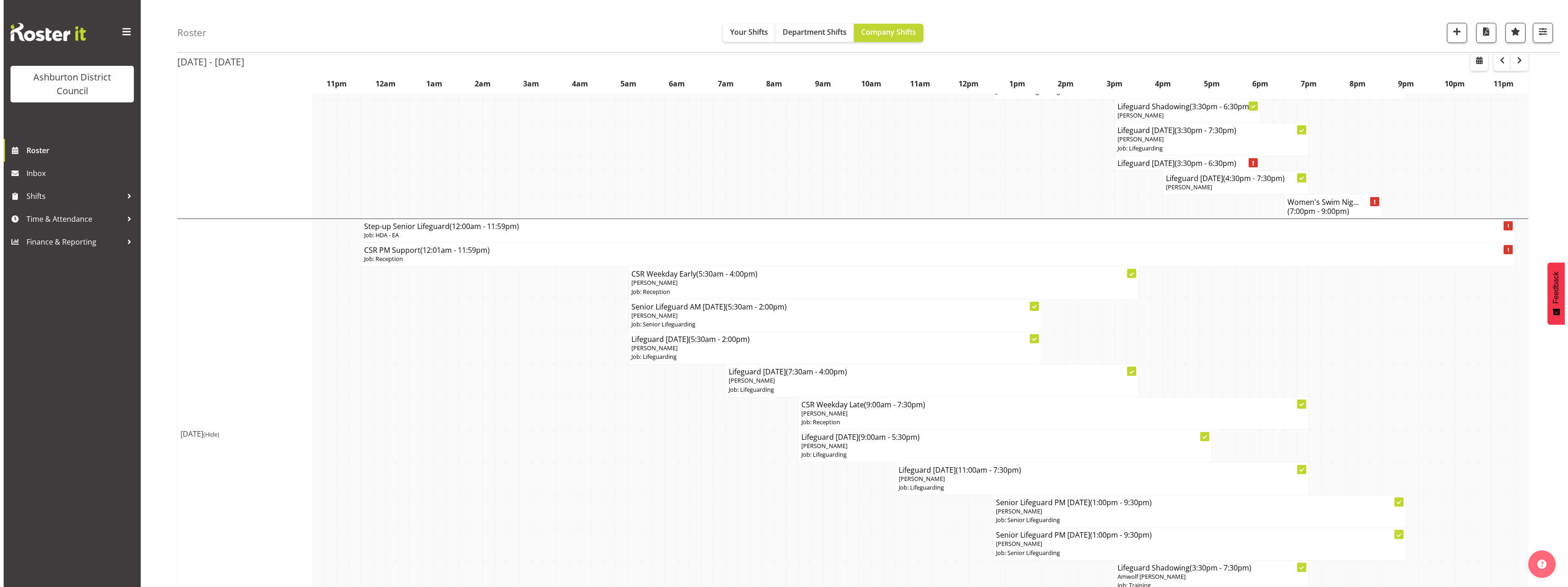
scroll to position [228, 0]
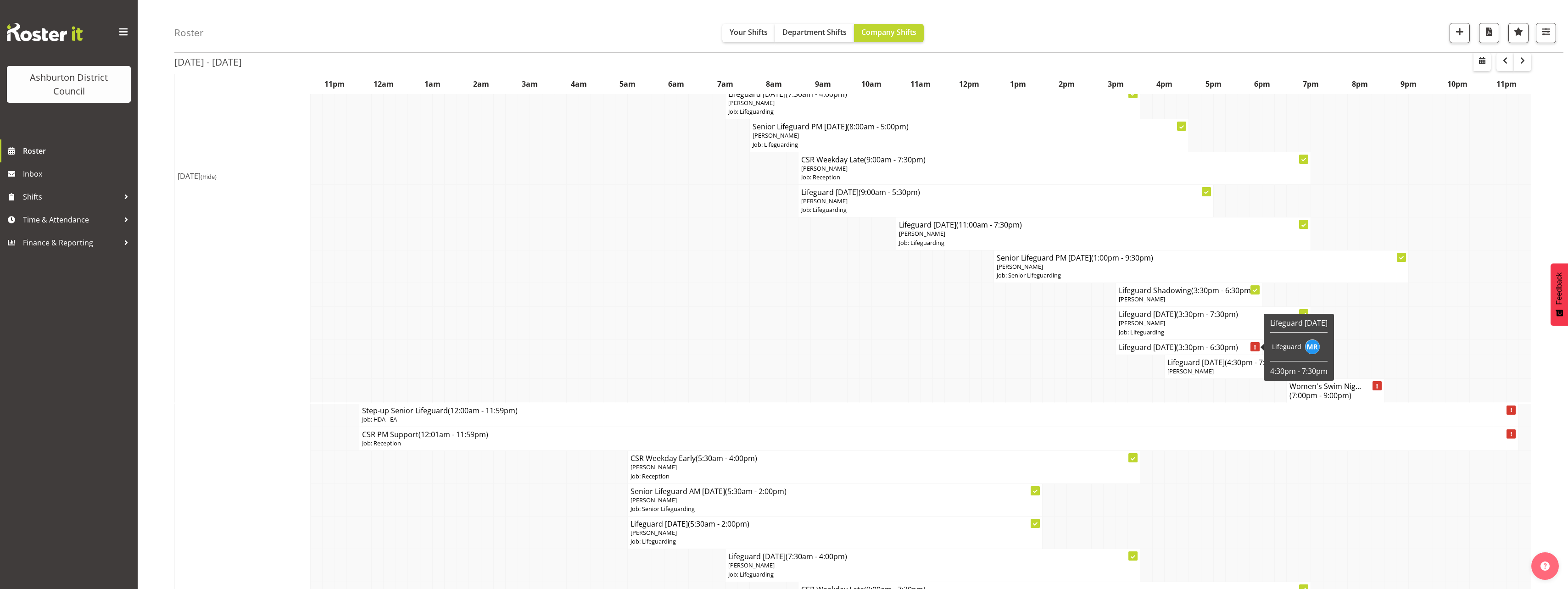
click at [1158, 344] on h4 "Lifeguard [DATE] (3:30pm - 6:30pm)" at bounding box center [1189, 347] width 141 height 9
select select
select select "9"
select select "2025"
select select "15"
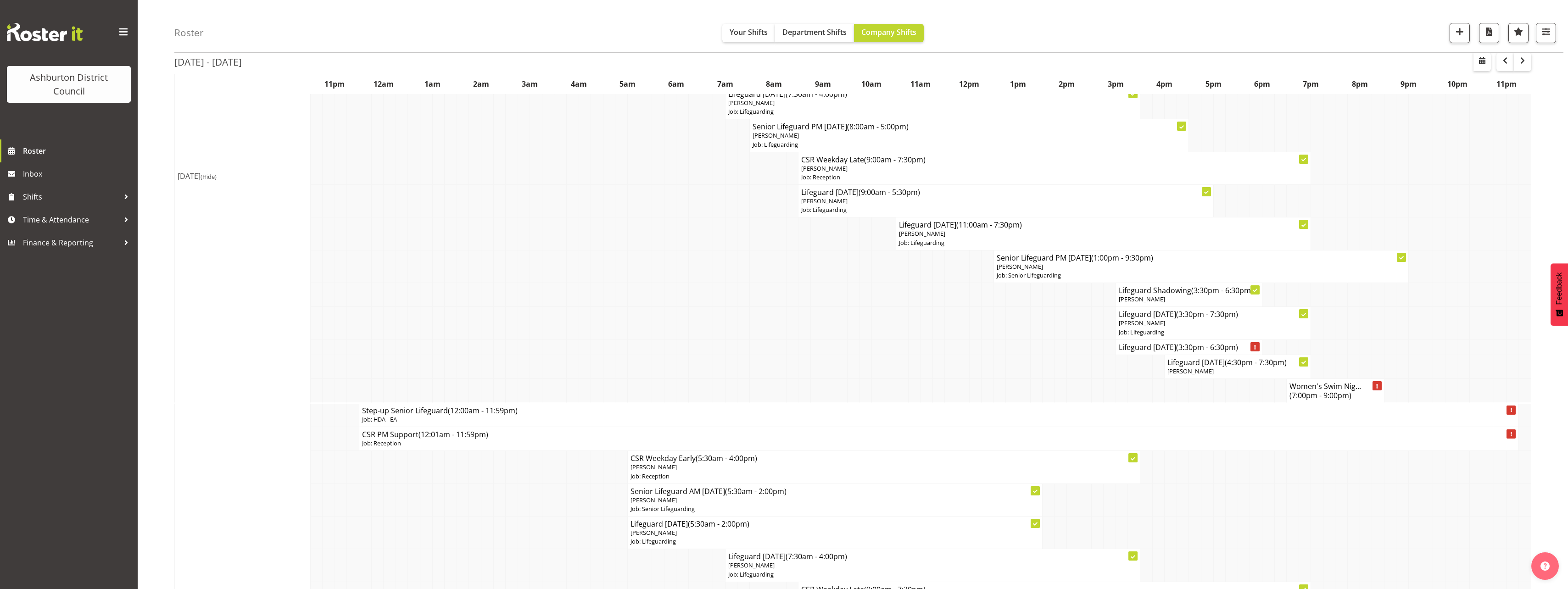
select select "30"
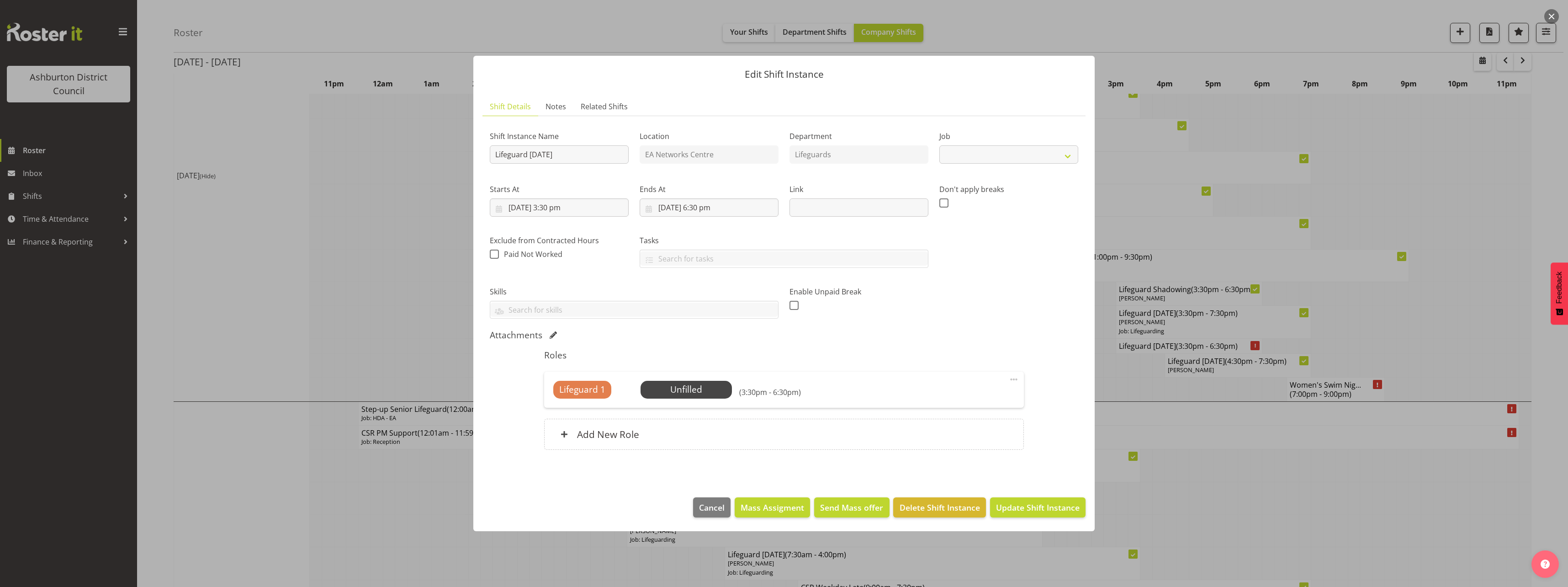
select select "38"
click at [550, 212] on input "[DATE] 3:30 pm" at bounding box center [559, 208] width 139 height 18
click at [589, 295] on span "9" at bounding box center [589, 299] width 4 height 9
type input "[DATE] 3:30 pm"
click at [578, 153] on input "Lifeguard [DATE]" at bounding box center [559, 155] width 139 height 18
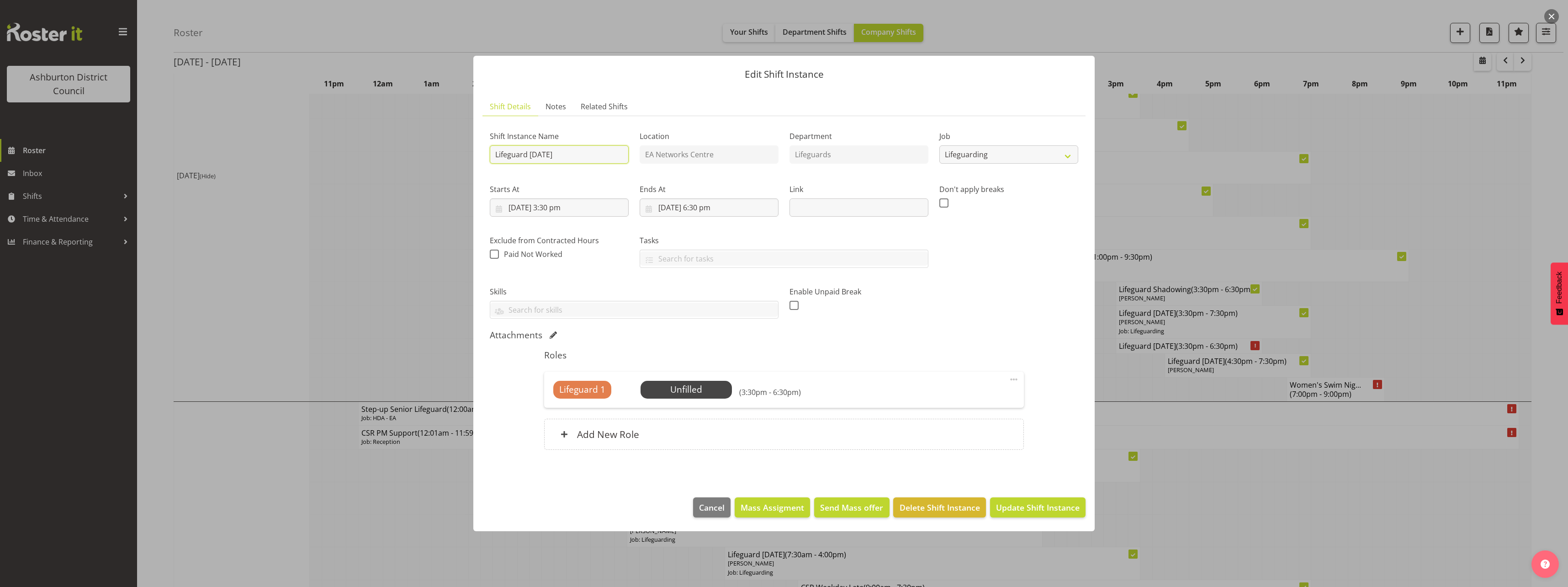
drag, startPoint x: 577, startPoint y: 153, endPoint x: 528, endPoint y: 148, distance: 49.3
click at [528, 148] on input "Lifeguard [DATE]" at bounding box center [559, 155] width 139 height 18
type input "Lifeguard [DATE]"
click at [580, 206] on input "[DATE] 3:30 pm" at bounding box center [559, 208] width 139 height 18
click at [556, 401] on select "00 01 02 03 04 05 06 07 08 09 10 11 12 13 14 15 16 17 18 19 20 21 22 23" at bounding box center [559, 402] width 21 height 18
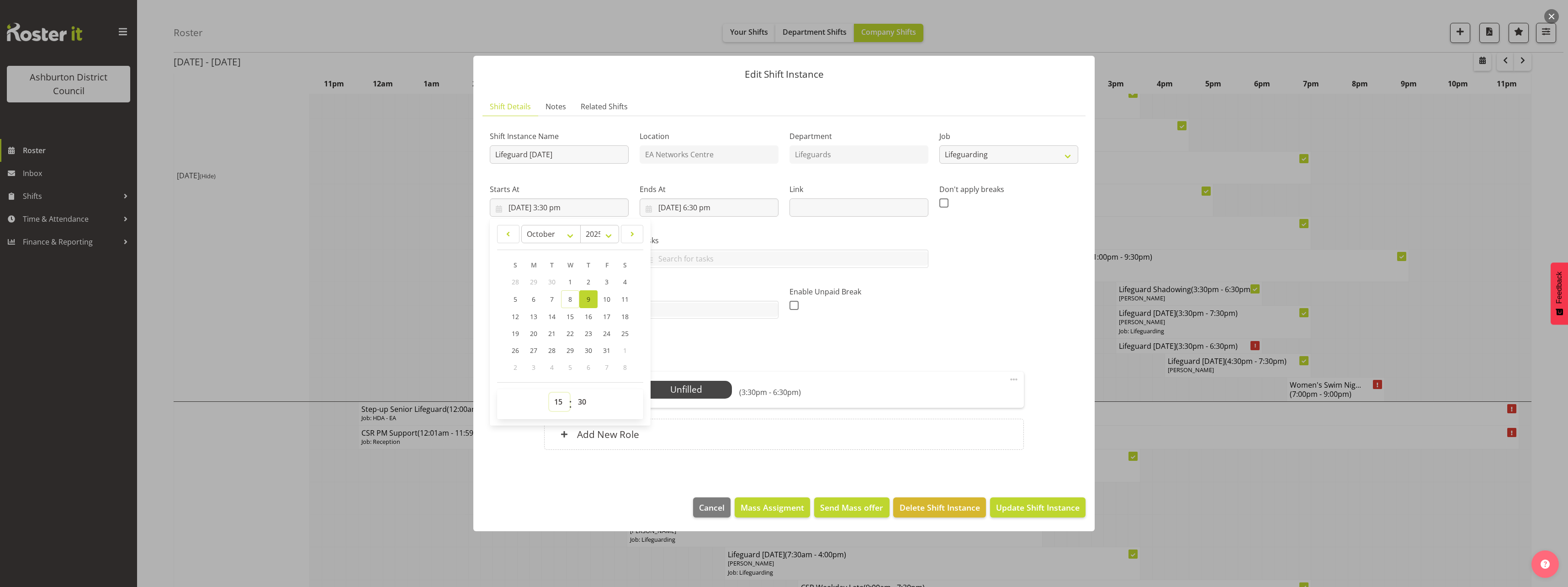
select select "16"
click at [549, 393] on select "00 01 02 03 04 05 06 07 08 09 10 11 12 13 14 15 16 17 18 19 20 21 22 23" at bounding box center [559, 402] width 21 height 18
type input "[DATE] 4:30 pm"
click at [581, 393] on select "00 01 02 03 04 05 06 07 08 09 10 11 12 13 14 15 16 17 18 19 20 21 22 23 24 25 2…" at bounding box center [583, 402] width 21 height 18
select select "45"
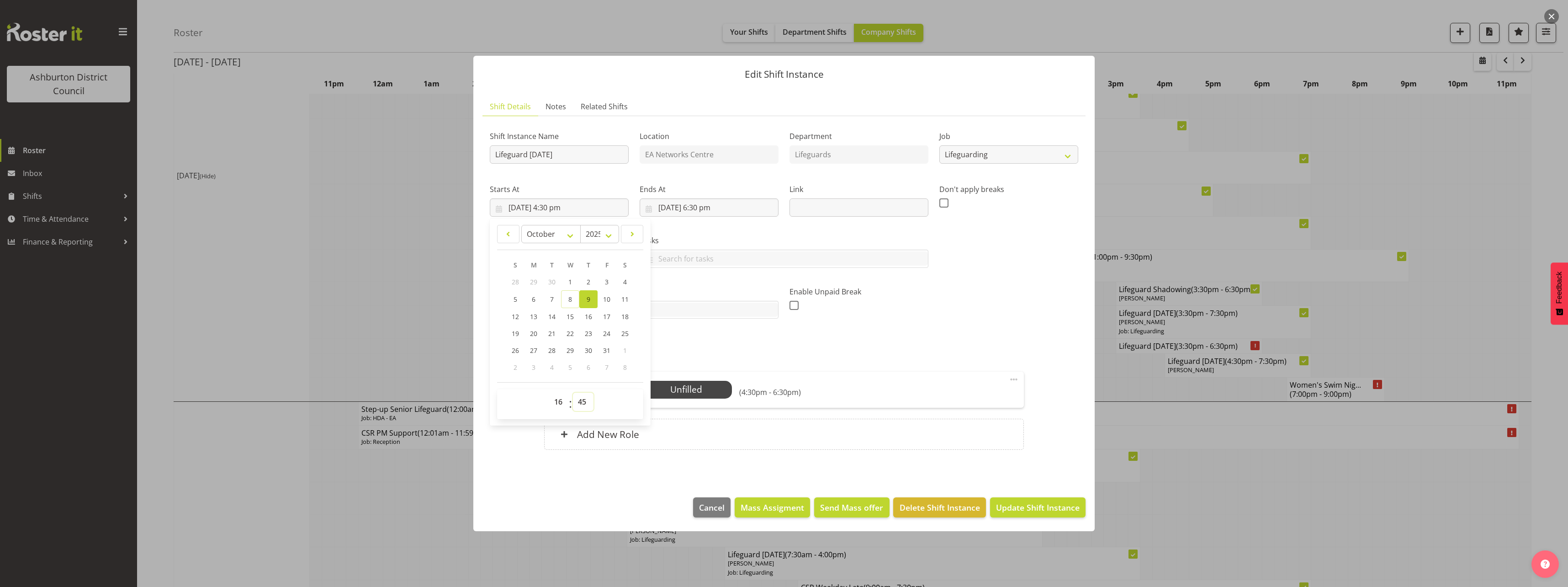
click at [573, 393] on select "00 01 02 03 04 05 06 07 08 09 10 11 12 13 14 15 16 17 18 19 20 21 22 23 24 25 2…" at bounding box center [583, 402] width 21 height 18
type input "[DATE] 4:45 pm"
click at [701, 207] on input "[DATE] 6:30 pm" at bounding box center [709, 208] width 139 height 18
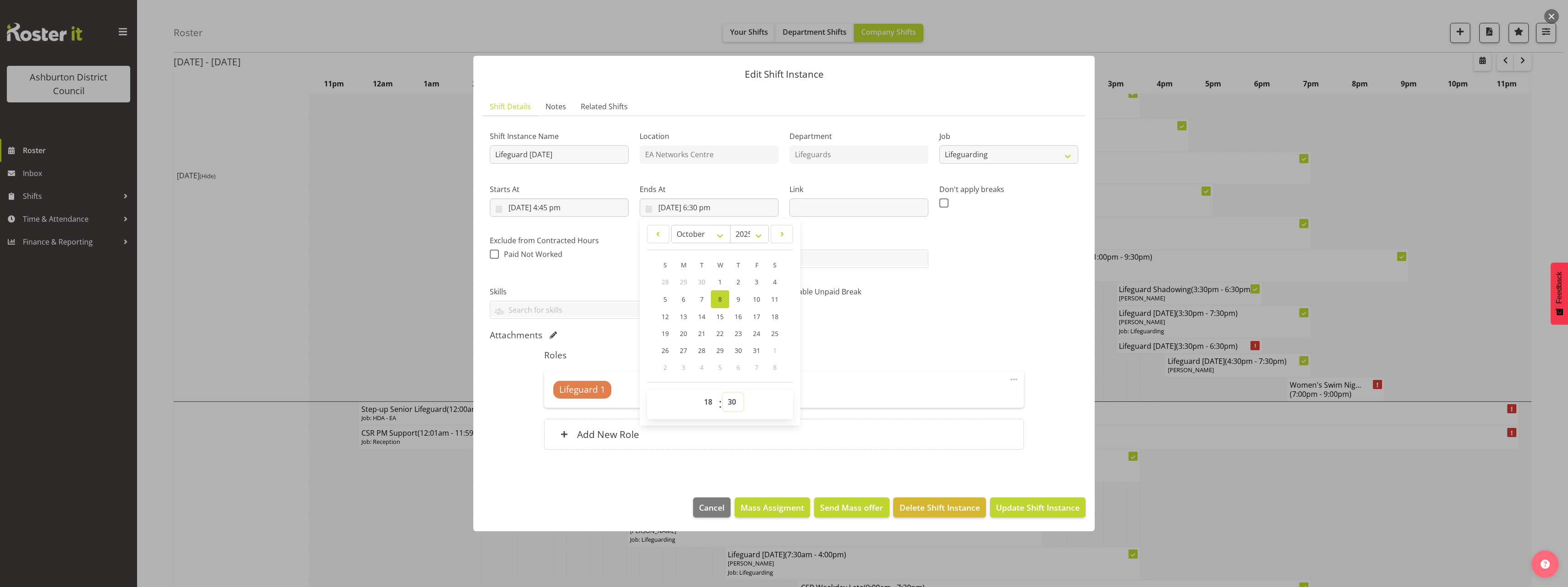
click at [735, 399] on select "00 01 02 03 04 05 06 07 08 09 10 11 12 13 14 15 16 17 18 19 20 21 22 23 24 25 2…" at bounding box center [733, 402] width 21 height 18
select select "15"
click at [723, 393] on select "00 01 02 03 04 05 06 07 08 09 10 11 12 13 14 15 16 17 18 19 20 21 22 23 24 25 2…" at bounding box center [733, 402] width 21 height 18
click at [734, 297] on link "9" at bounding box center [738, 299] width 18 height 18
type input "[DATE] 6:15 pm"
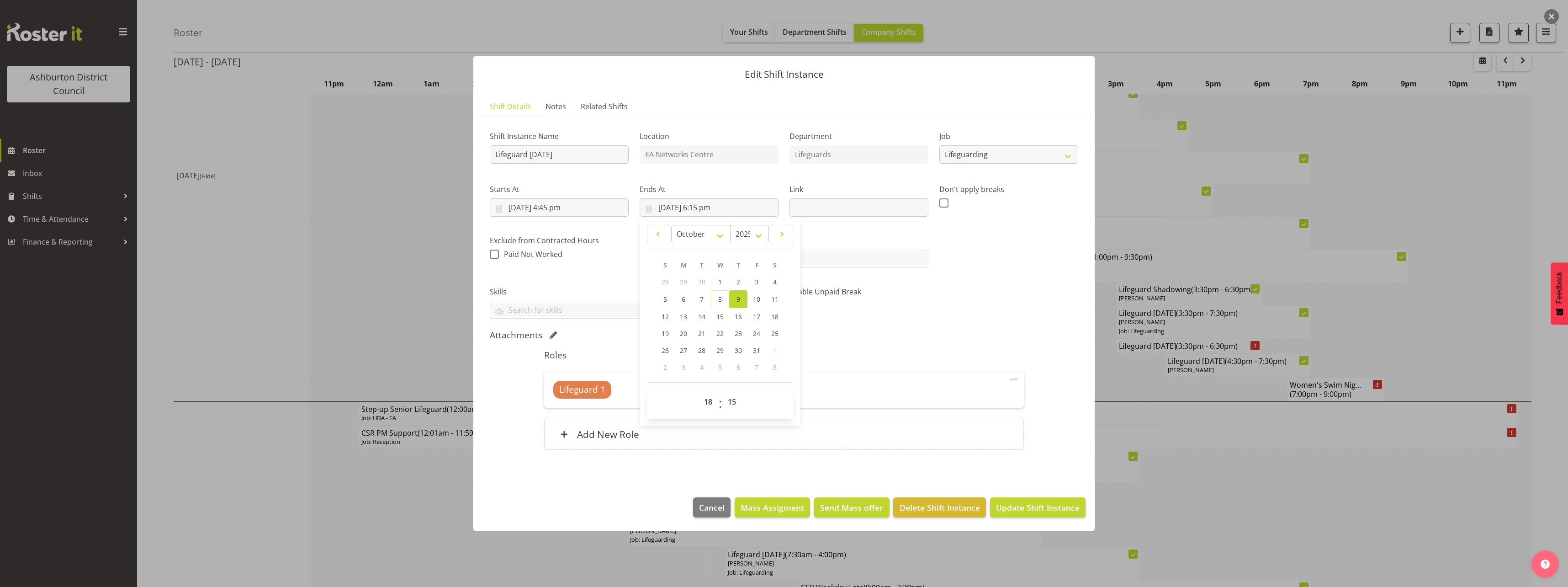
click at [902, 339] on div "Attachments" at bounding box center [784, 335] width 589 height 11
click at [688, 388] on span "Select Employee" at bounding box center [686, 390] width 68 height 13
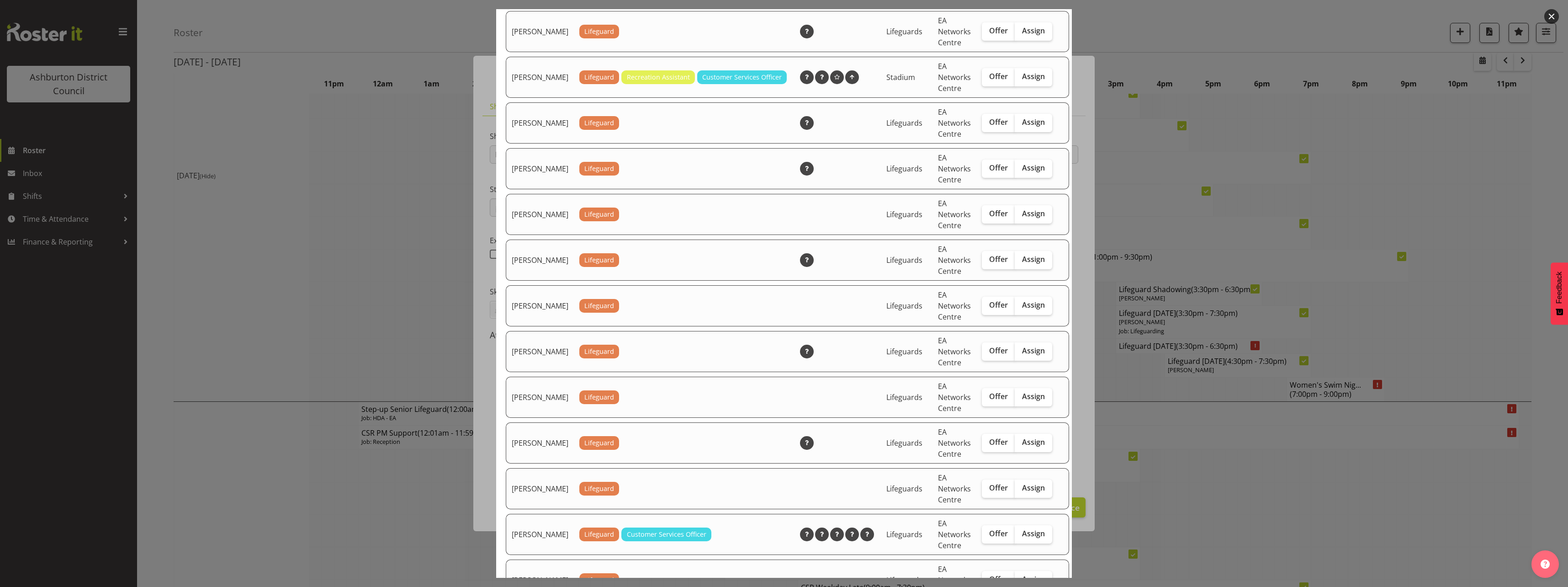
scroll to position [868, 0]
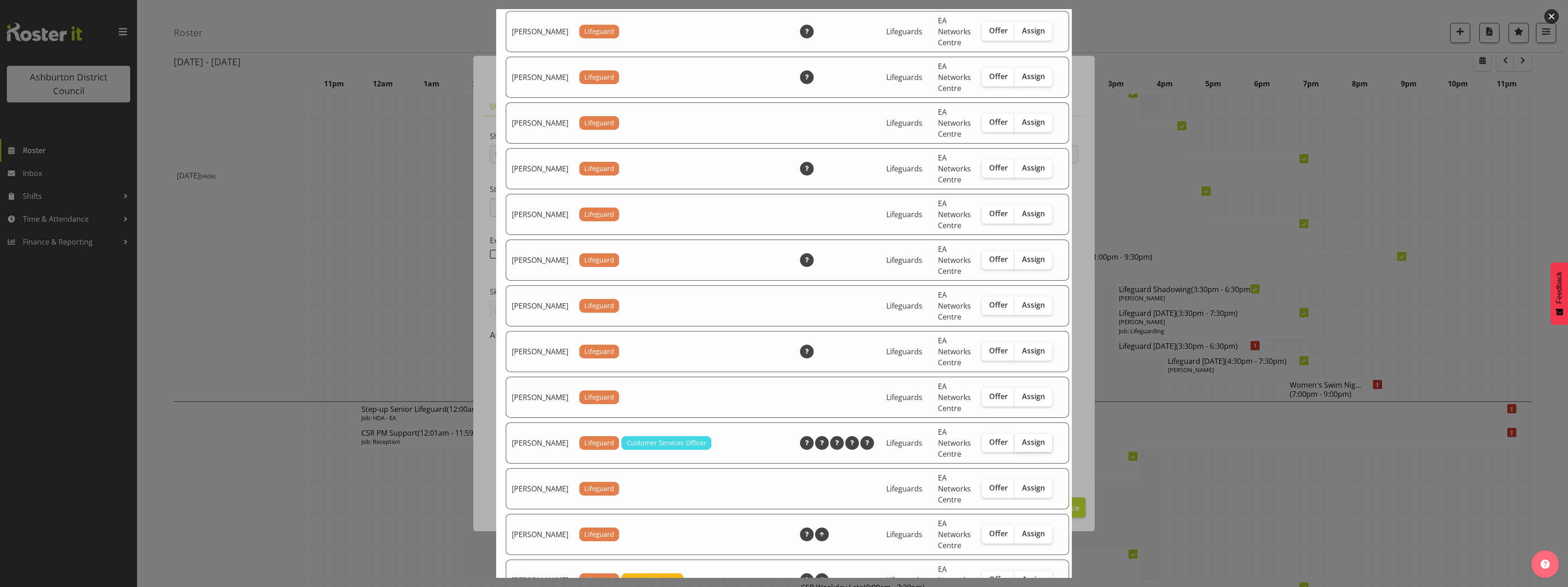
click at [1028, 446] on span "Assign" at bounding box center [1034, 441] width 23 height 9
click at [1021, 445] on input "Assign" at bounding box center [1018, 442] width 6 height 6
checkbox input "true"
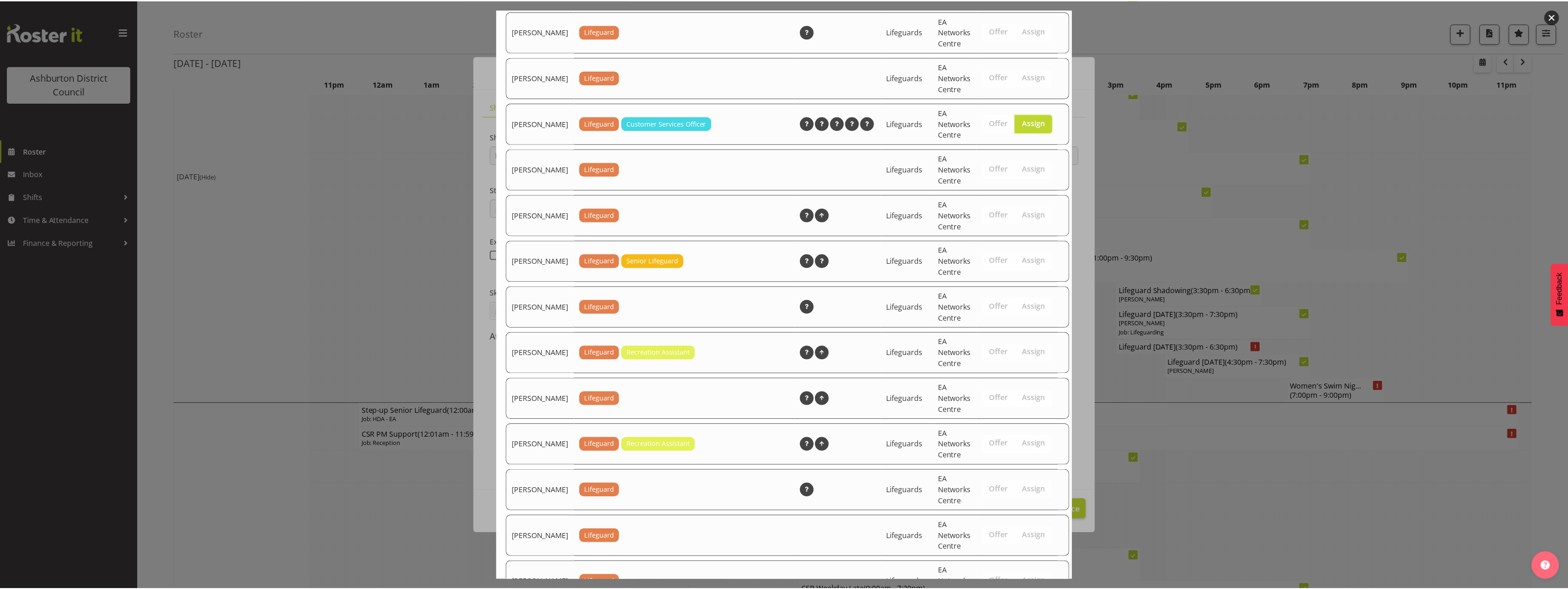
scroll to position [1375, 0]
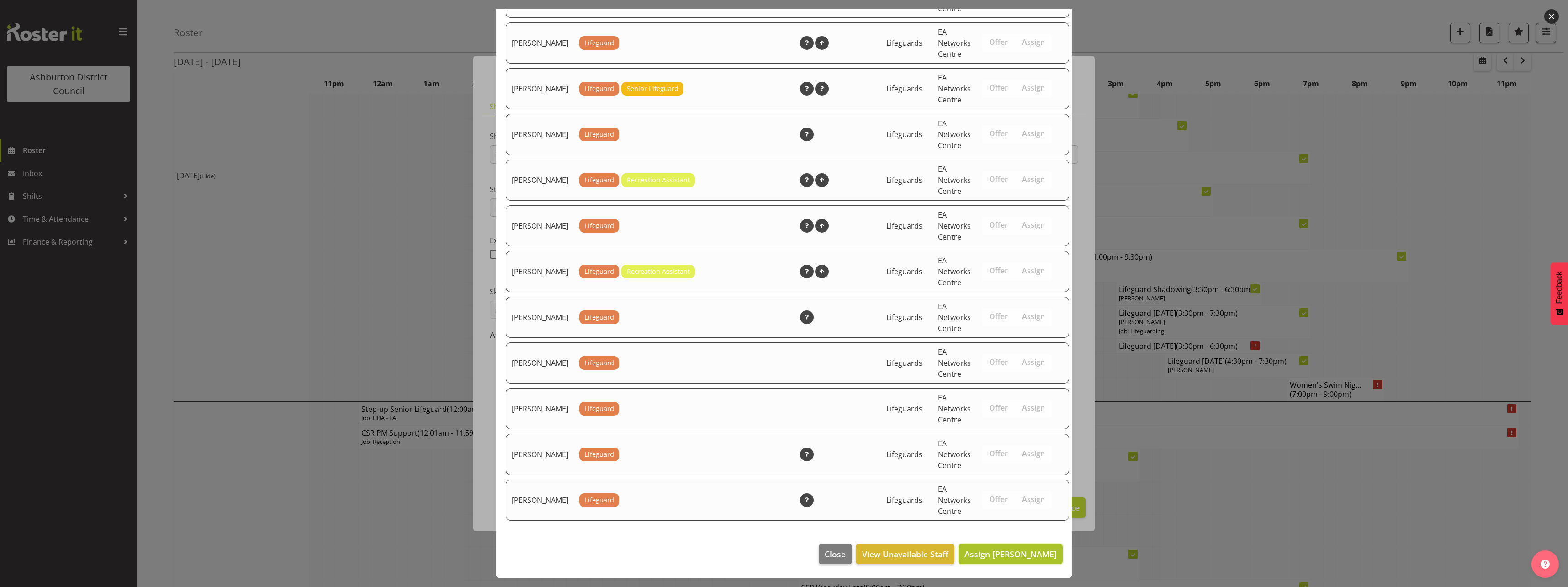
click at [999, 554] on span "Assign [PERSON_NAME]" at bounding box center [1010, 554] width 93 height 11
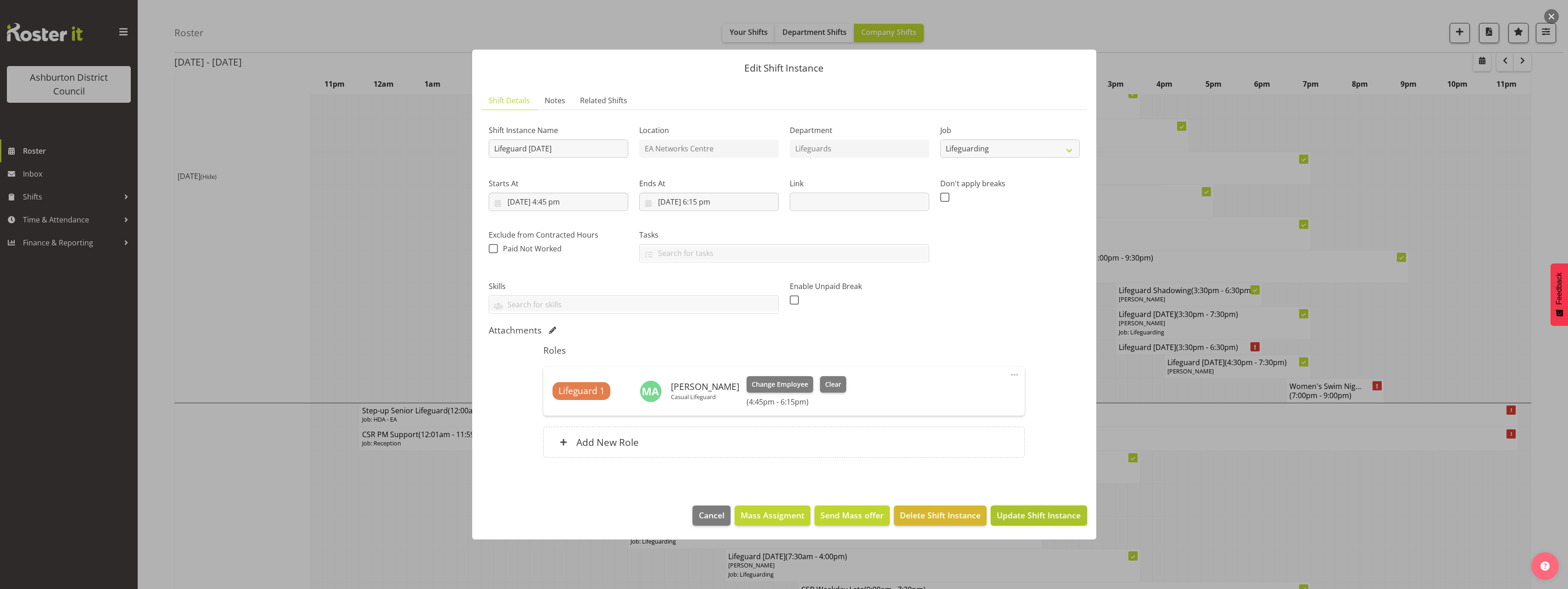
click at [1051, 515] on span "Update Shift Instance" at bounding box center [1038, 515] width 84 height 12
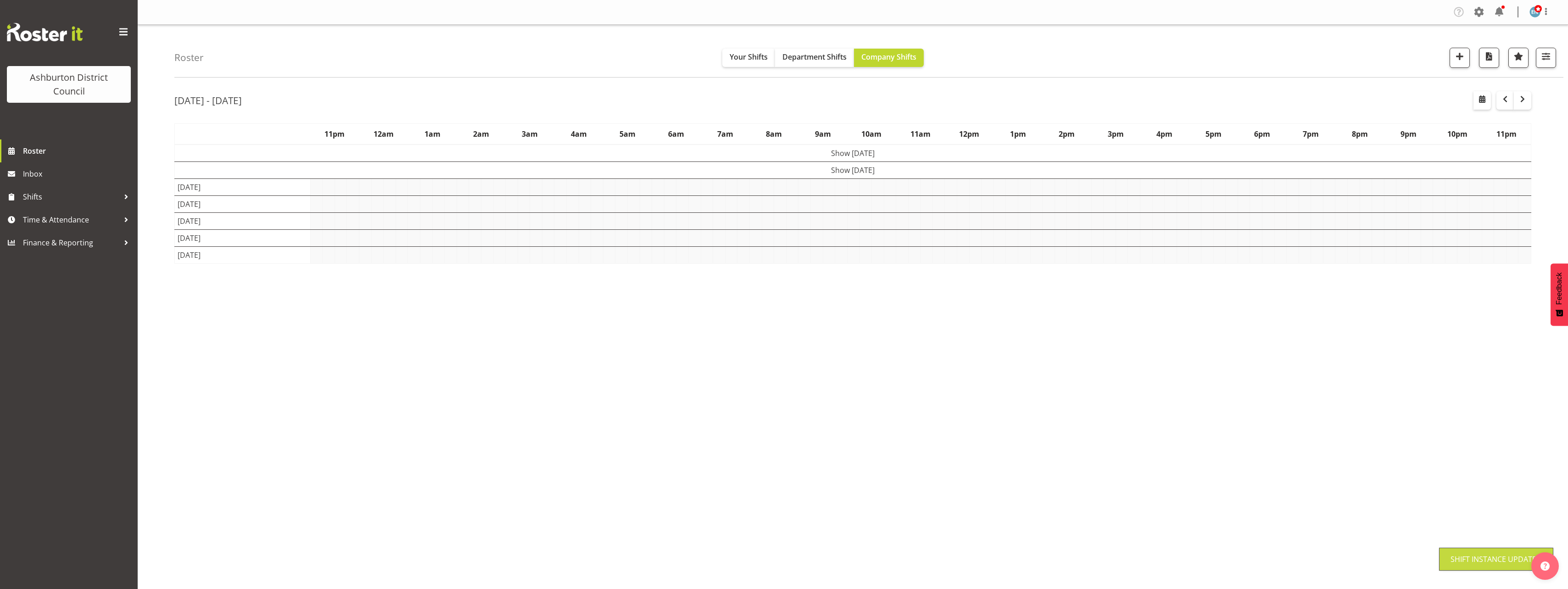
scroll to position [0, 0]
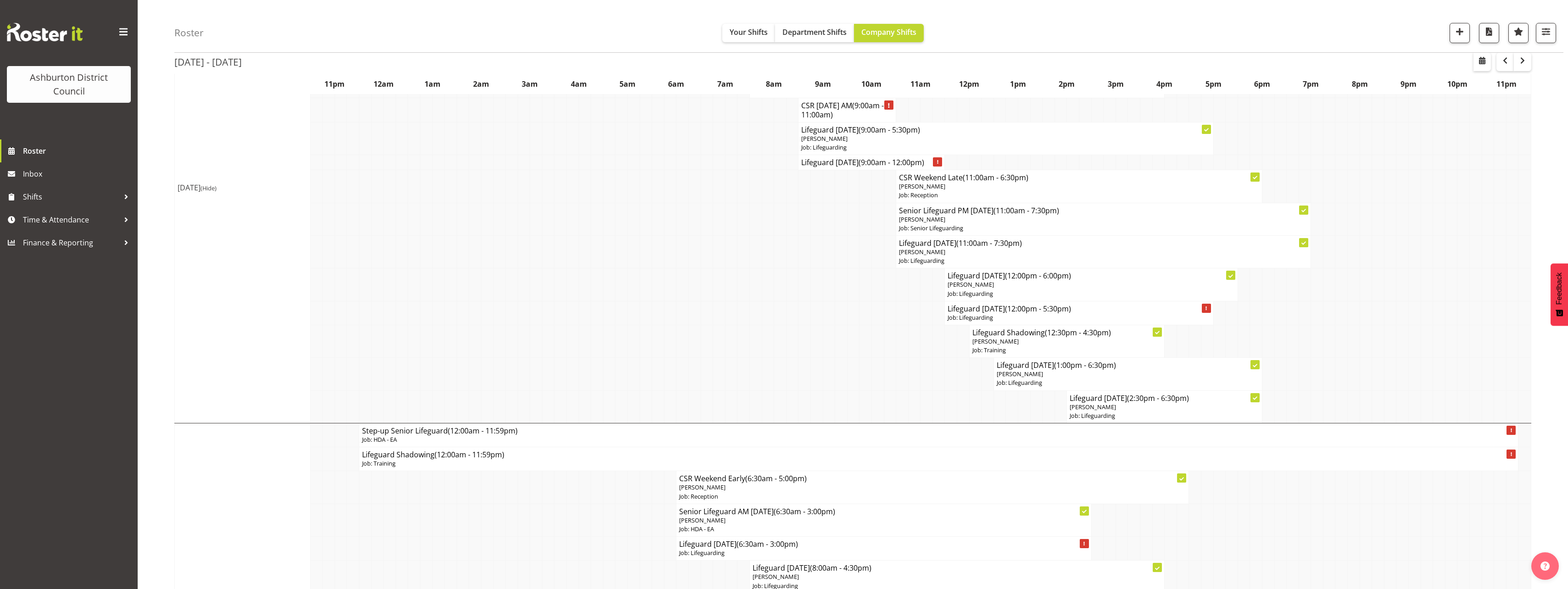
scroll to position [1513, 0]
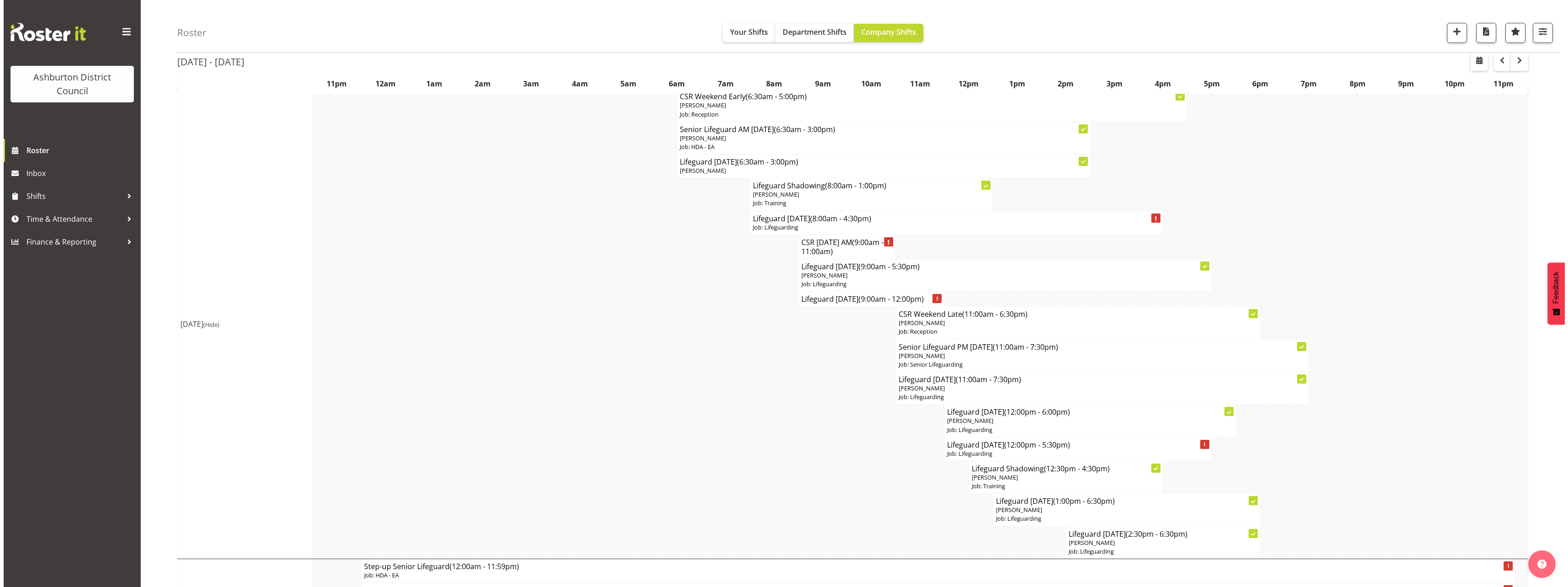
scroll to position [1280, 0]
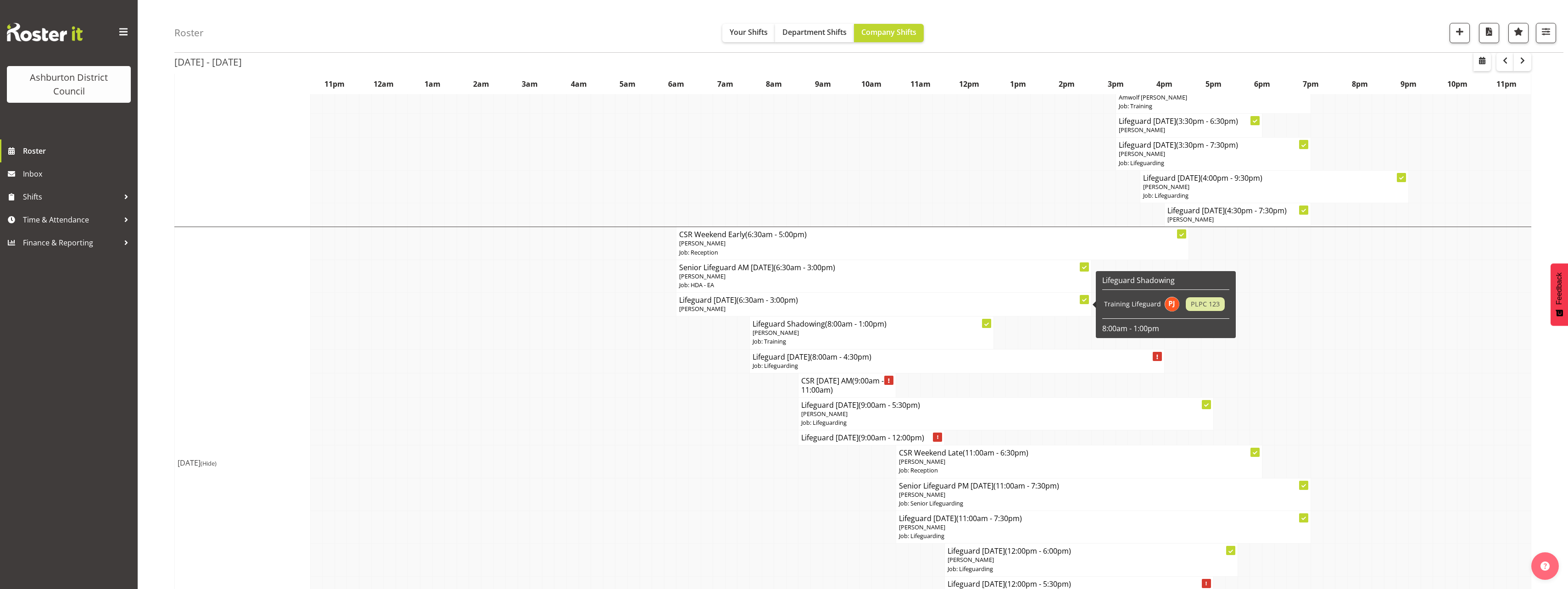
click at [754, 302] on span "(6:30am - 3:00pm)" at bounding box center [767, 300] width 62 height 10
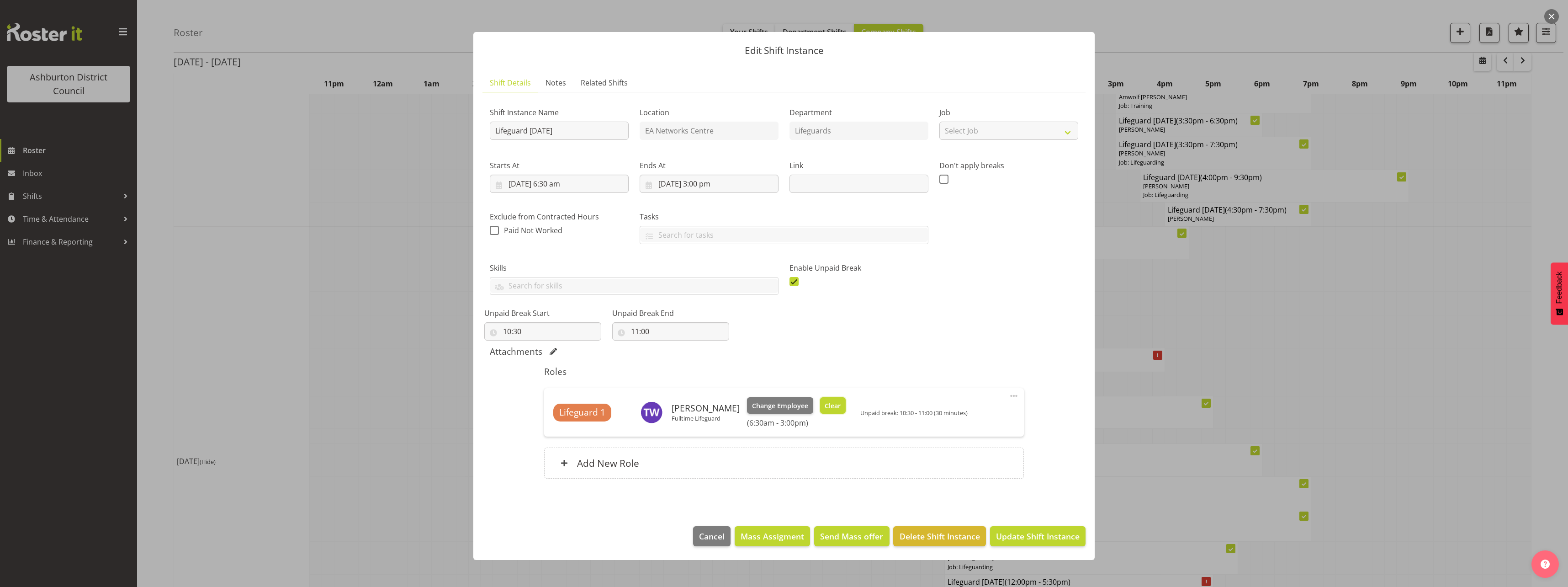
click at [822, 413] on button "Clear" at bounding box center [833, 405] width 26 height 16
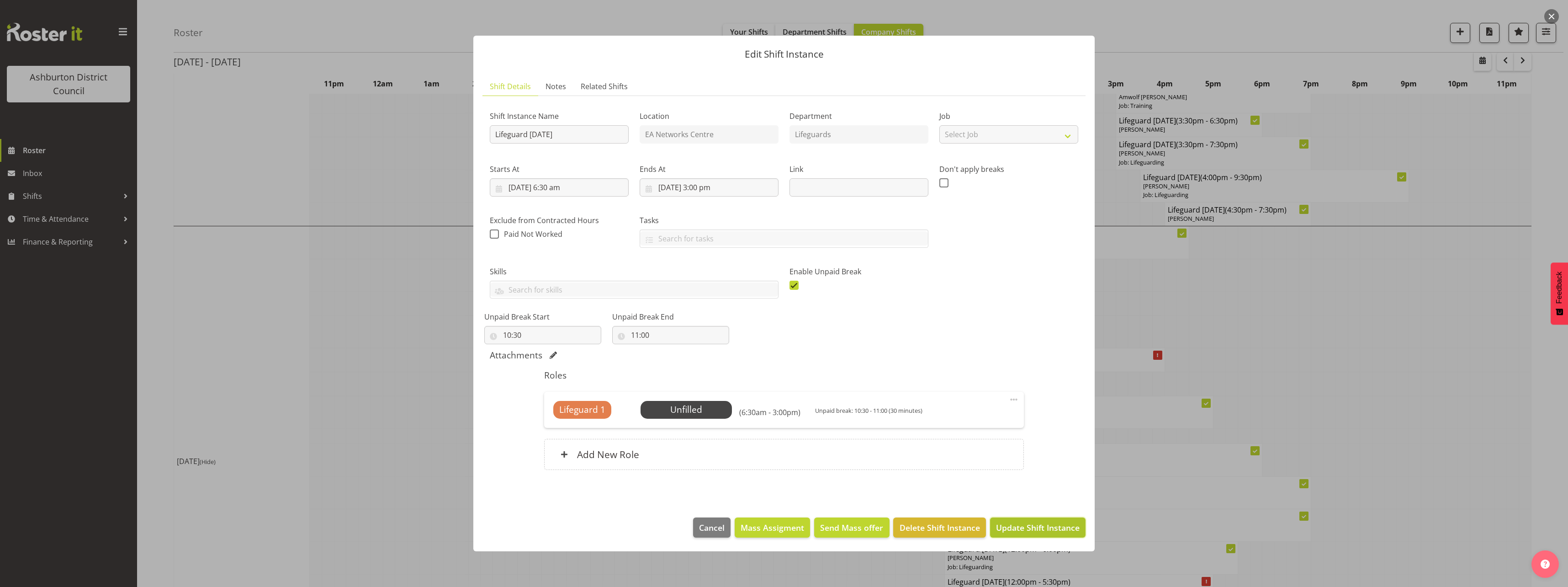
click at [1048, 526] on span "Update Shift Instance" at bounding box center [1037, 527] width 83 height 12
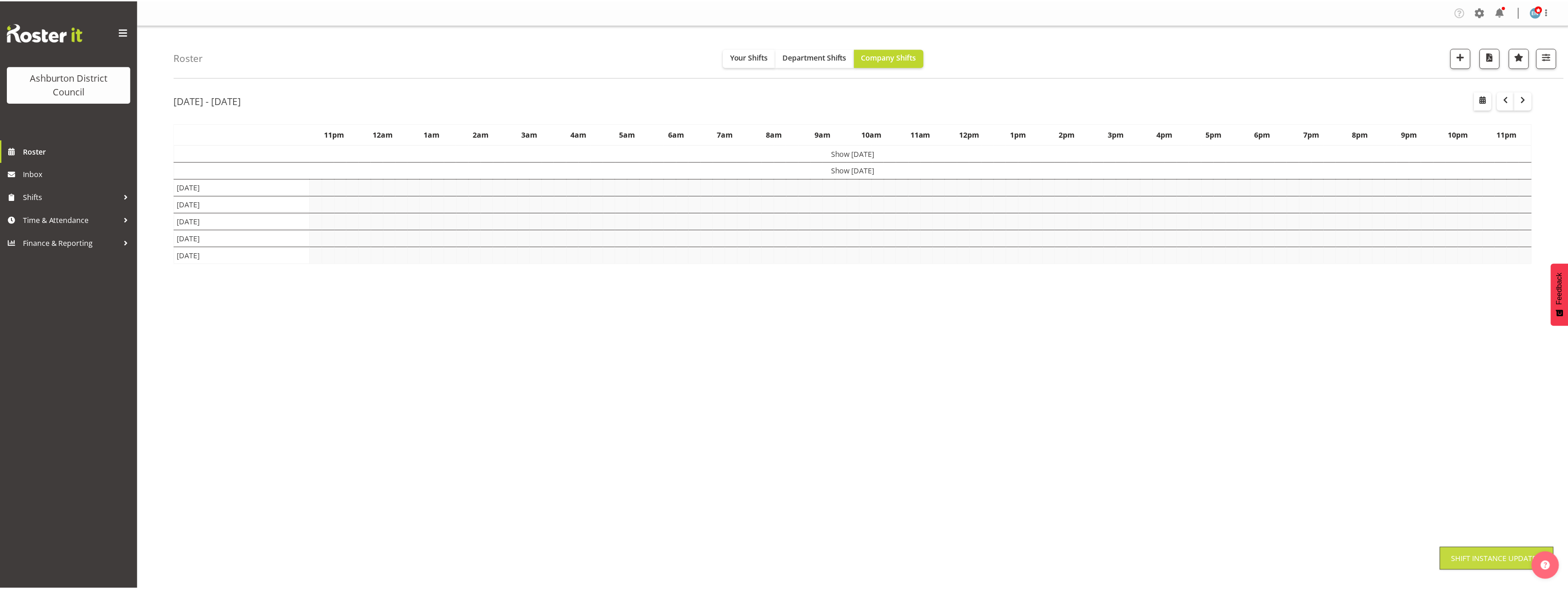
scroll to position [0, 0]
click at [1546, 360] on div "[DATE] - [DATE] [DATE] - [DATE] [DATE] Day Week Fortnight Month calendar Month …" at bounding box center [871, 268] width 1394 height 367
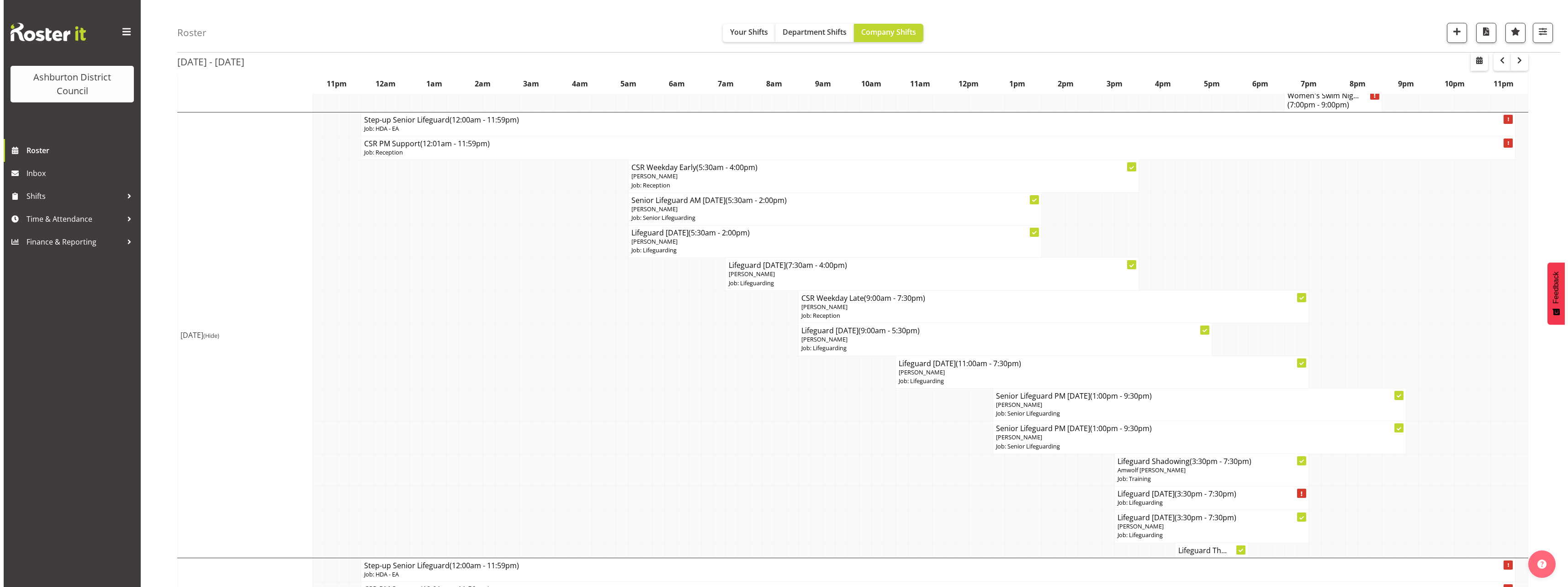
scroll to position [549, 0]
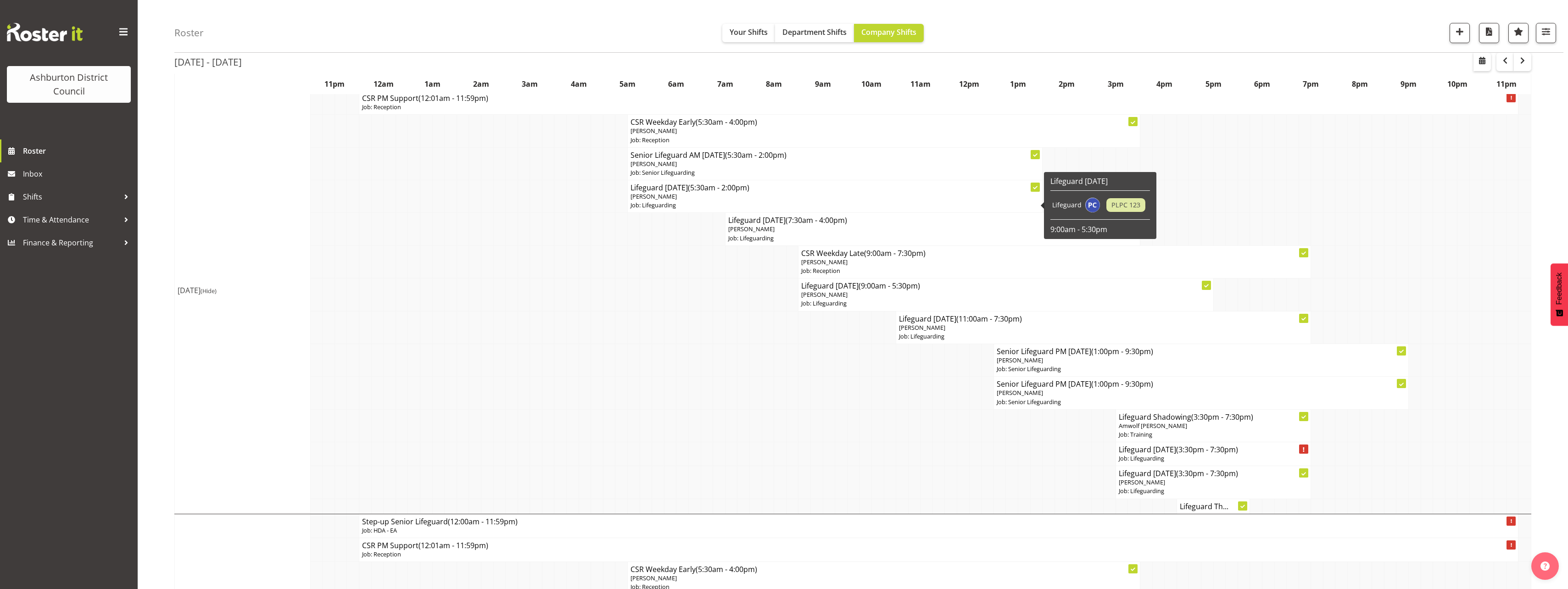
click at [689, 197] on p "[PERSON_NAME]" at bounding box center [834, 196] width 409 height 9
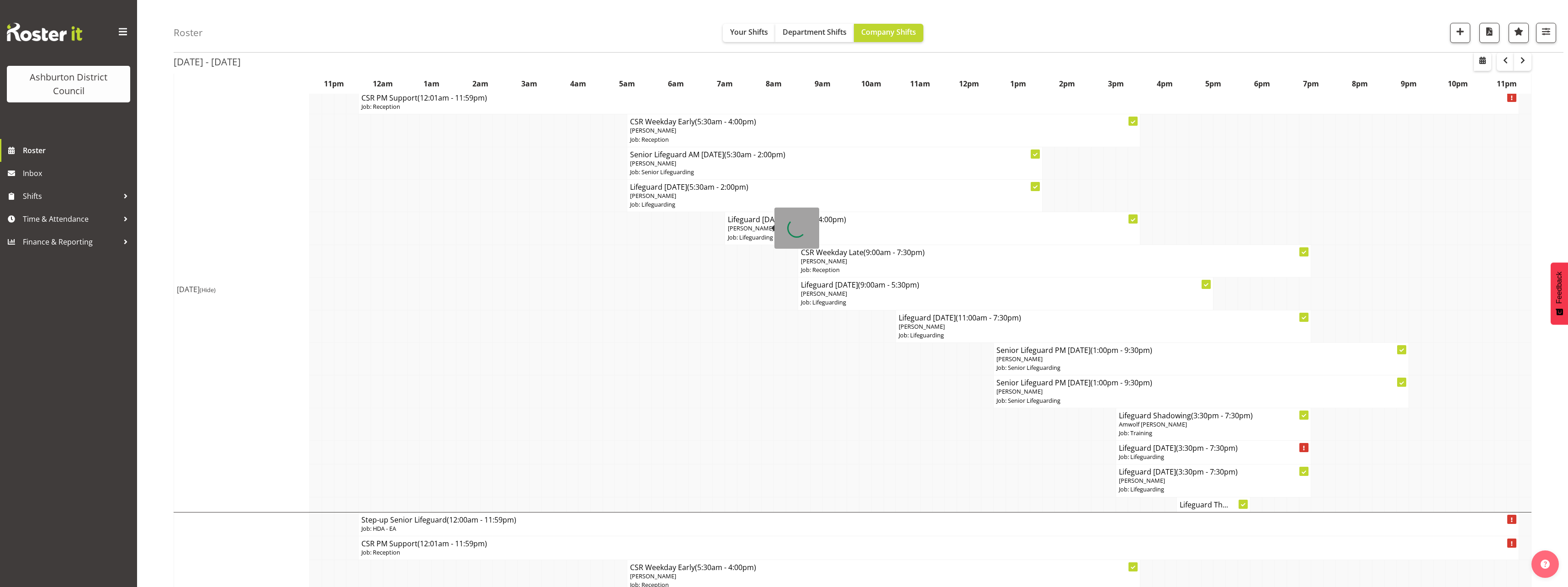
select select "38"
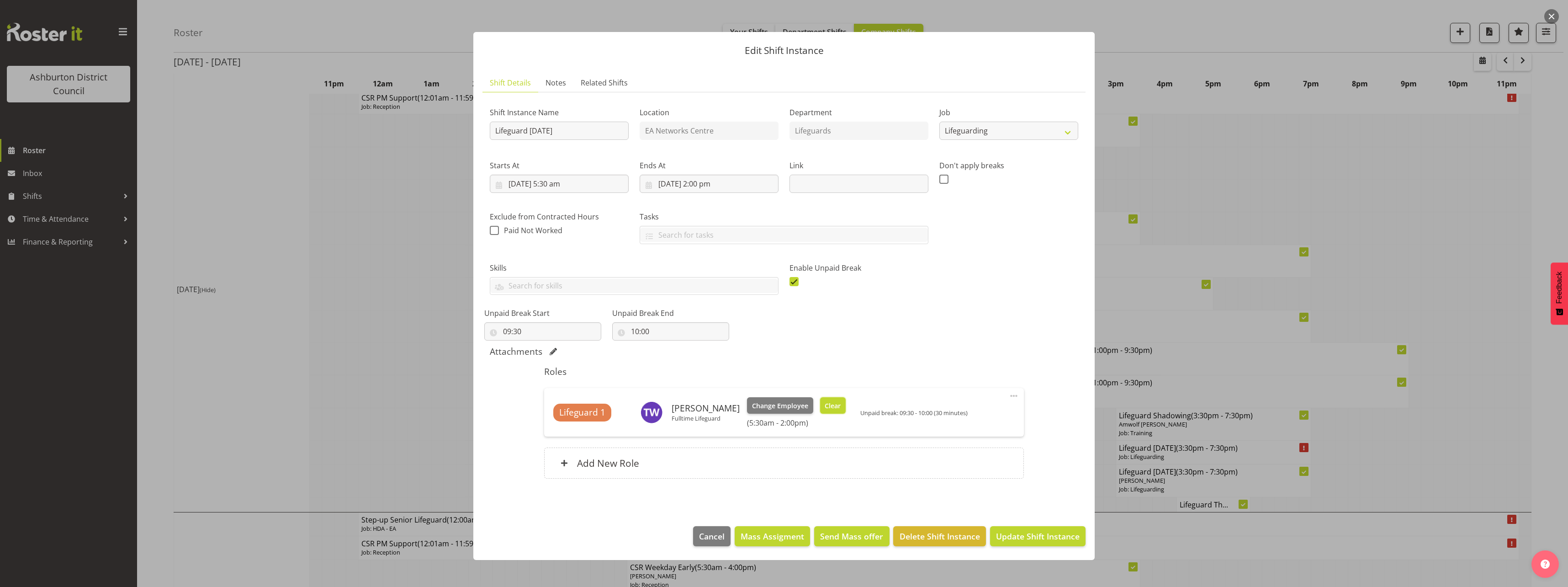
click at [825, 406] on span "Clear" at bounding box center [833, 406] width 16 height 10
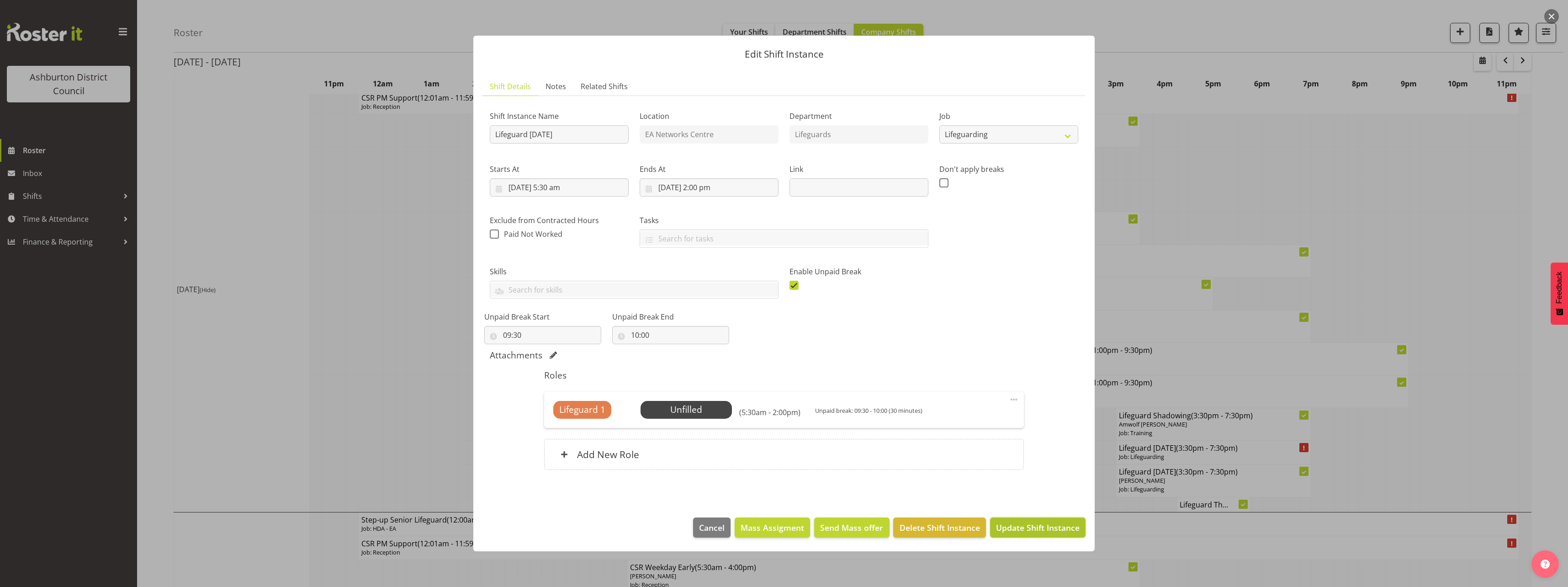
click at [1009, 527] on span "Update Shift Instance" at bounding box center [1037, 527] width 83 height 12
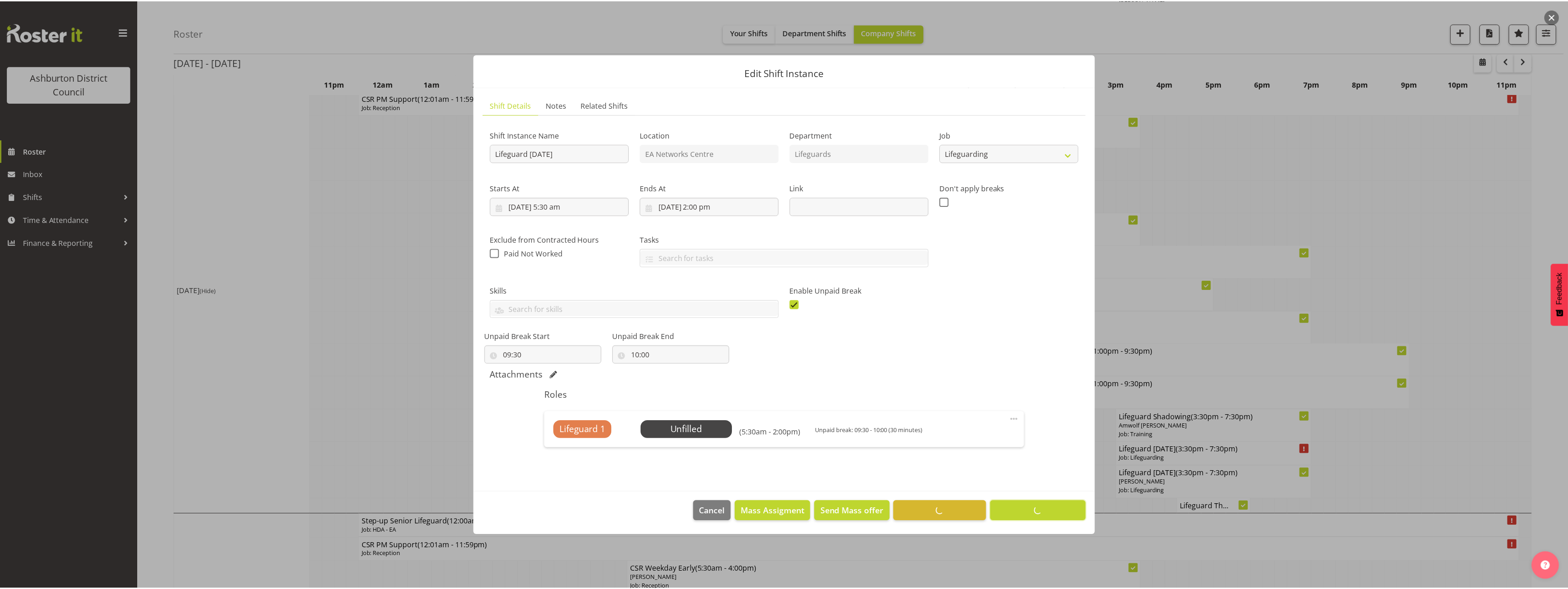
scroll to position [0, 0]
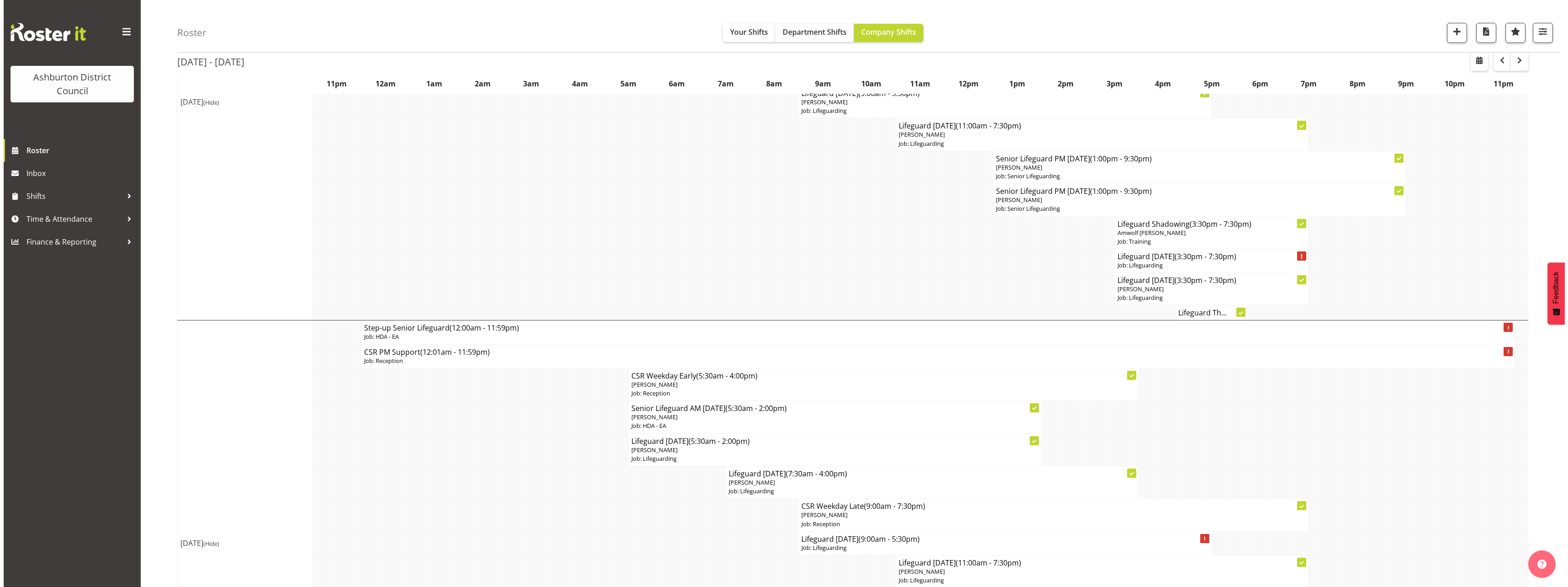
scroll to position [960, 0]
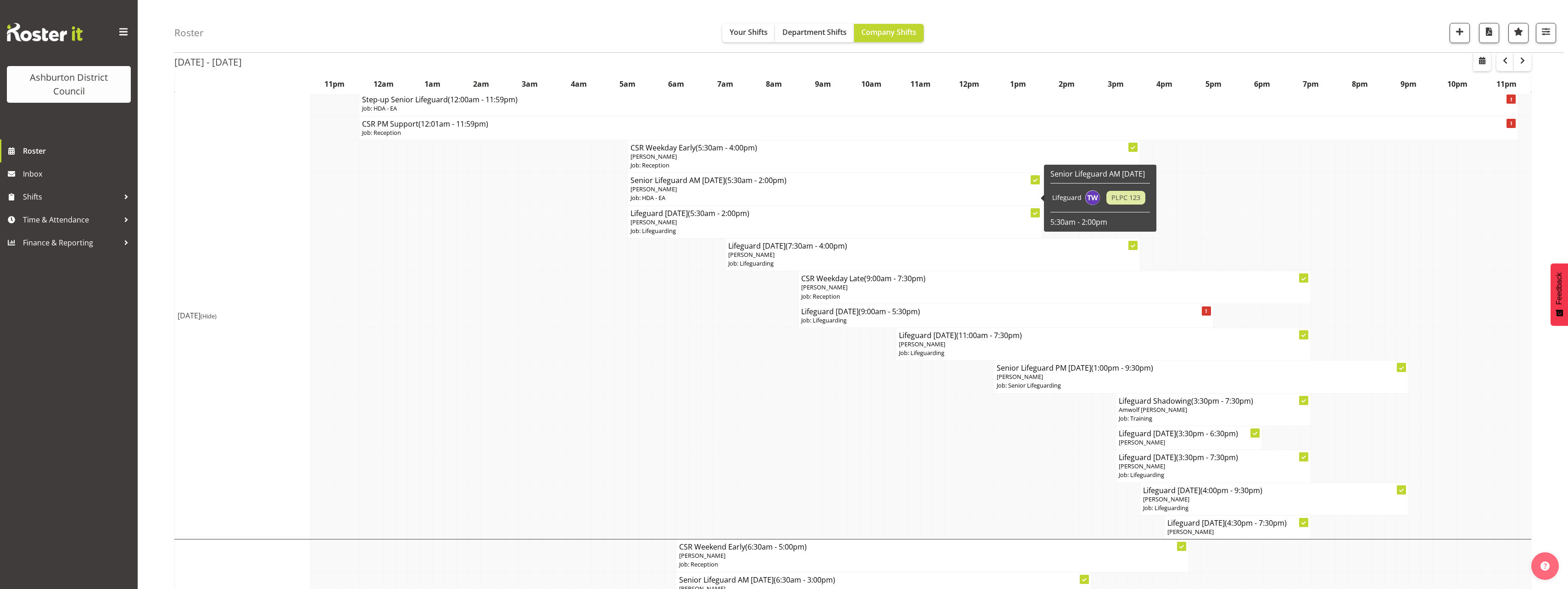
click at [706, 188] on p "[PERSON_NAME]" at bounding box center [834, 189] width 409 height 9
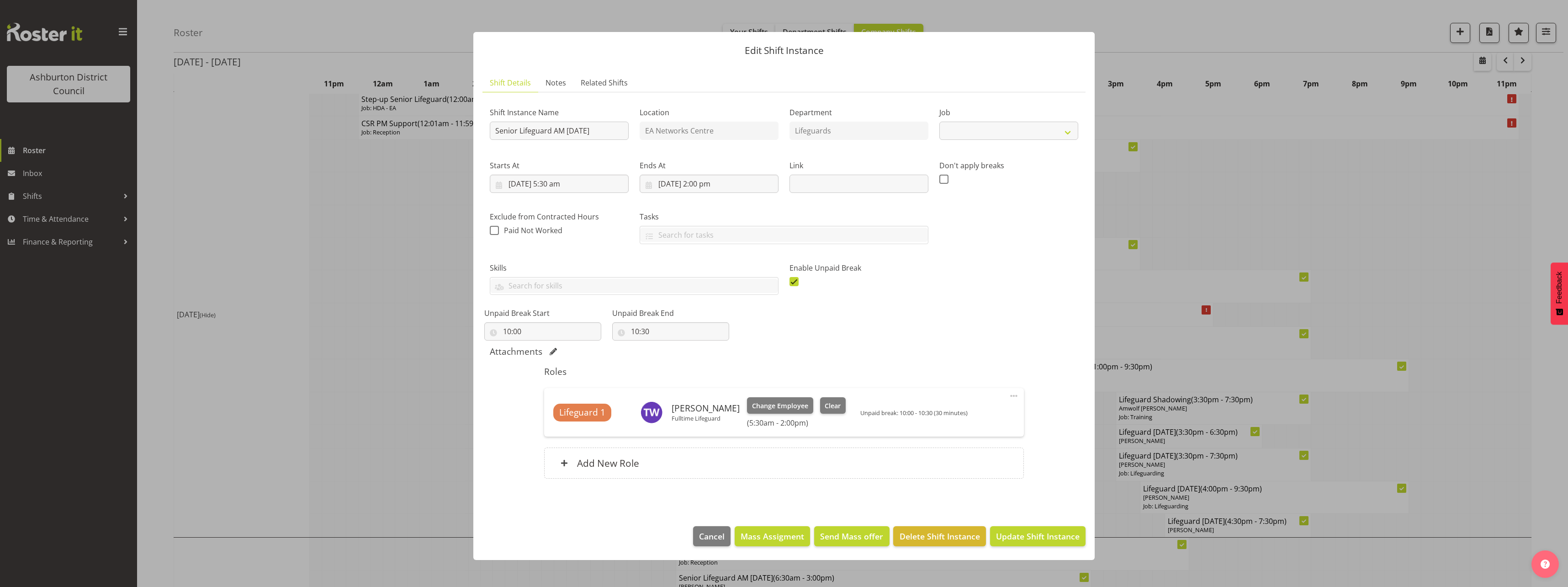
select select "34"
click at [820, 399] on button "Clear" at bounding box center [833, 405] width 26 height 16
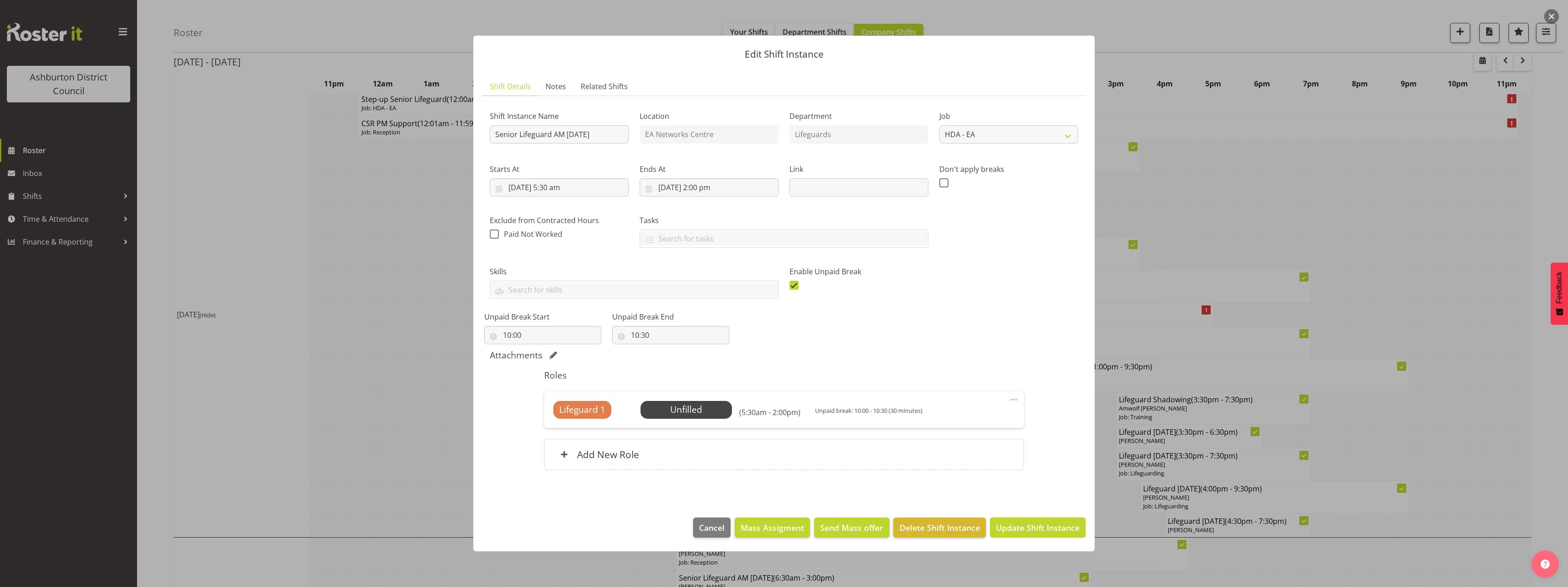
click at [1032, 530] on span "Update Shift Instance" at bounding box center [1037, 527] width 83 height 12
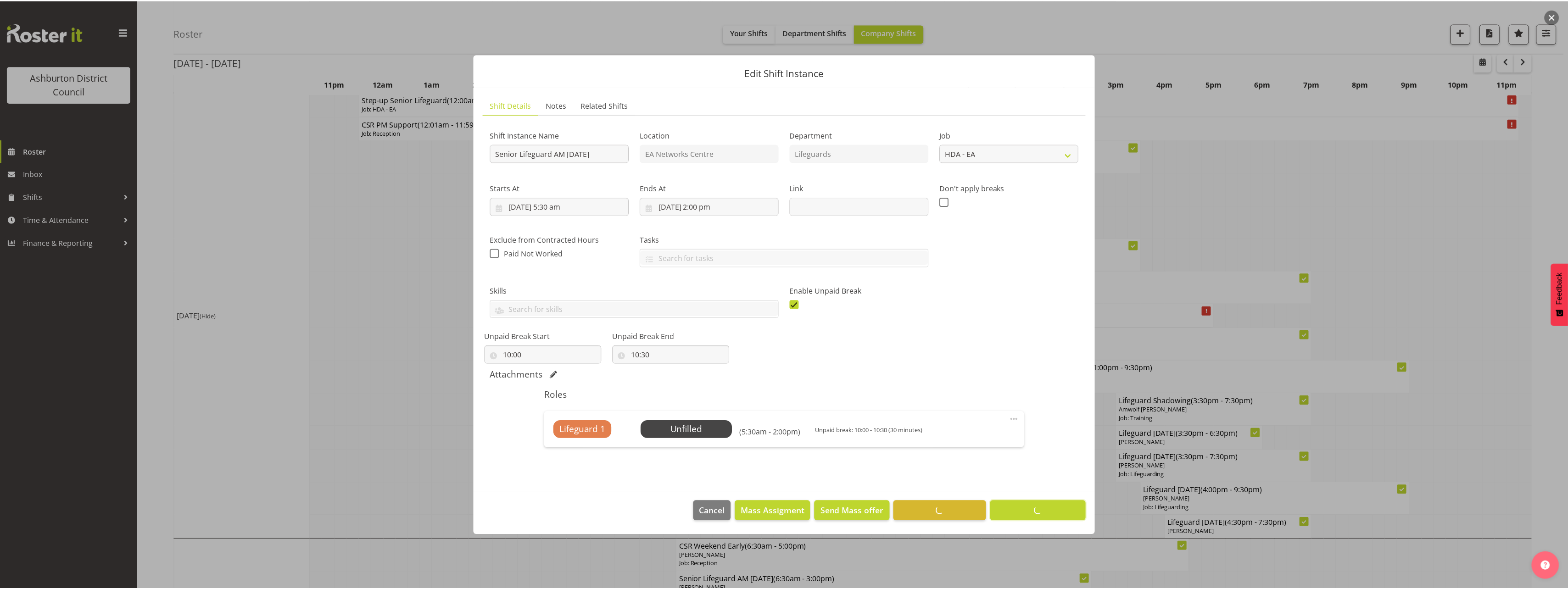
scroll to position [0, 0]
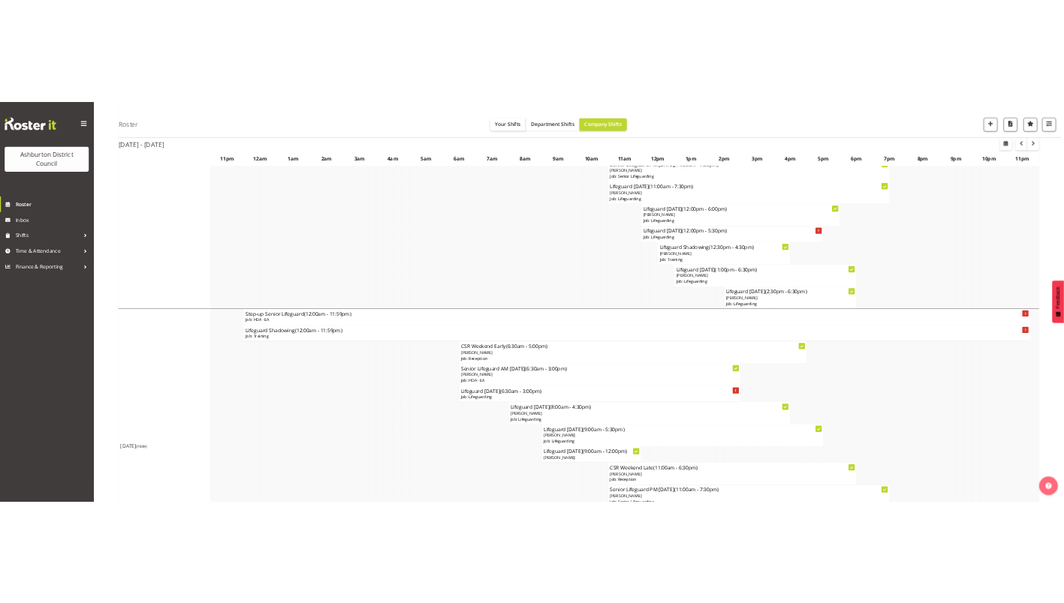
scroll to position [2913, 0]
